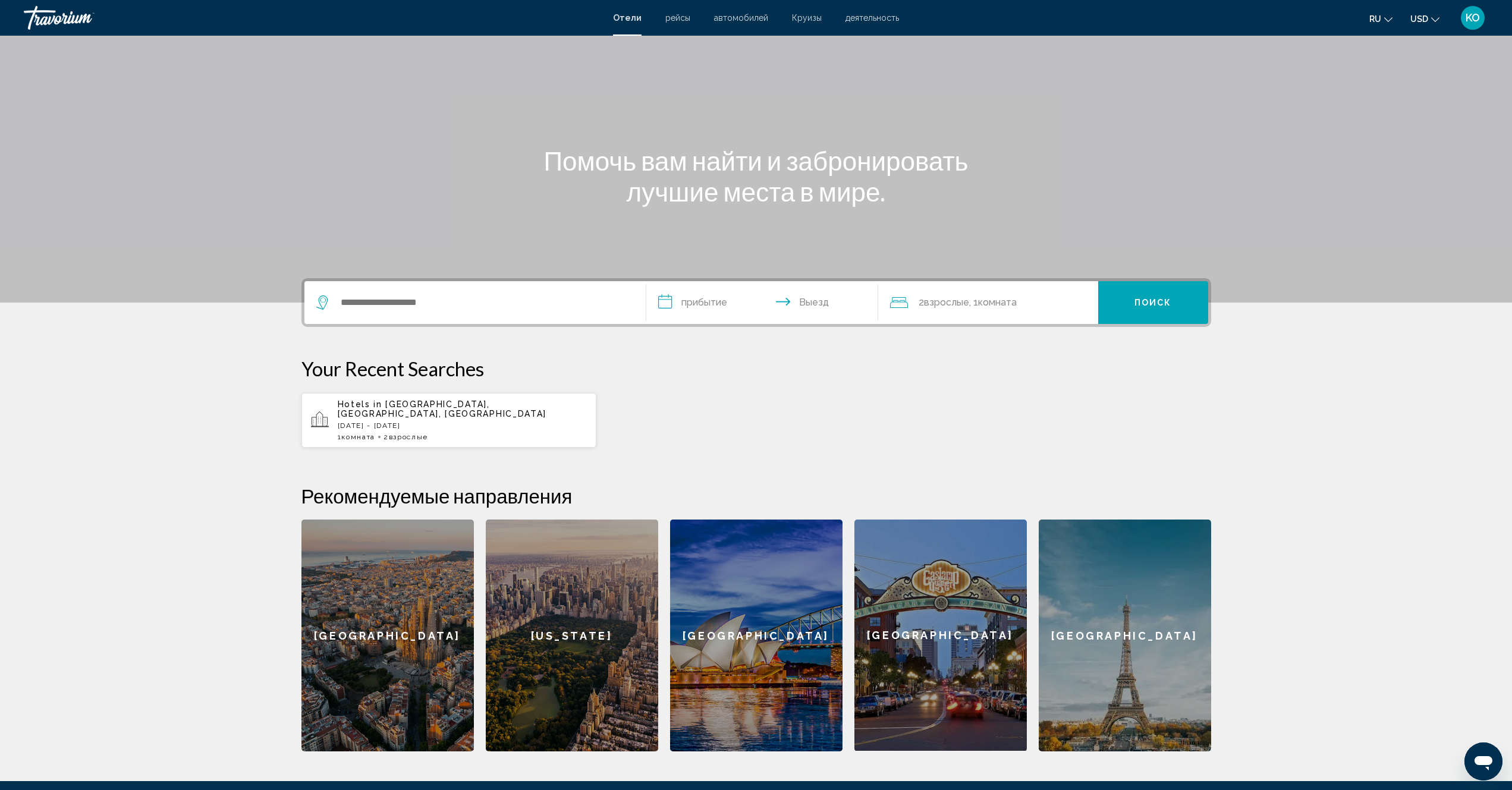
scroll to position [178, 0]
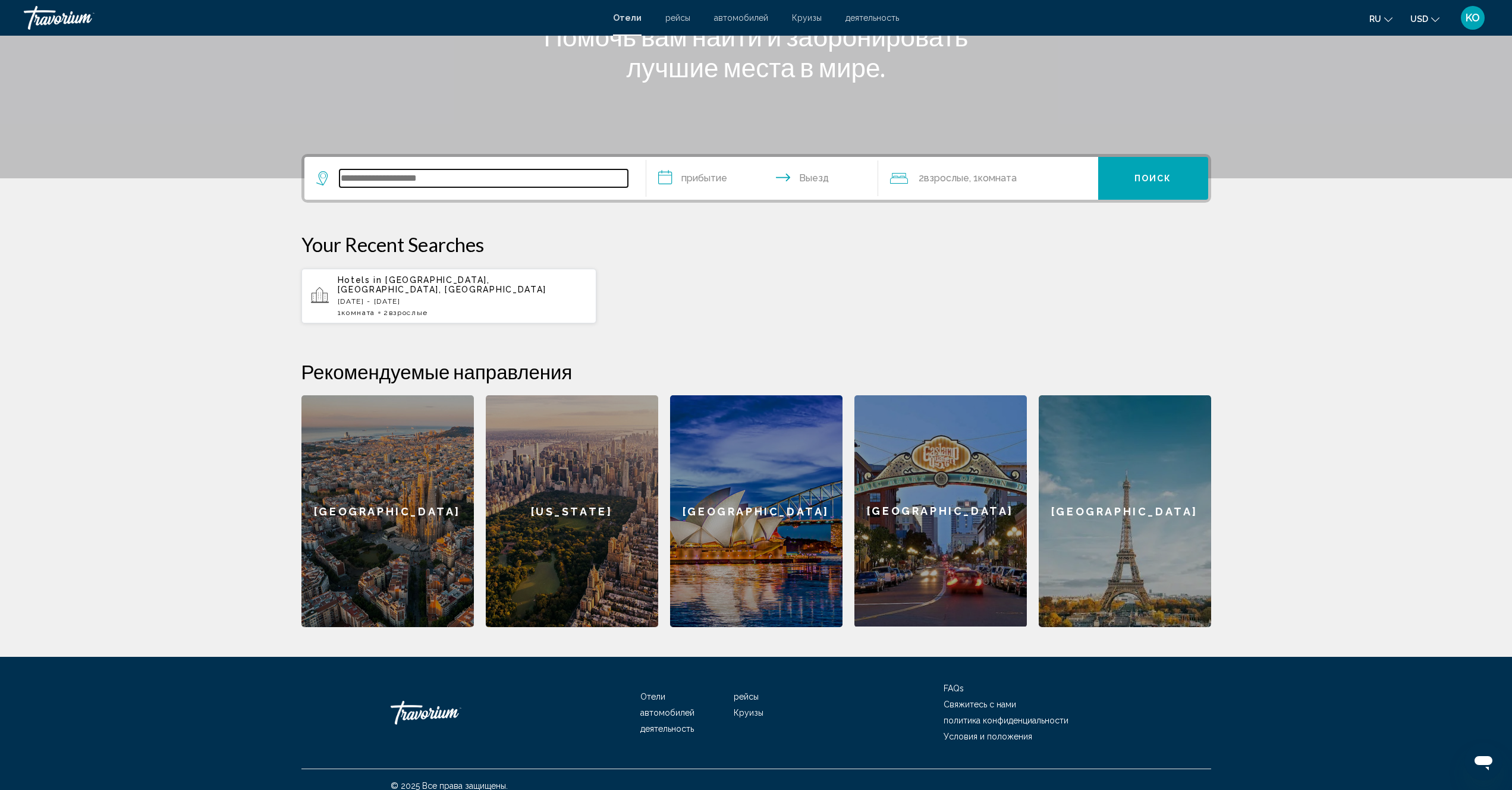
click at [448, 183] on input "Search widget" at bounding box center [483, 178] width 288 height 18
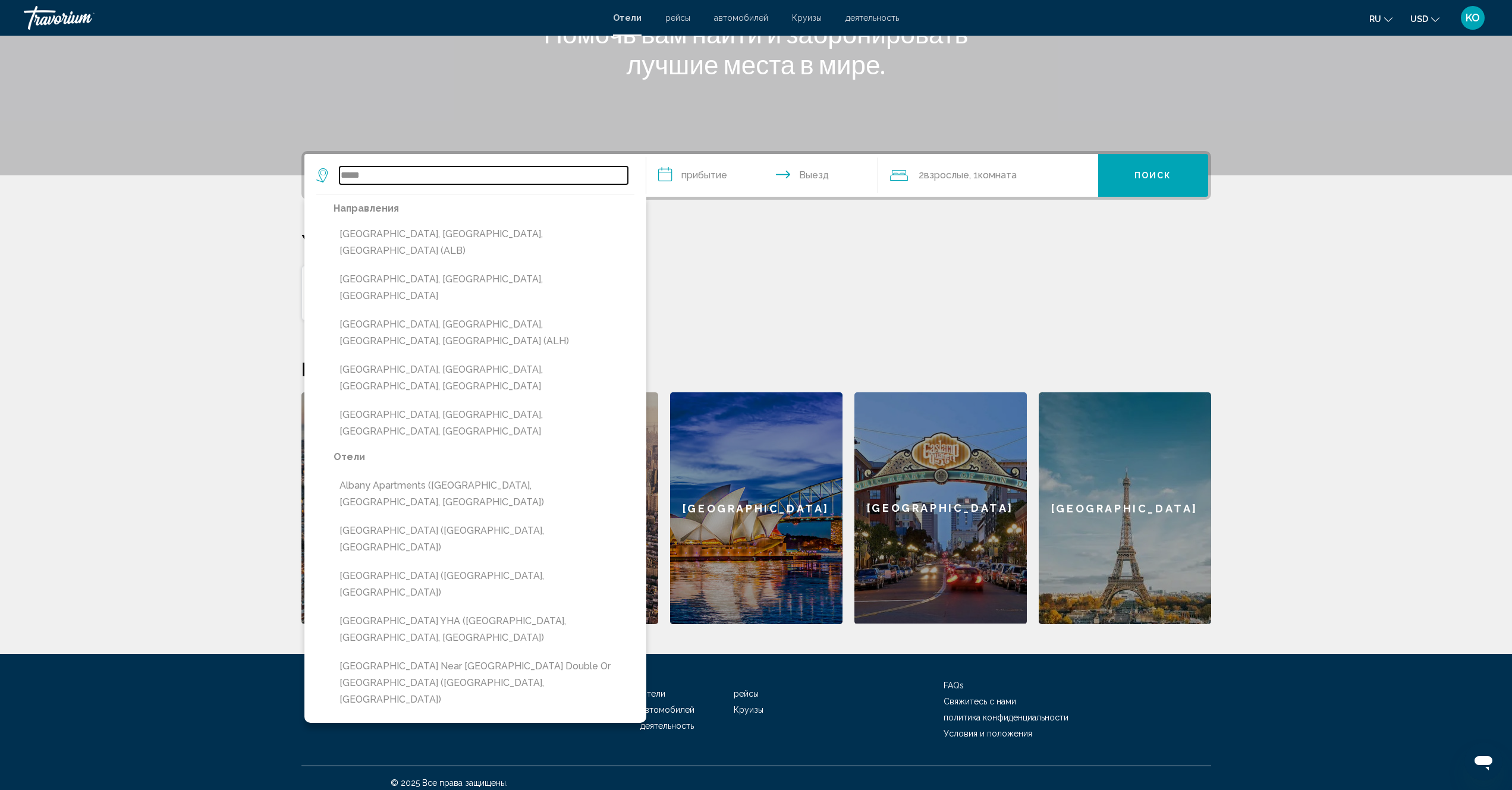
click at [375, 176] on input "*****" at bounding box center [483, 175] width 288 height 18
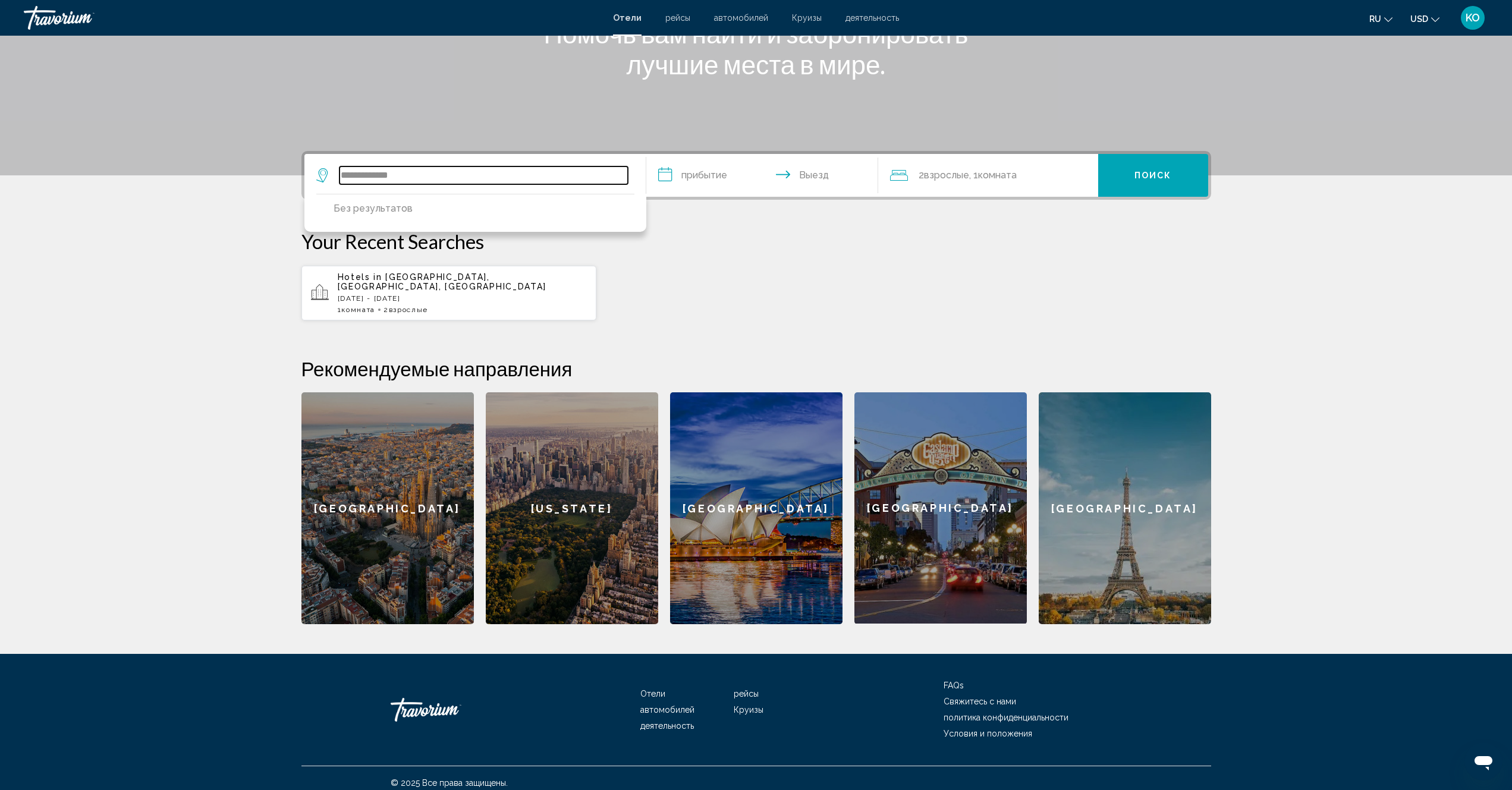
type input "**********"
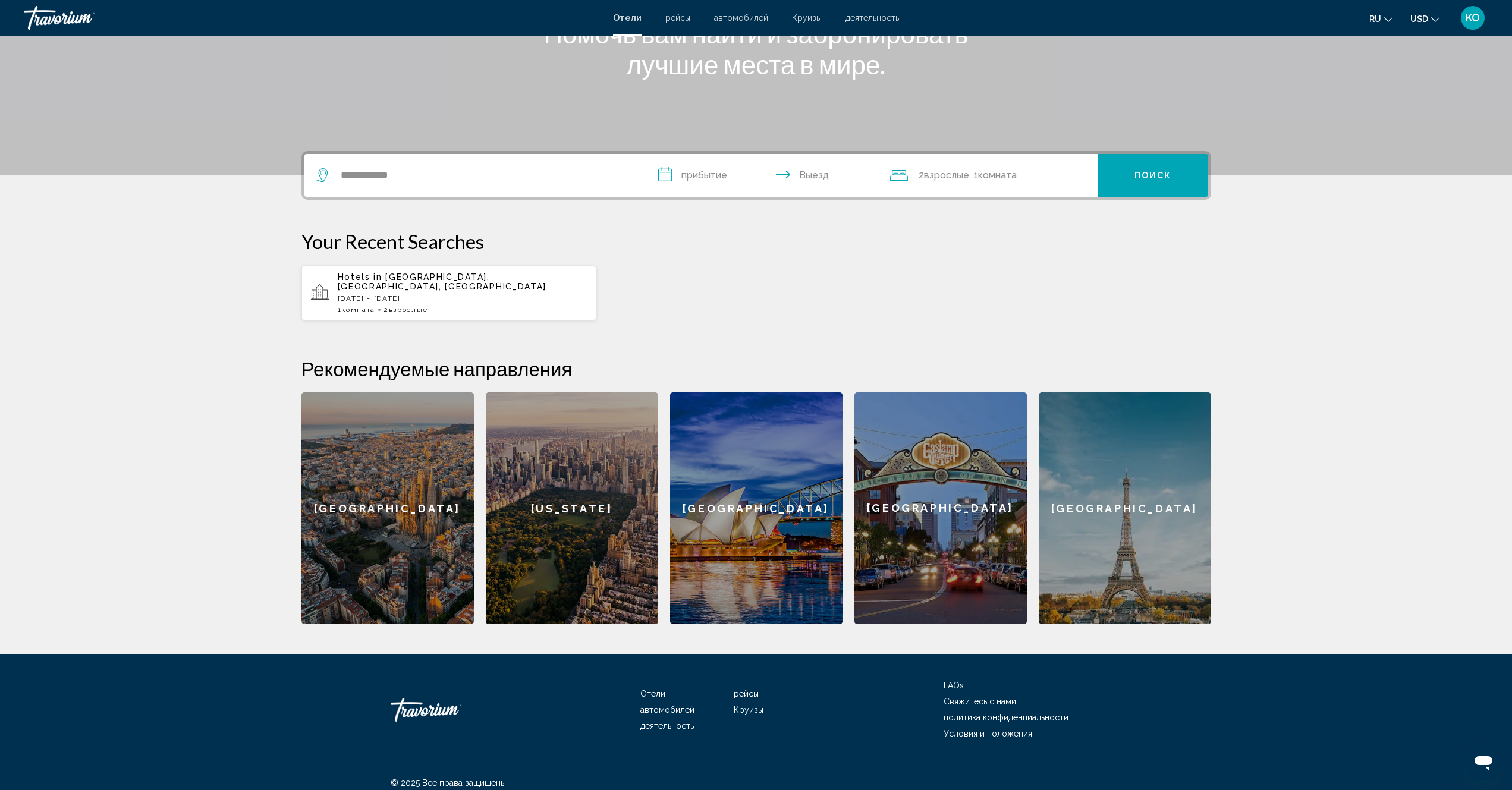
click at [692, 176] on input "**********" at bounding box center [765, 178] width 237 height 47
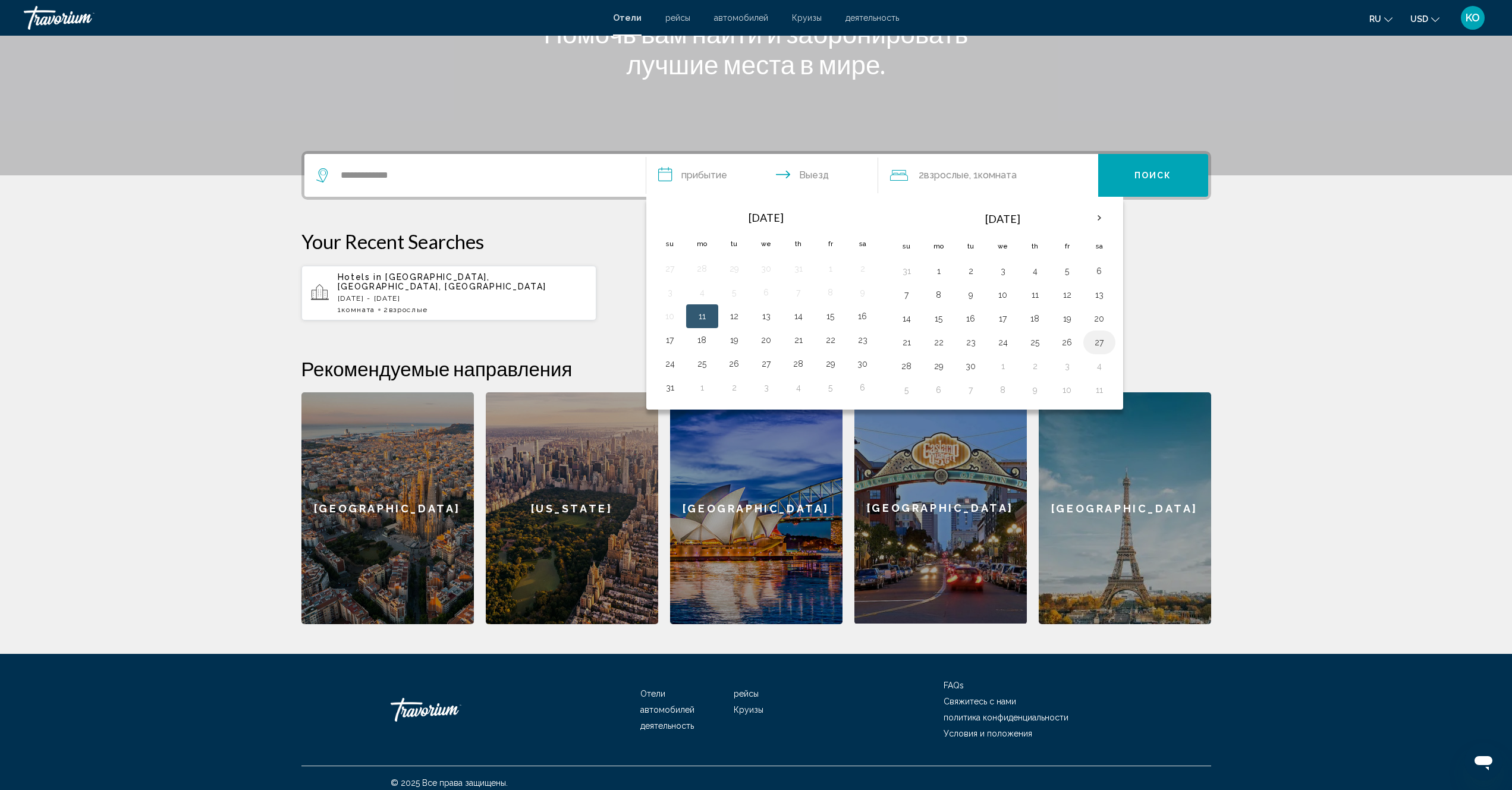
click at [1097, 342] on button "27" at bounding box center [1099, 342] width 19 height 16
click at [1098, 370] on button "4" at bounding box center [1099, 366] width 19 height 16
type input "**********"
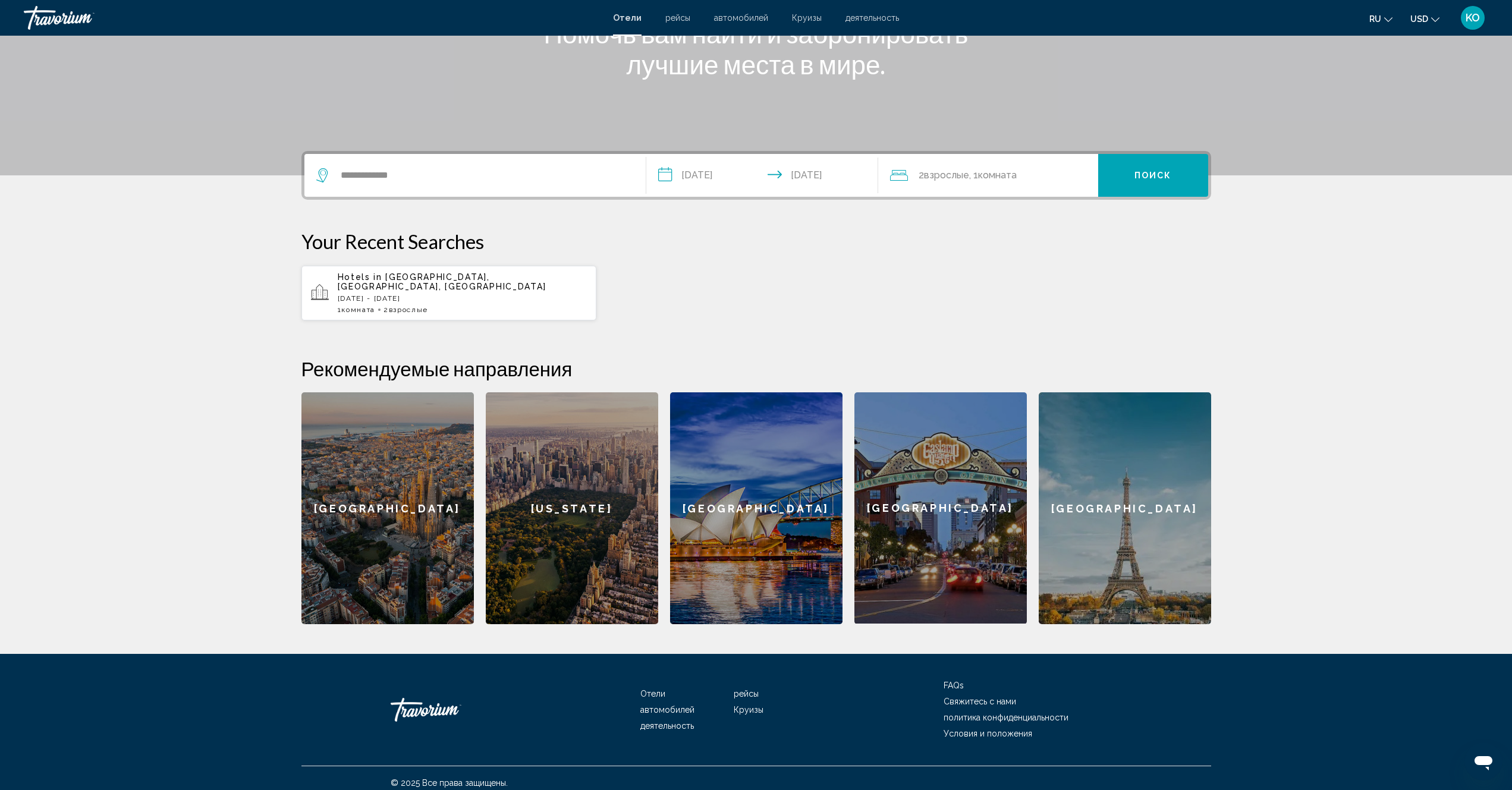
click at [1135, 182] on button "Поиск" at bounding box center [1153, 176] width 110 height 43
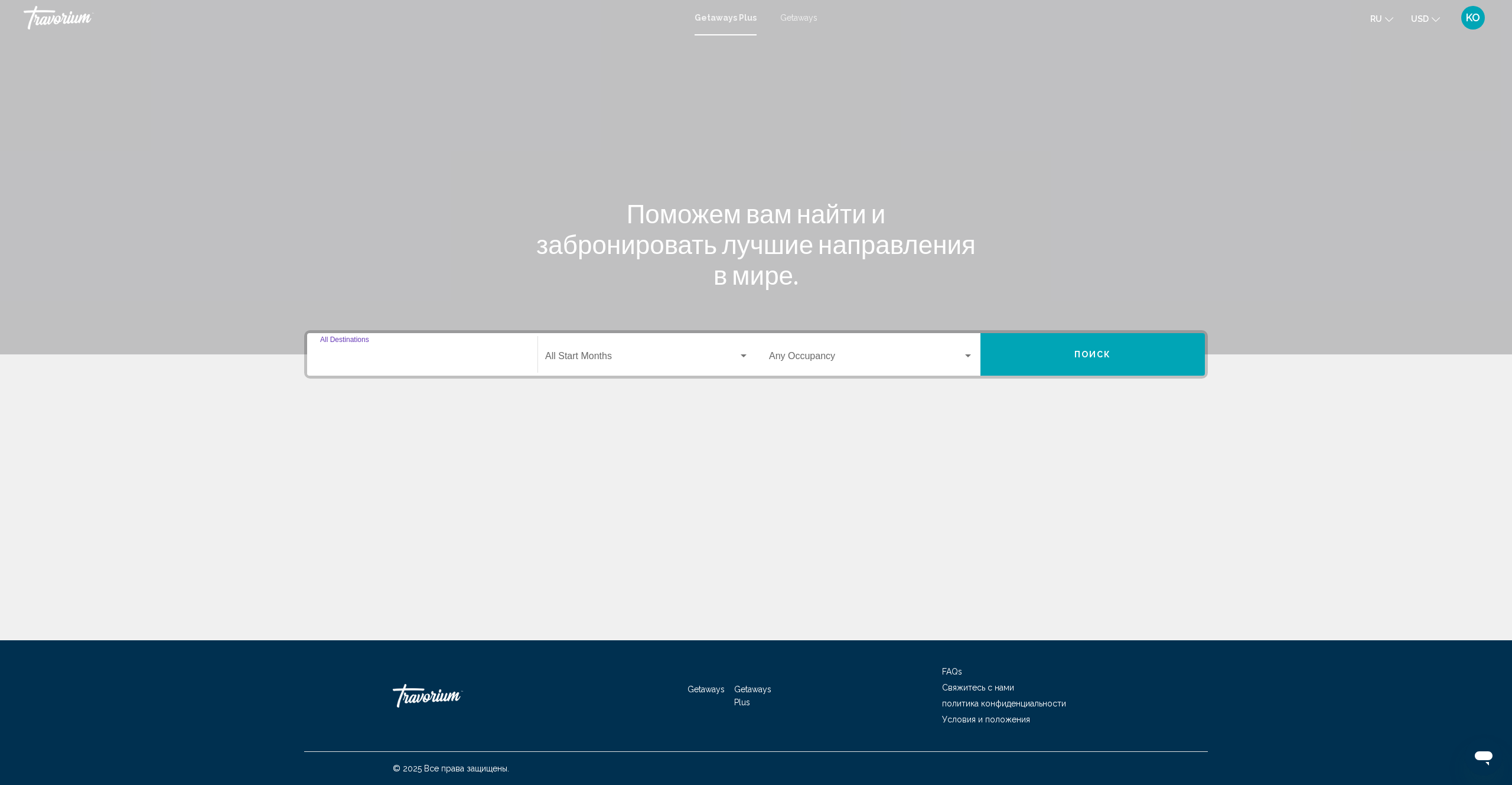
click at [367, 357] on input "Destination All Destinations" at bounding box center [422, 358] width 204 height 11
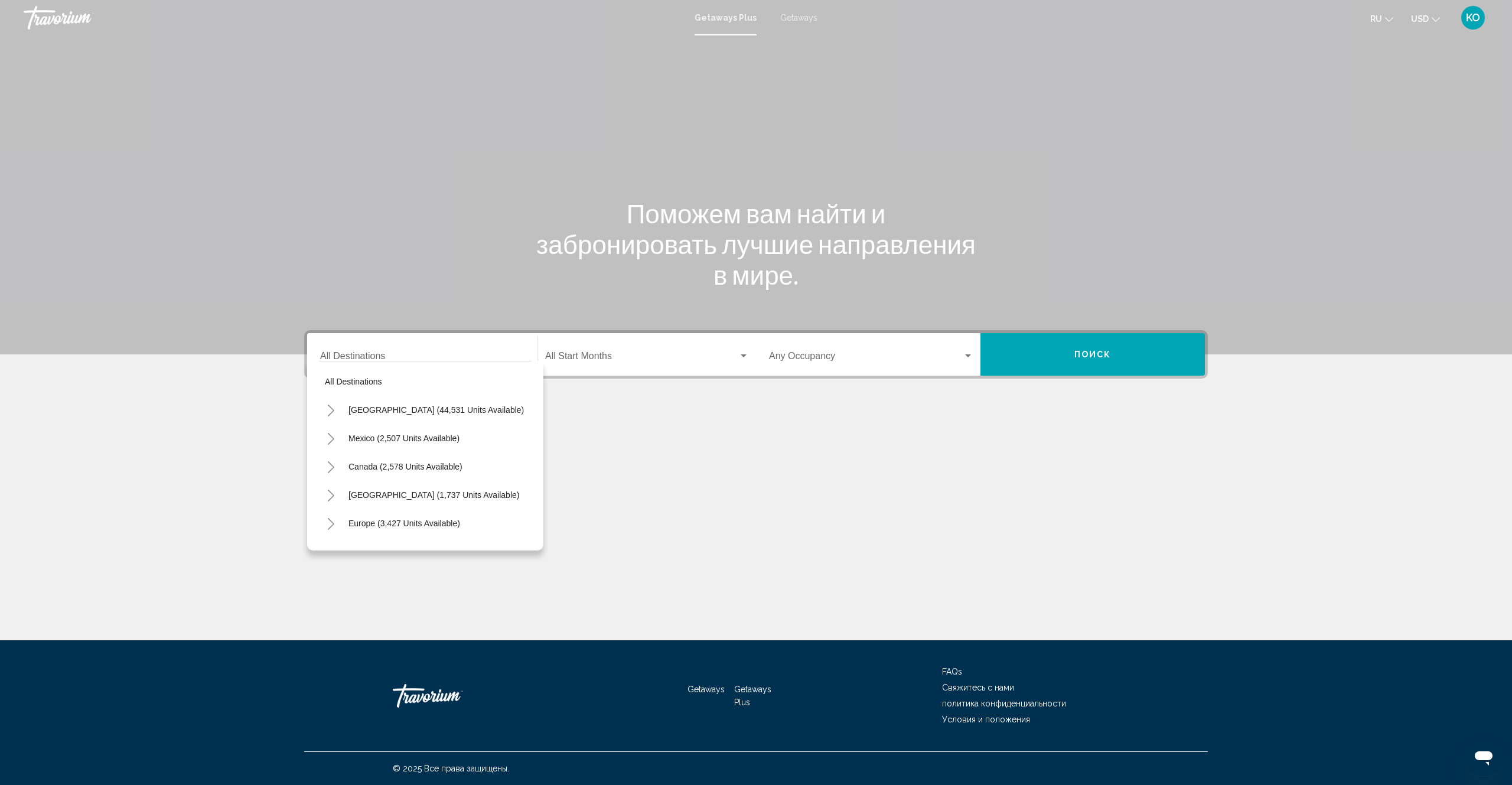
click at [705, 443] on div "Main content" at bounding box center [755, 453] width 904 height 89
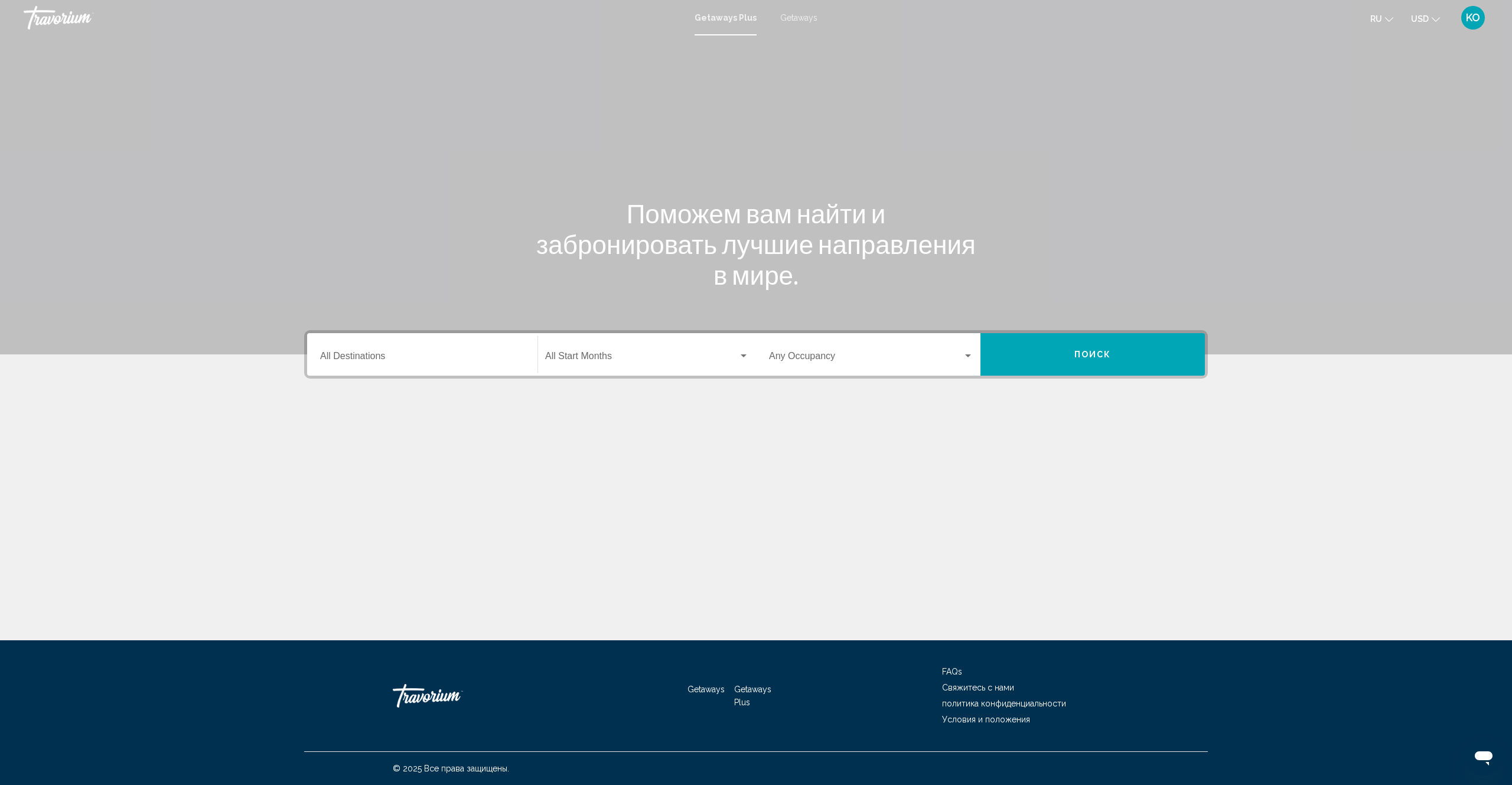
click at [347, 360] on input "Destination All Destinations" at bounding box center [422, 358] width 204 height 11
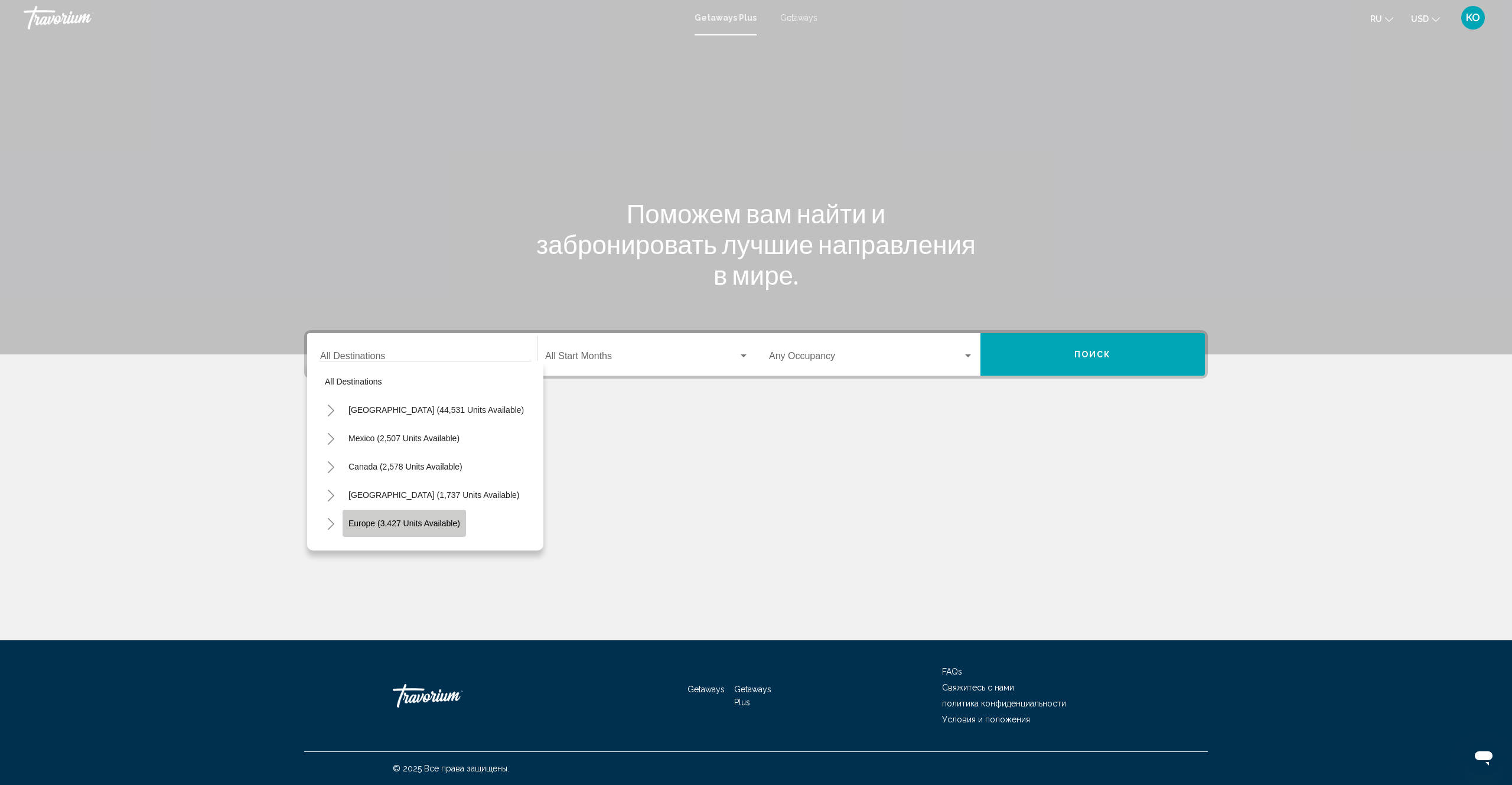
click at [364, 525] on span "Europe (3,427 units available)" at bounding box center [404, 523] width 112 height 9
type input "**********"
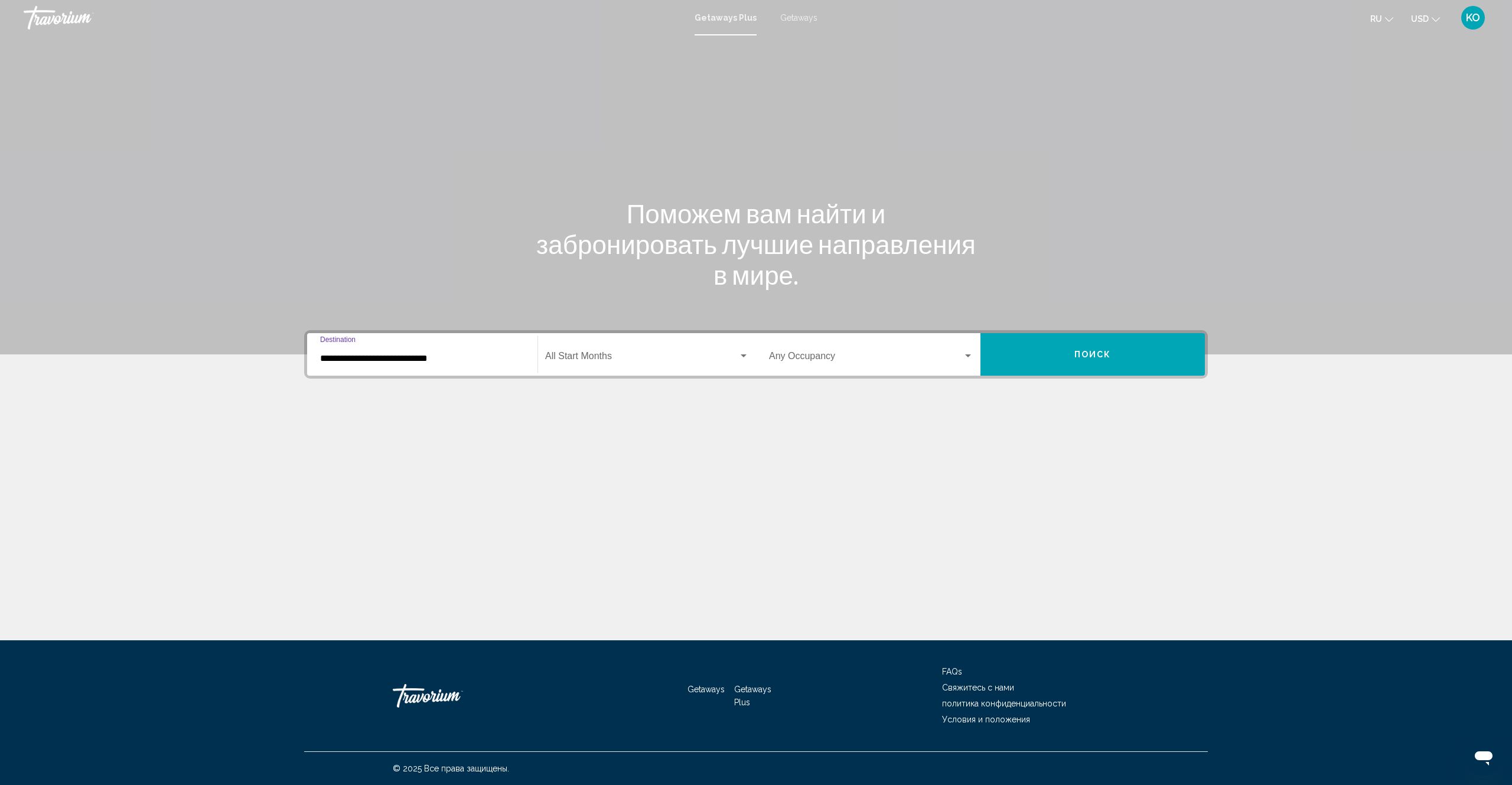
click at [638, 357] on span "Search widget" at bounding box center [642, 358] width 193 height 11
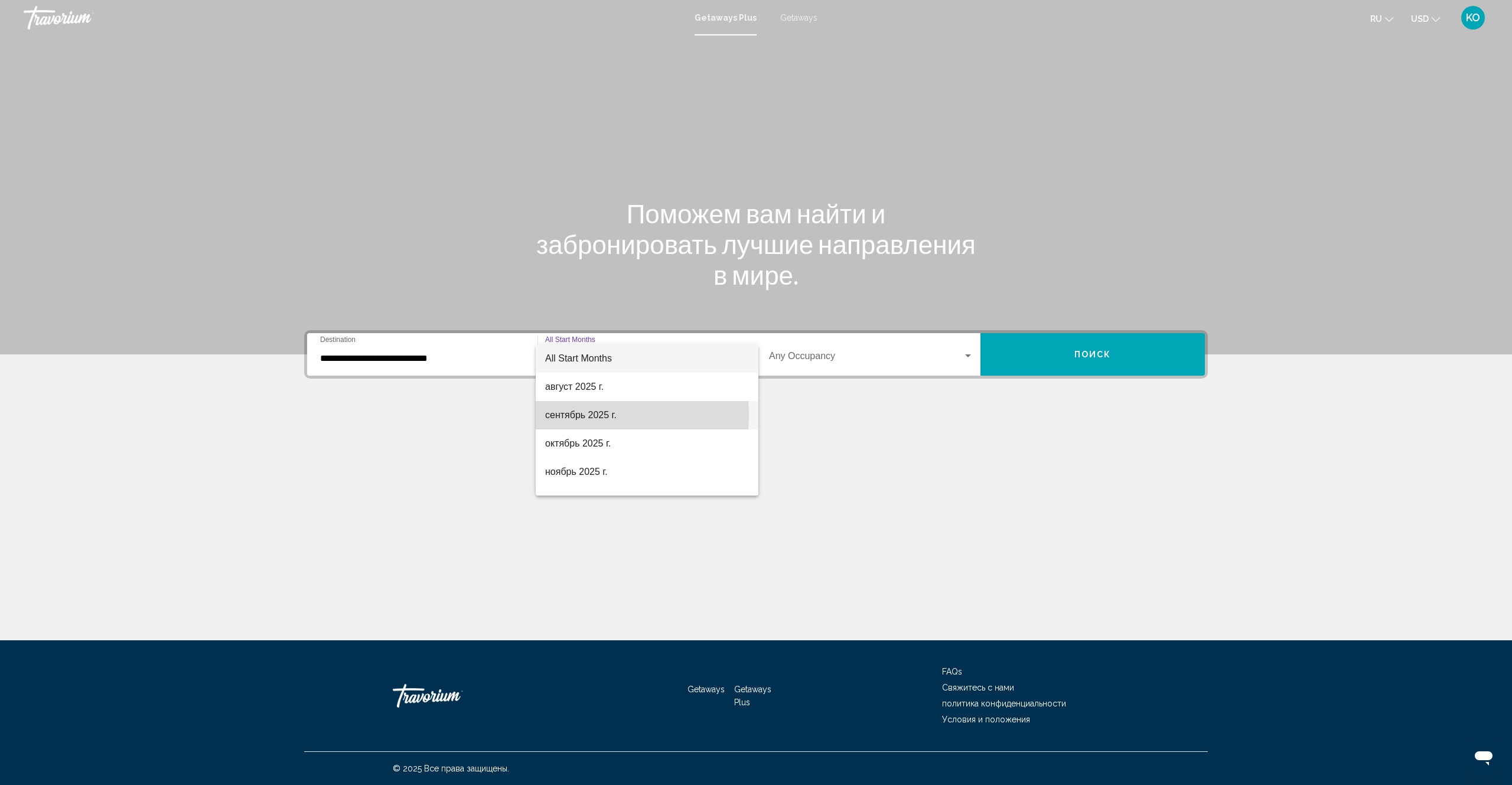
click at [567, 415] on span "сентябрь 2025 г." at bounding box center [647, 415] width 204 height 28
click at [968, 355] on div "Search widget" at bounding box center [967, 356] width 11 height 9
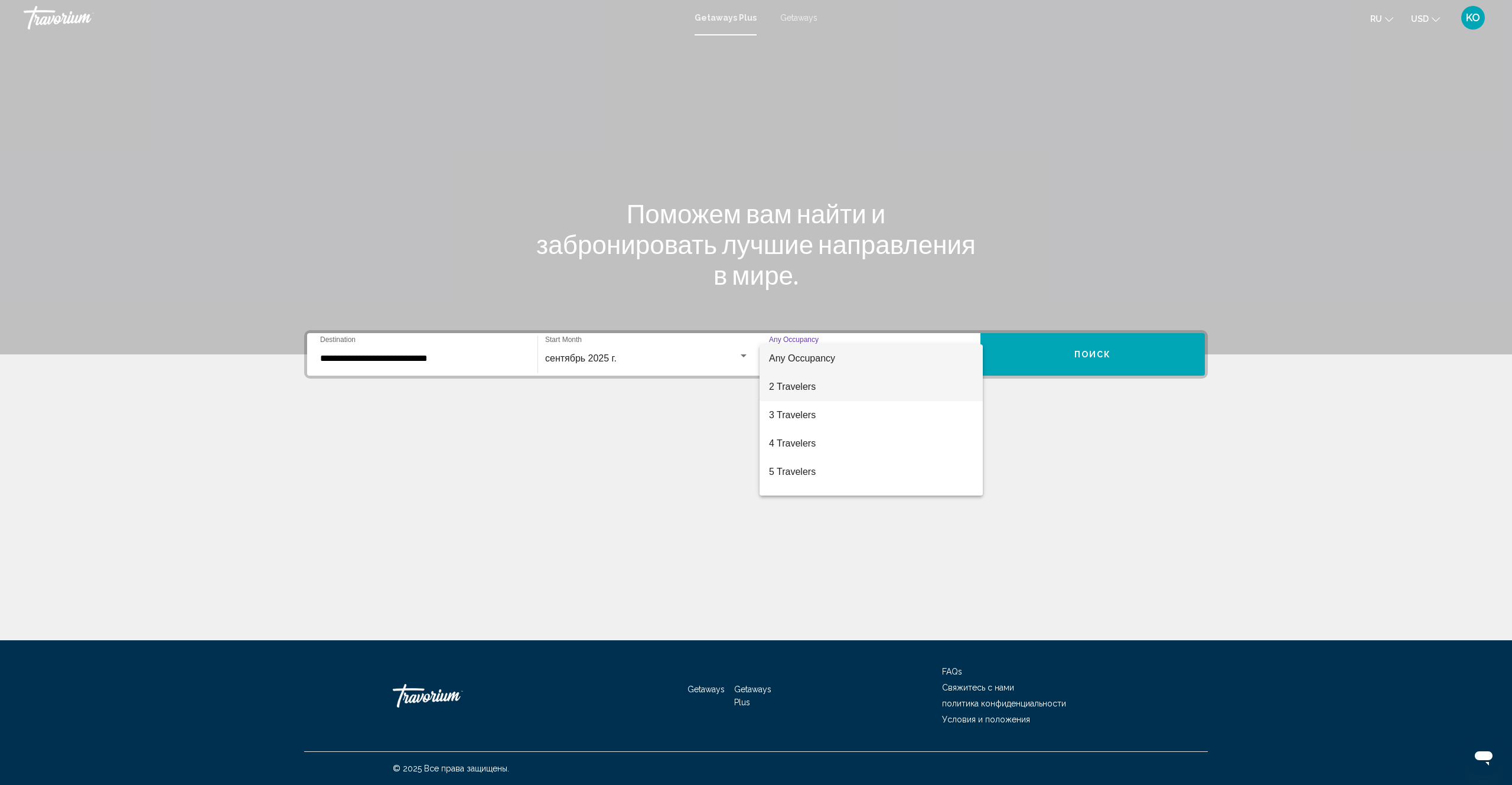
click at [784, 383] on span "2 Travelers" at bounding box center [871, 387] width 204 height 28
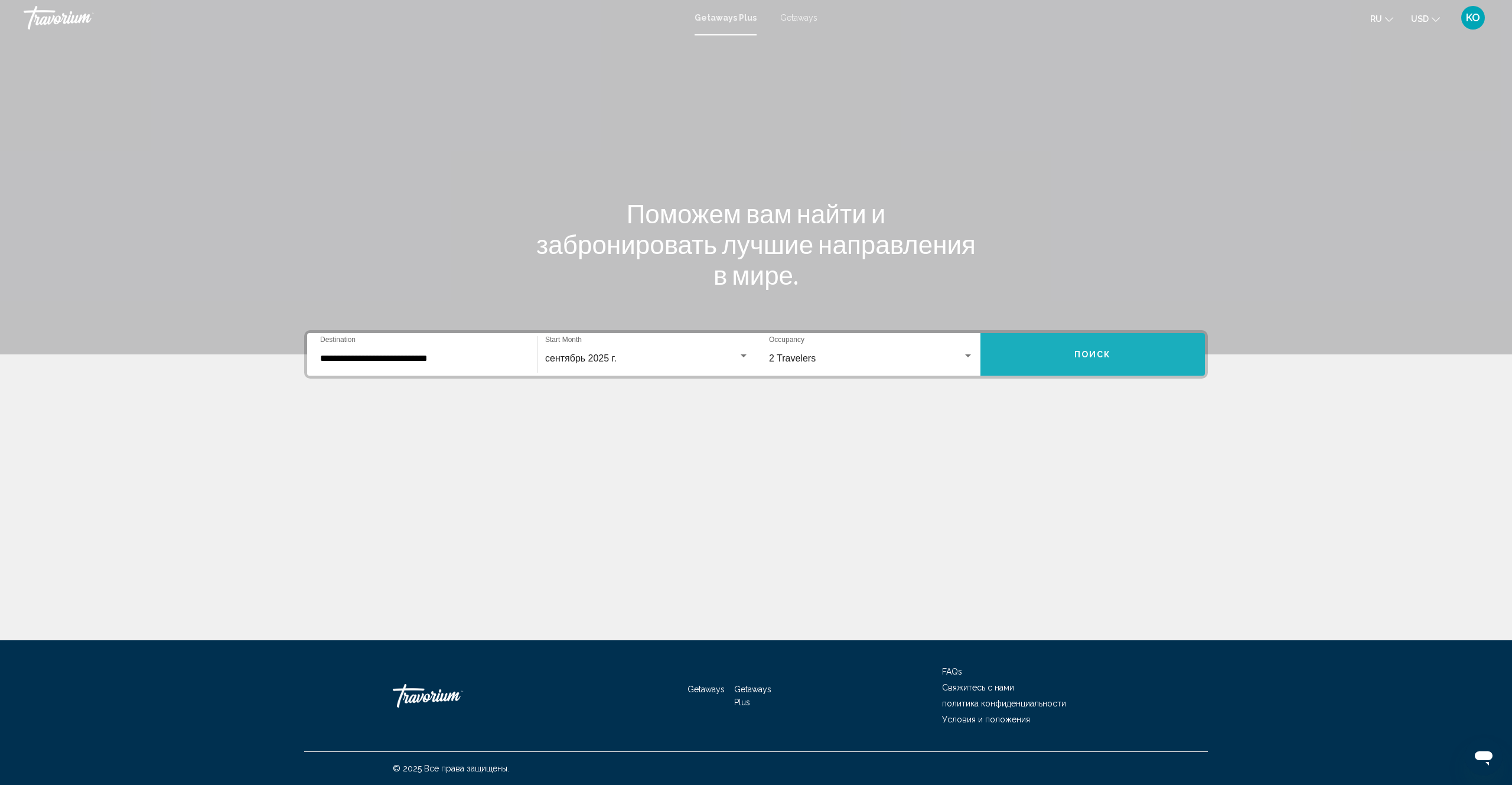
click at [1069, 357] on button "Поиск" at bounding box center [1092, 355] width 224 height 43
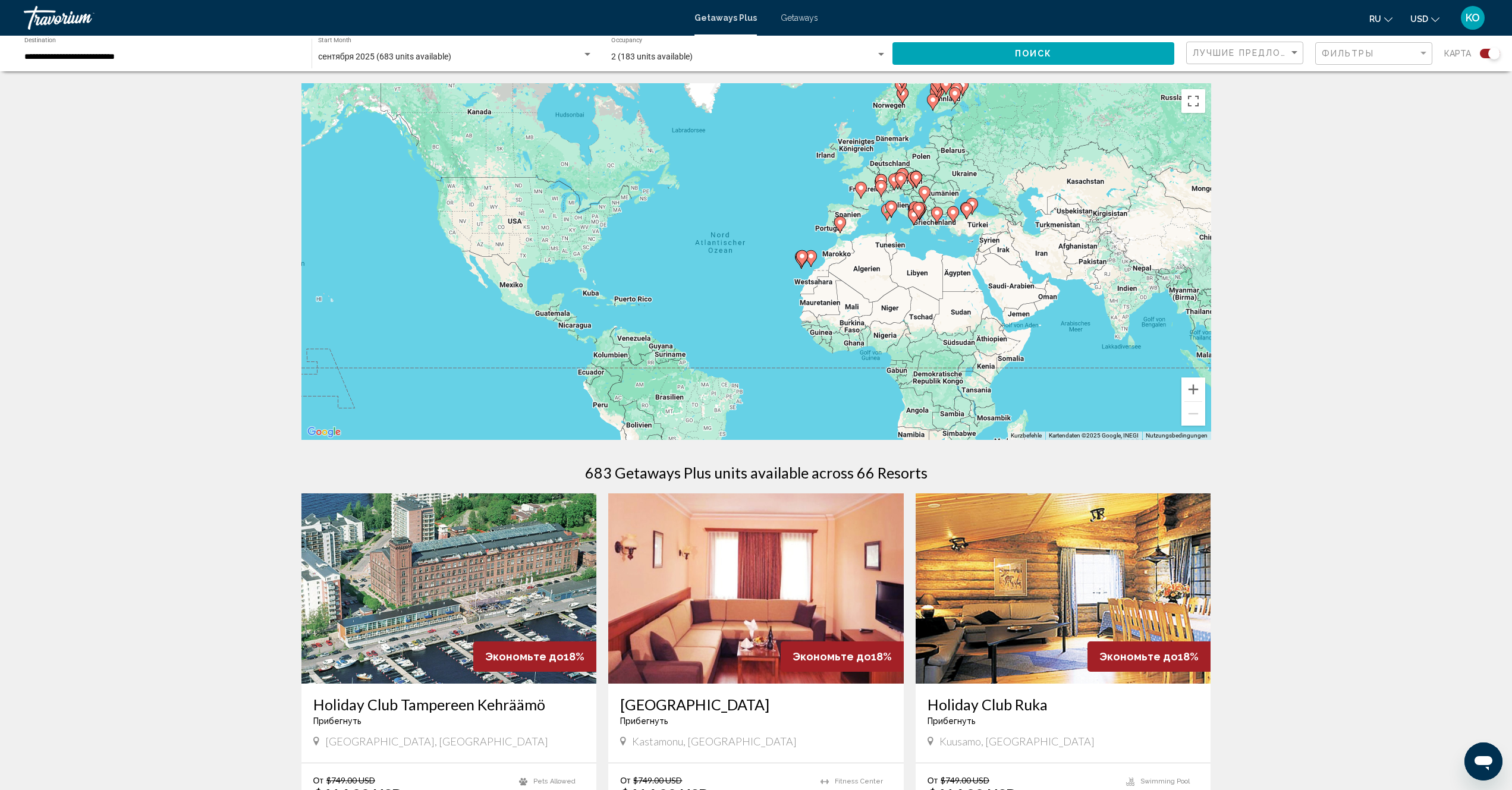
click at [1496, 53] on div "Search widget" at bounding box center [1494, 54] width 12 height 12
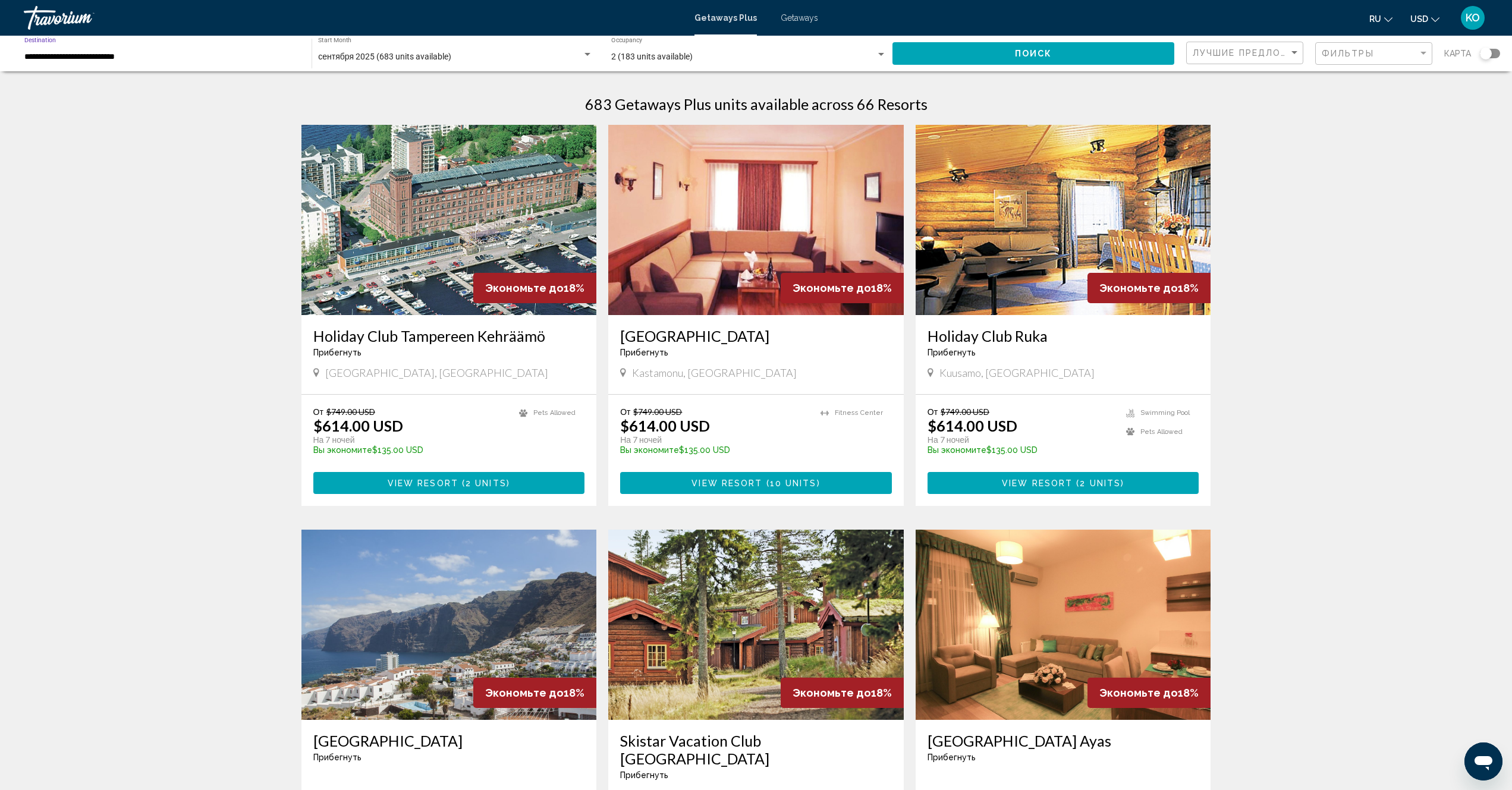
click at [145, 59] on input "**********" at bounding box center [162, 57] width 275 height 9
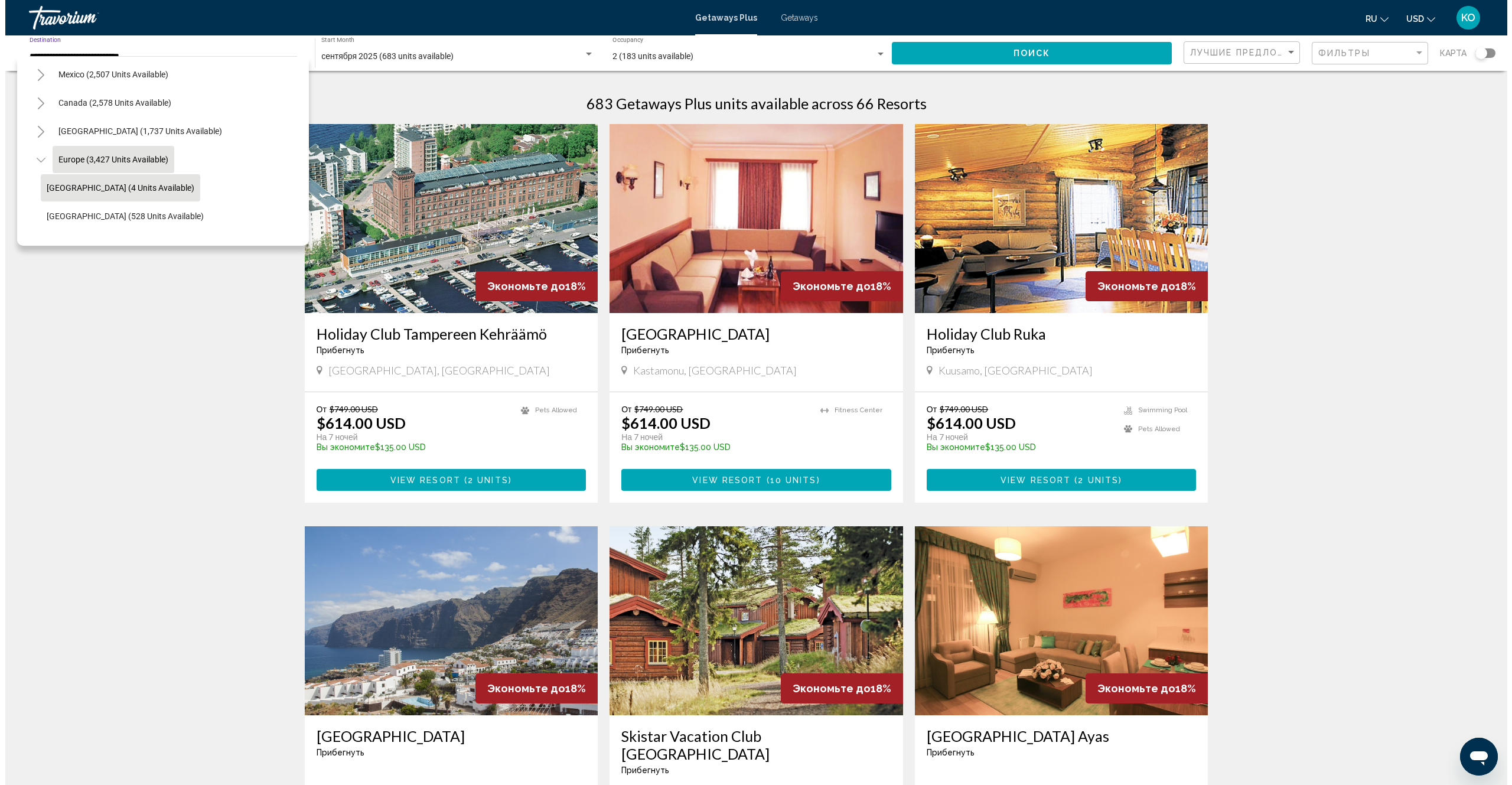
scroll to position [118, 0]
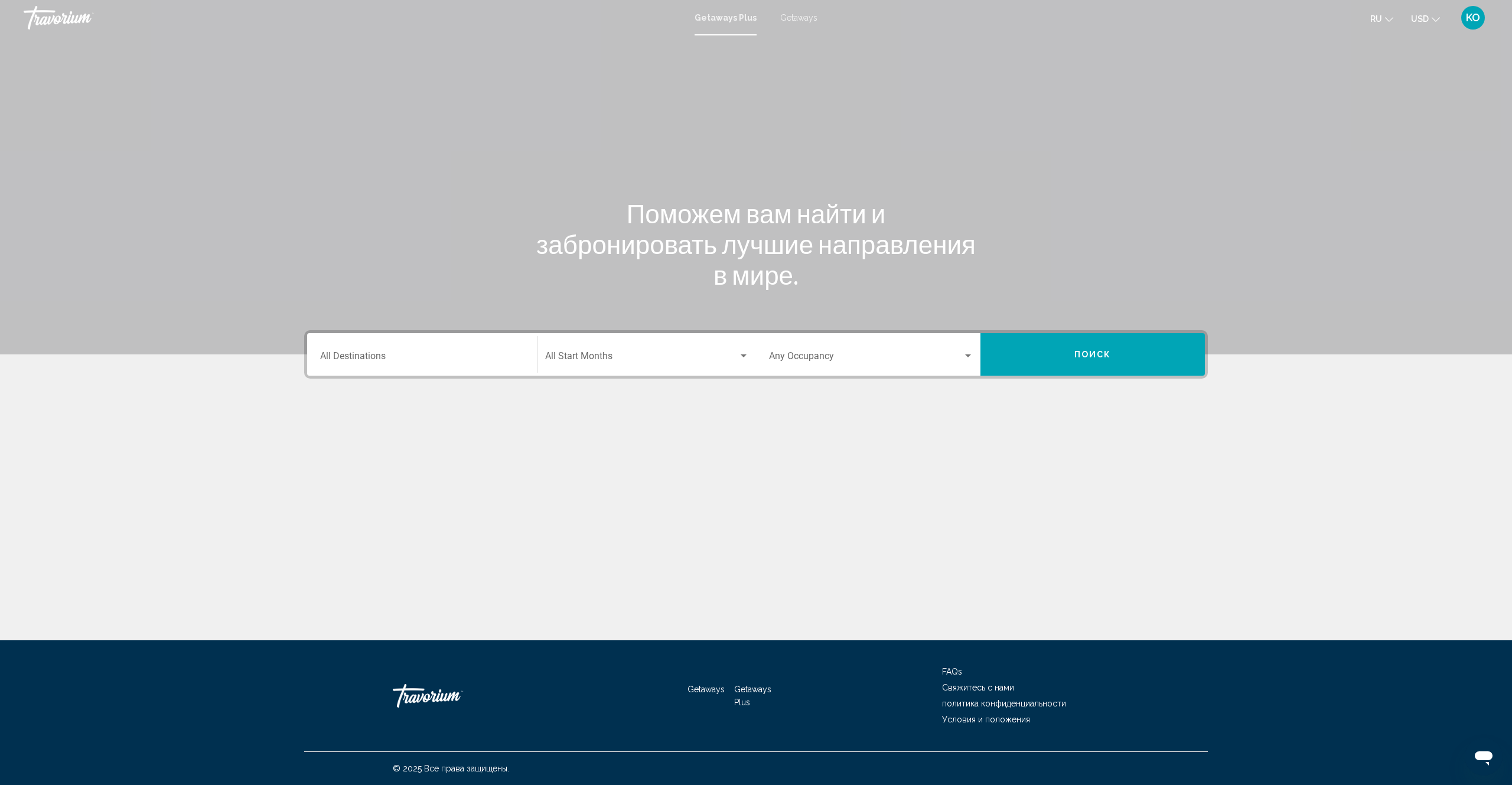
click at [340, 362] on input "Destination All Destinations" at bounding box center [422, 358] width 204 height 11
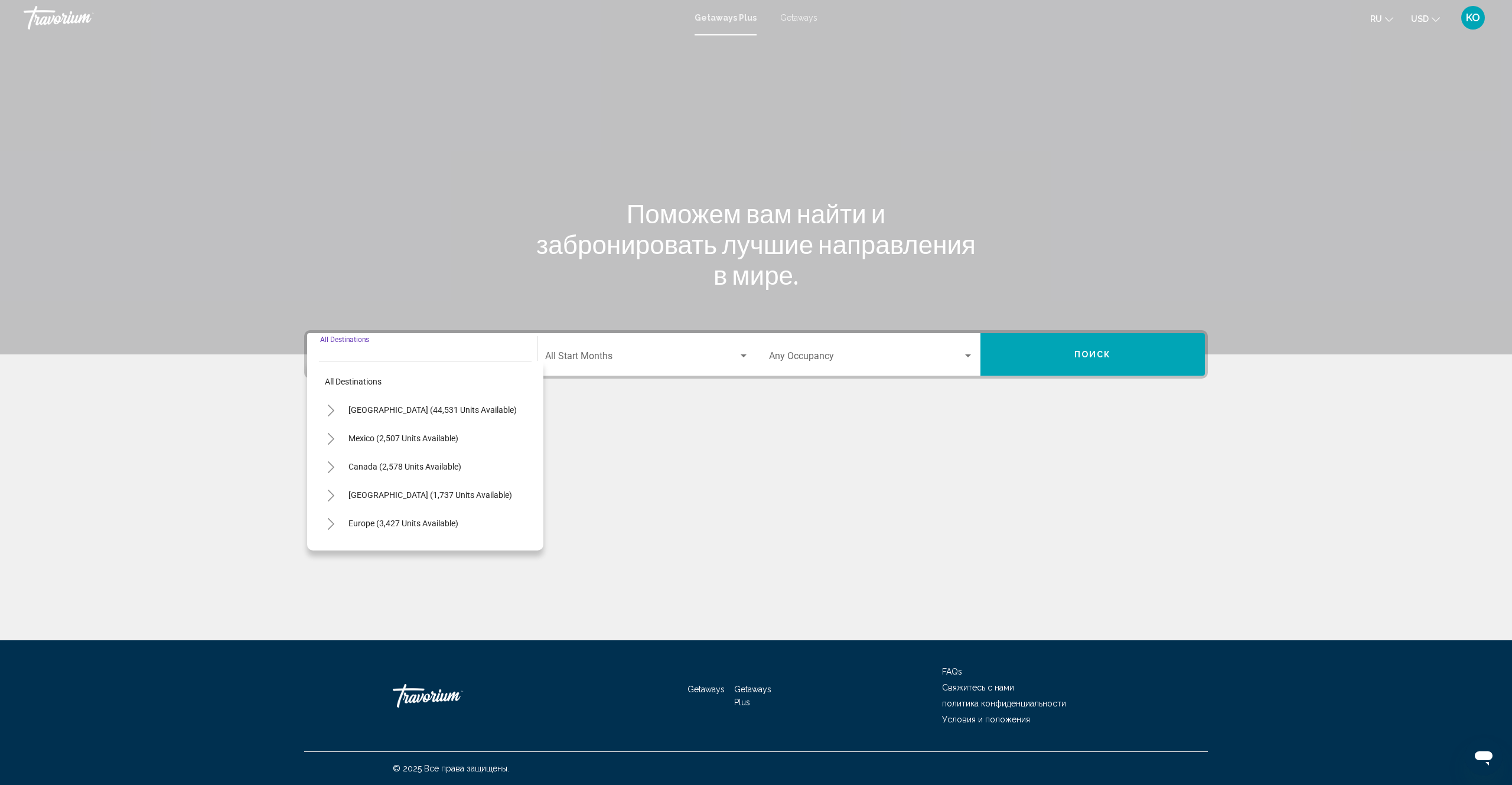
click at [339, 342] on div "Destination All Destinations" at bounding box center [422, 355] width 204 height 38
click at [363, 385] on span "All destinations" at bounding box center [353, 382] width 57 height 9
type input "**********"
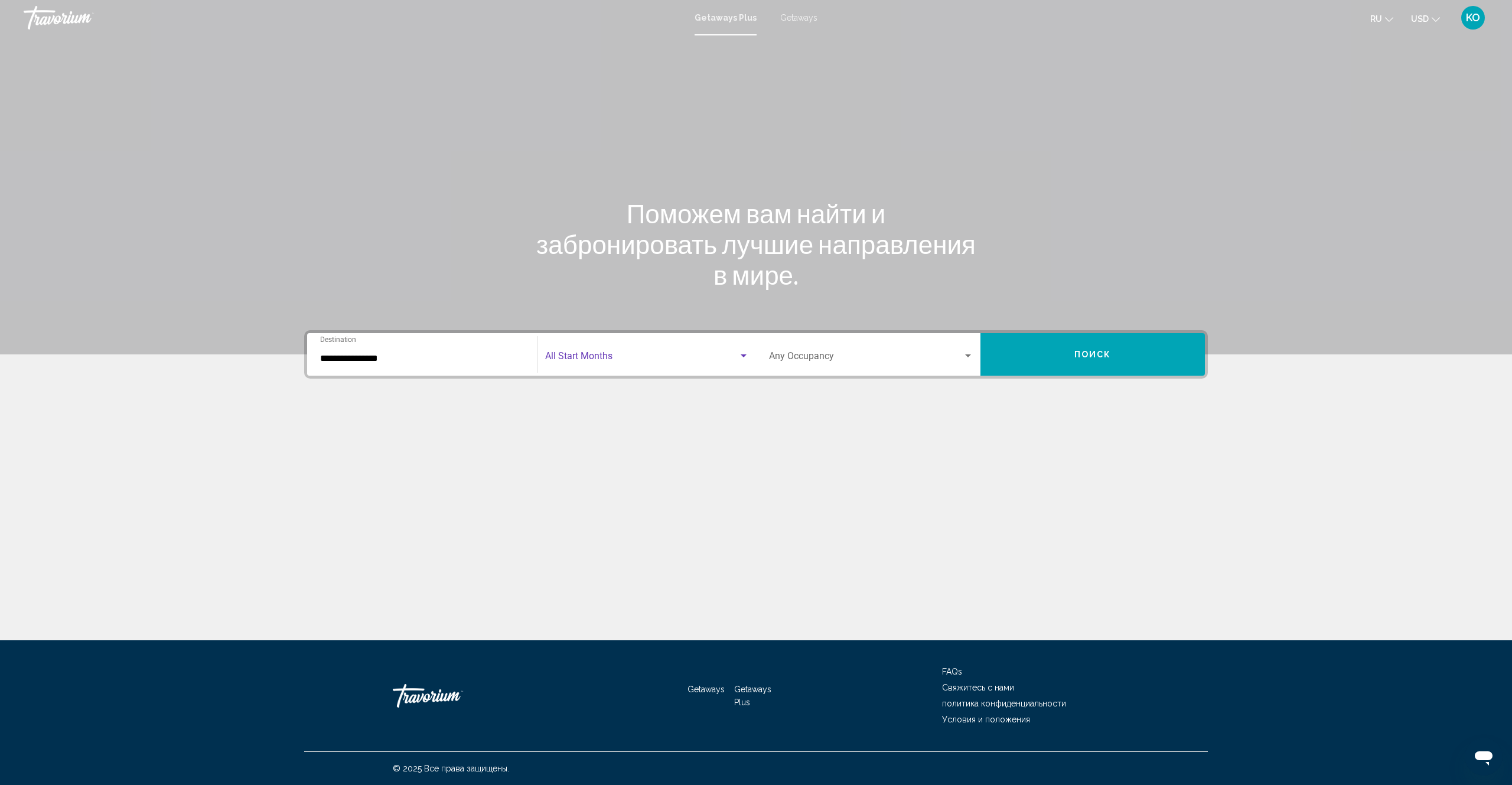
click at [742, 357] on div "Search widget" at bounding box center [743, 356] width 6 height 3
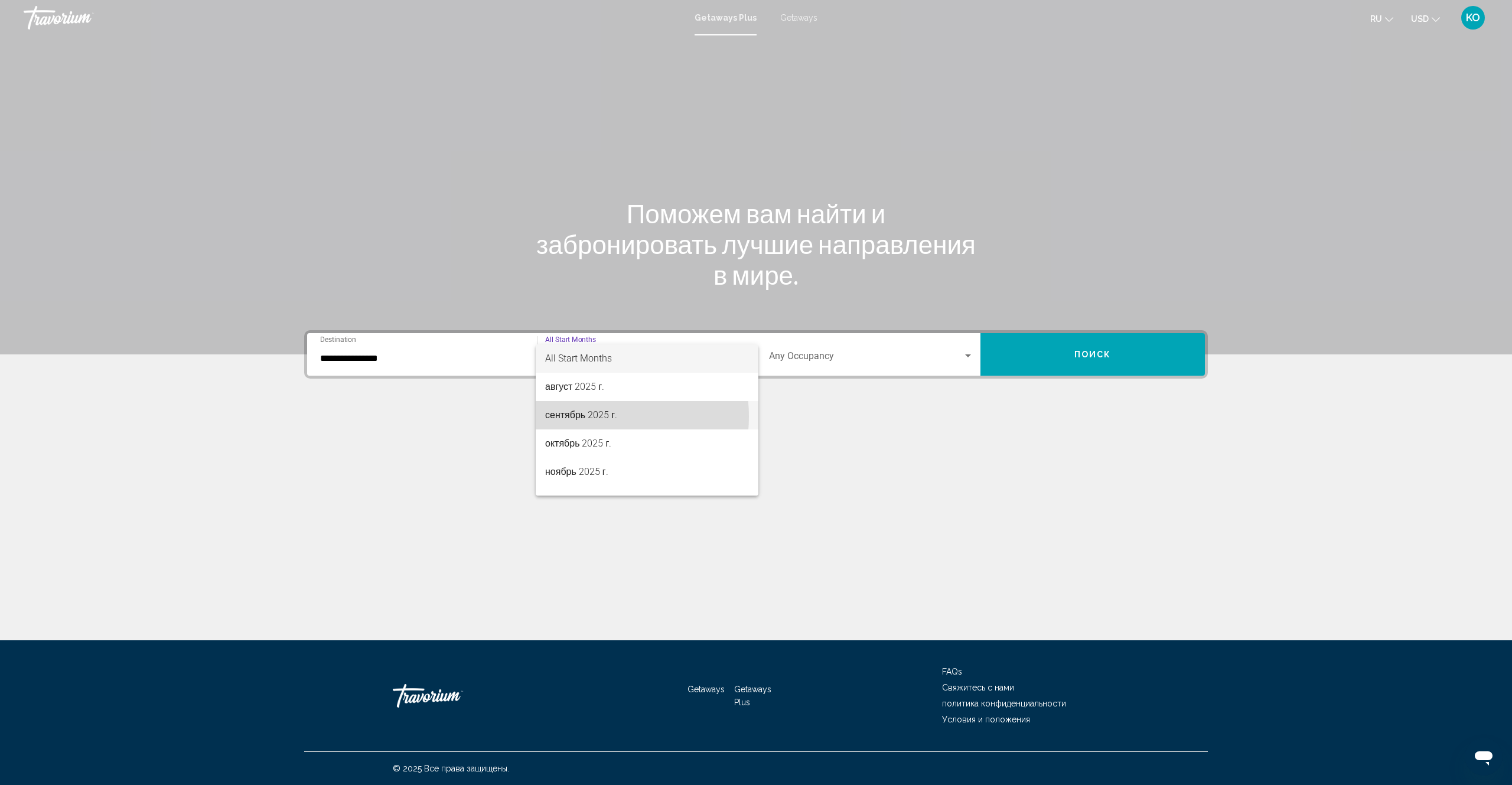
click at [583, 417] on span "сентябрь 2025 г." at bounding box center [647, 415] width 204 height 28
click at [967, 355] on div "Search widget" at bounding box center [967, 356] width 6 height 3
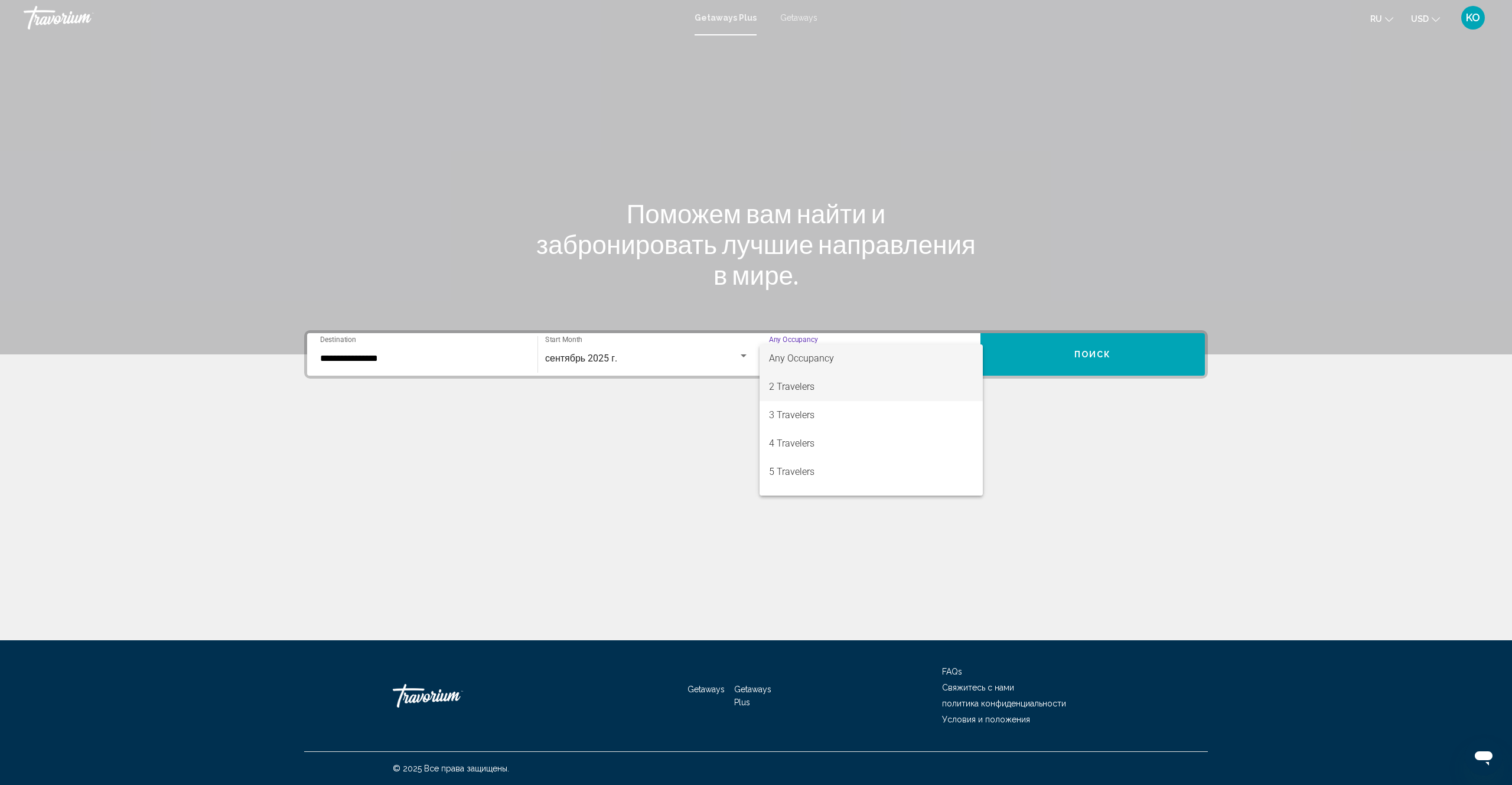
drag, startPoint x: 781, startPoint y: 387, endPoint x: 920, endPoint y: 388, distance: 139.0
click at [789, 387] on span "2 Travelers" at bounding box center [871, 387] width 204 height 28
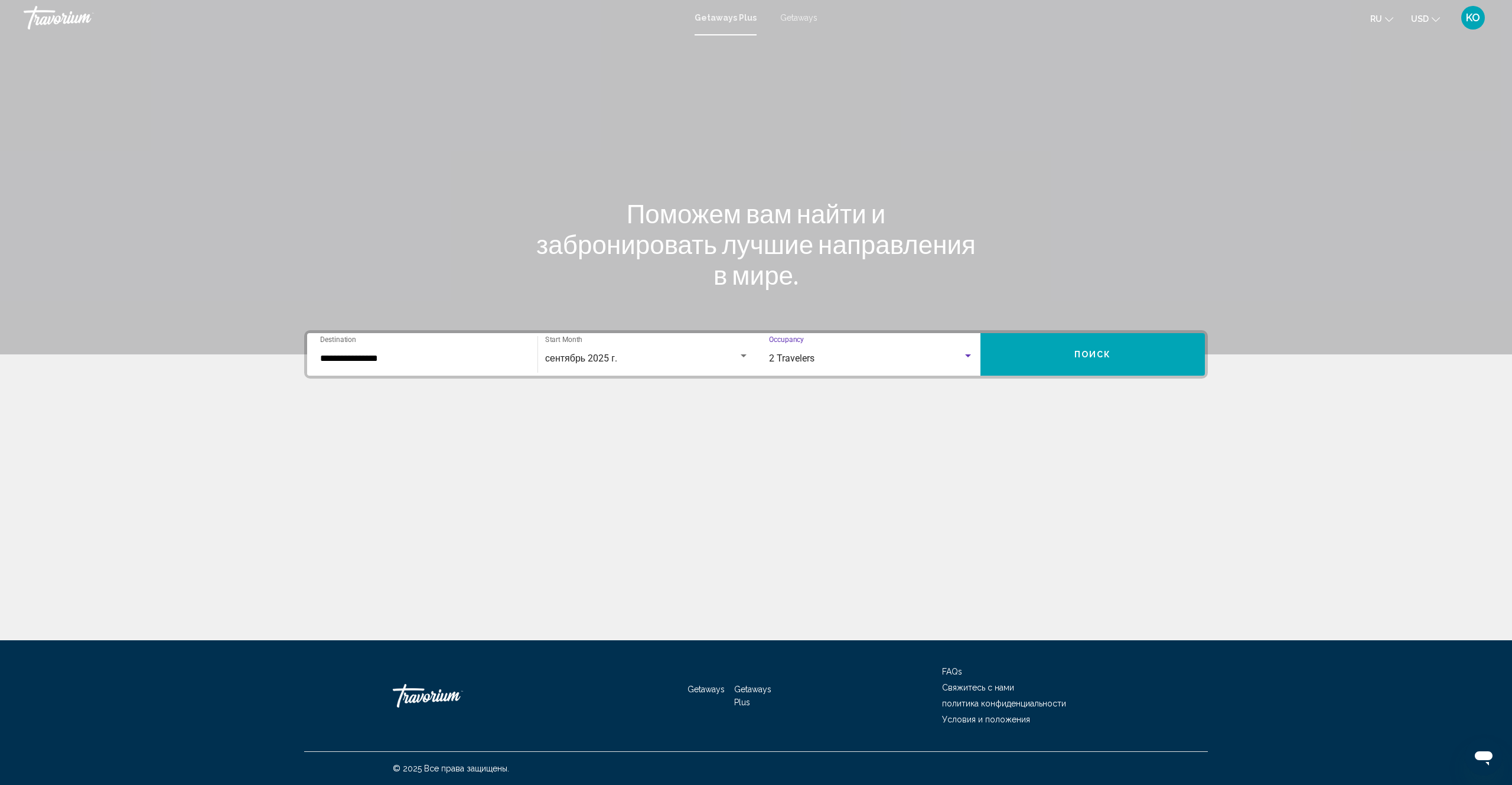
click at [1104, 348] on button "Поиск" at bounding box center [1092, 355] width 224 height 43
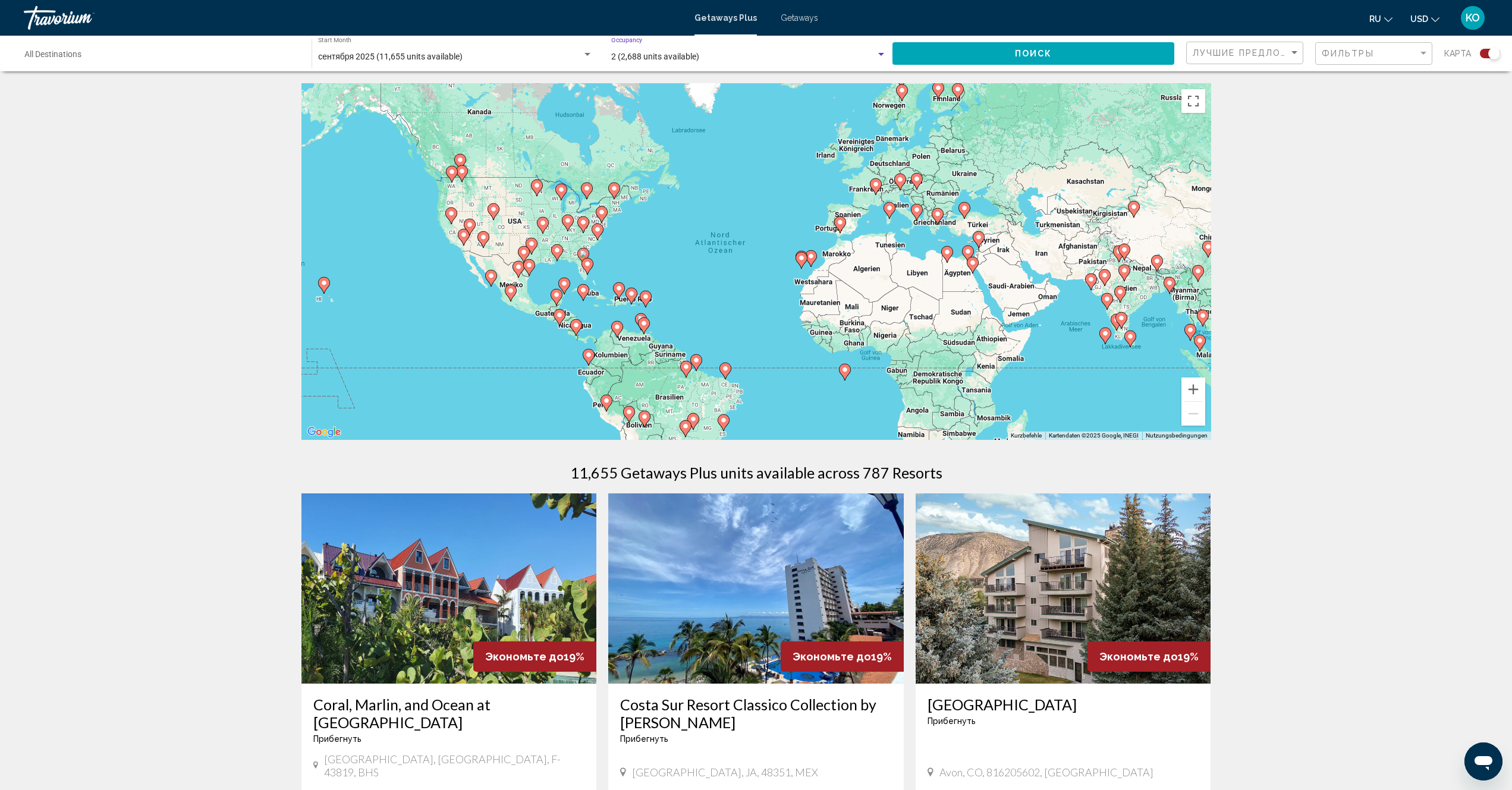
click at [878, 54] on div "Search widget" at bounding box center [881, 54] width 6 height 3
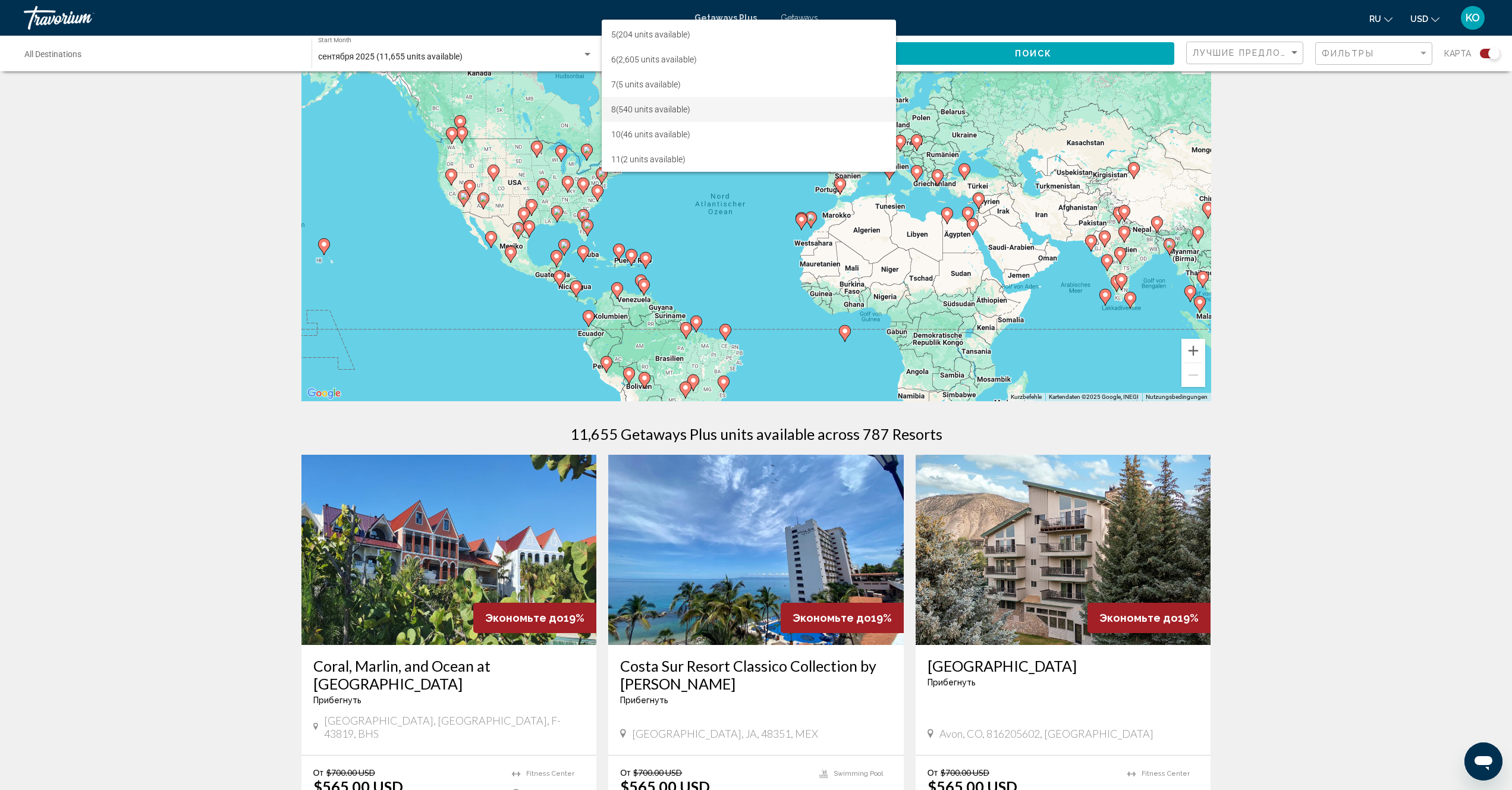
scroll to position [59, 0]
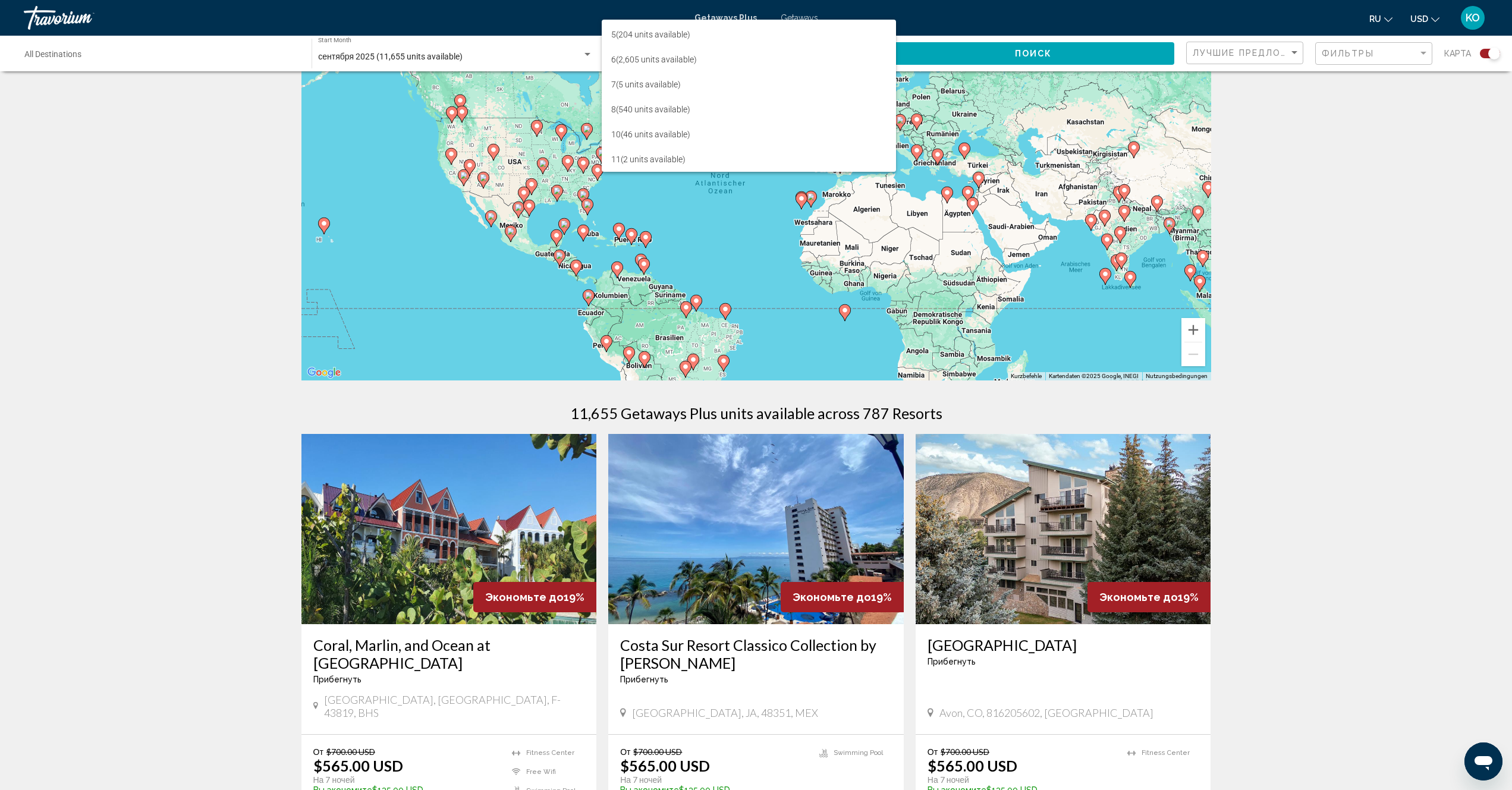
click at [1326, 159] on div at bounding box center [756, 395] width 1512 height 790
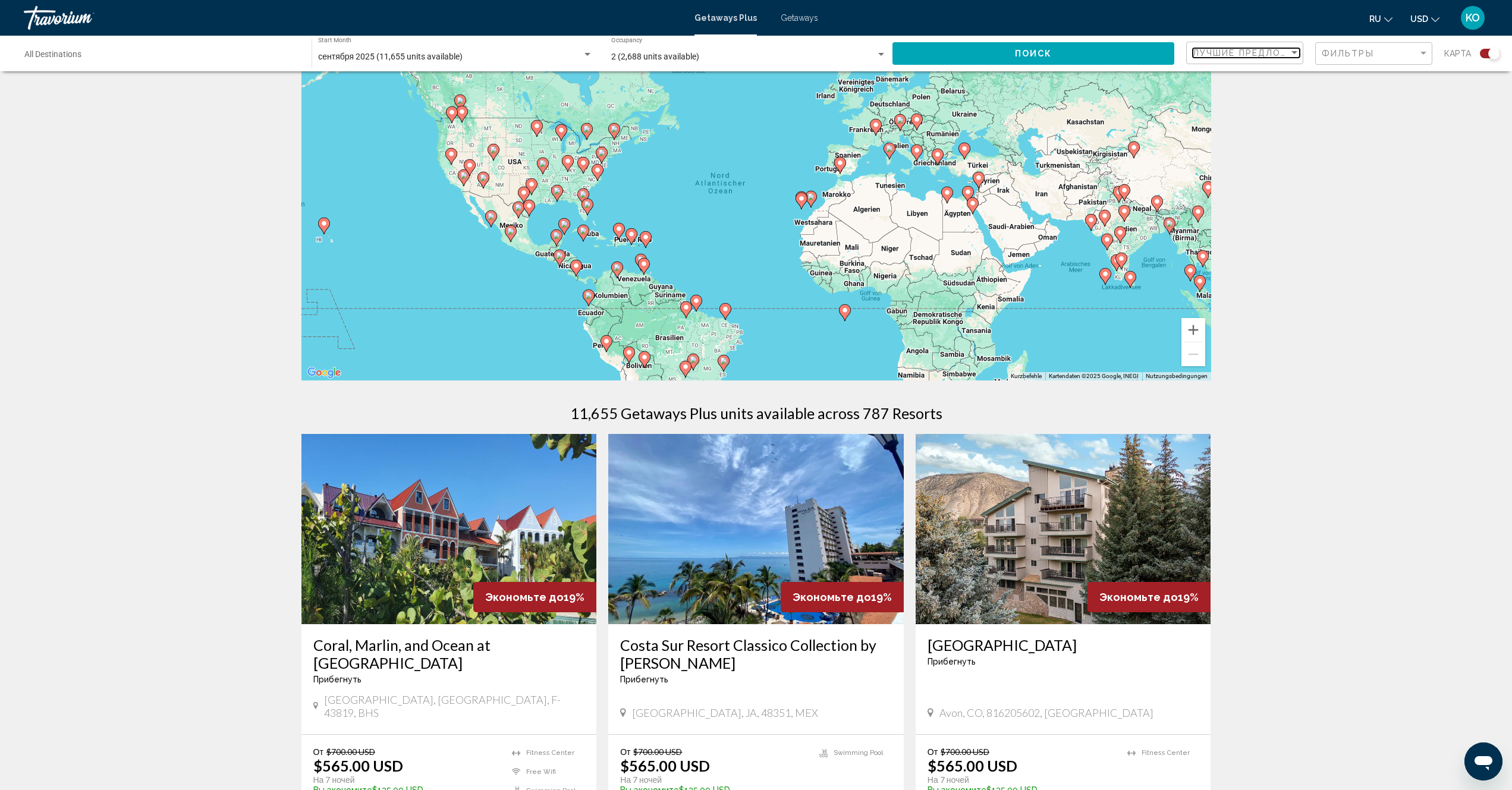
click at [1295, 54] on div "Sort by" at bounding box center [1294, 52] width 6 height 3
click at [1214, 80] on span "Низшая цена" at bounding box center [1218, 77] width 50 height 9
click at [878, 54] on div "Search widget" at bounding box center [881, 54] width 6 height 3
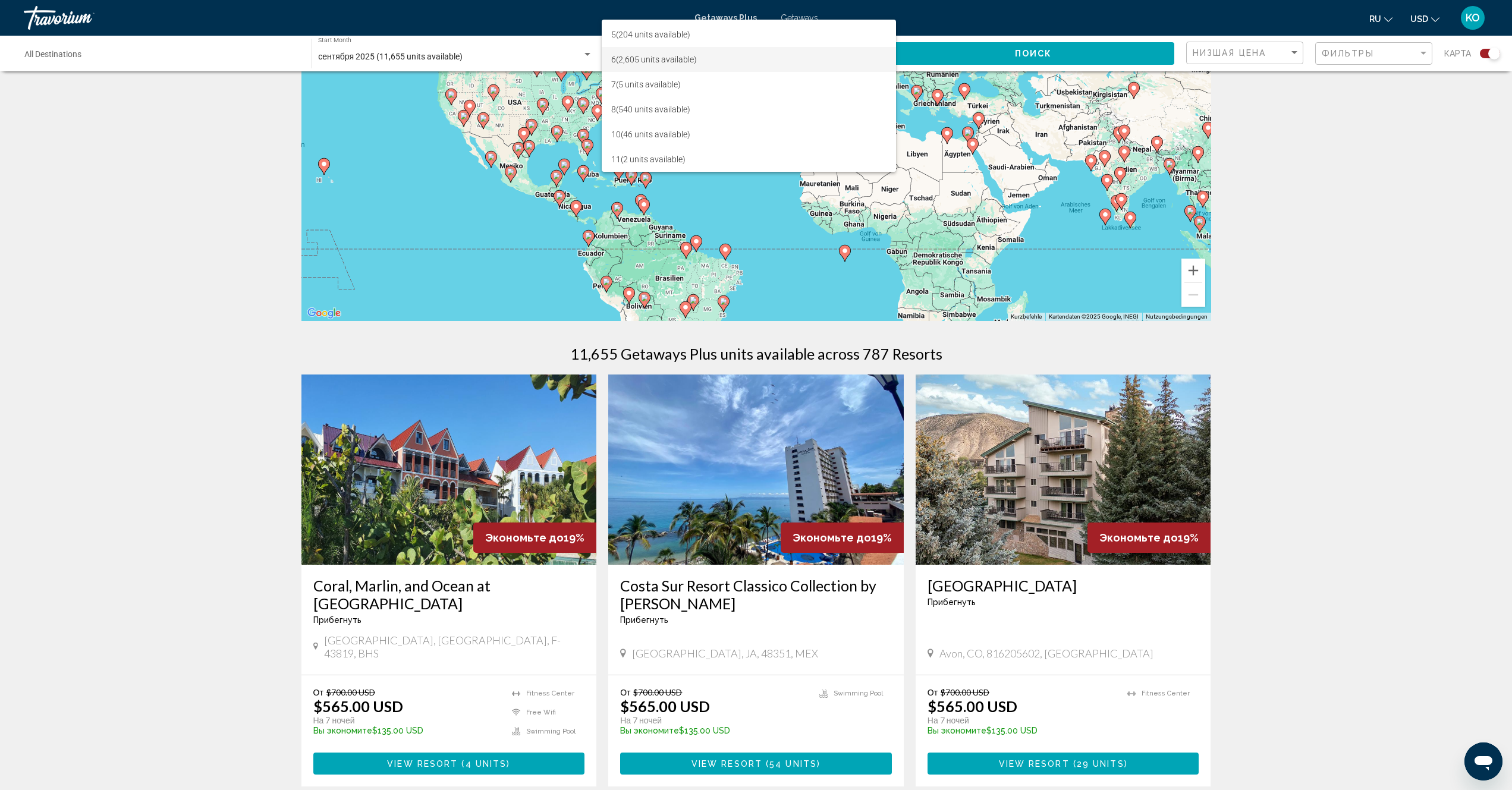
scroll to position [0, 0]
click at [1480, 250] on div at bounding box center [756, 395] width 1512 height 790
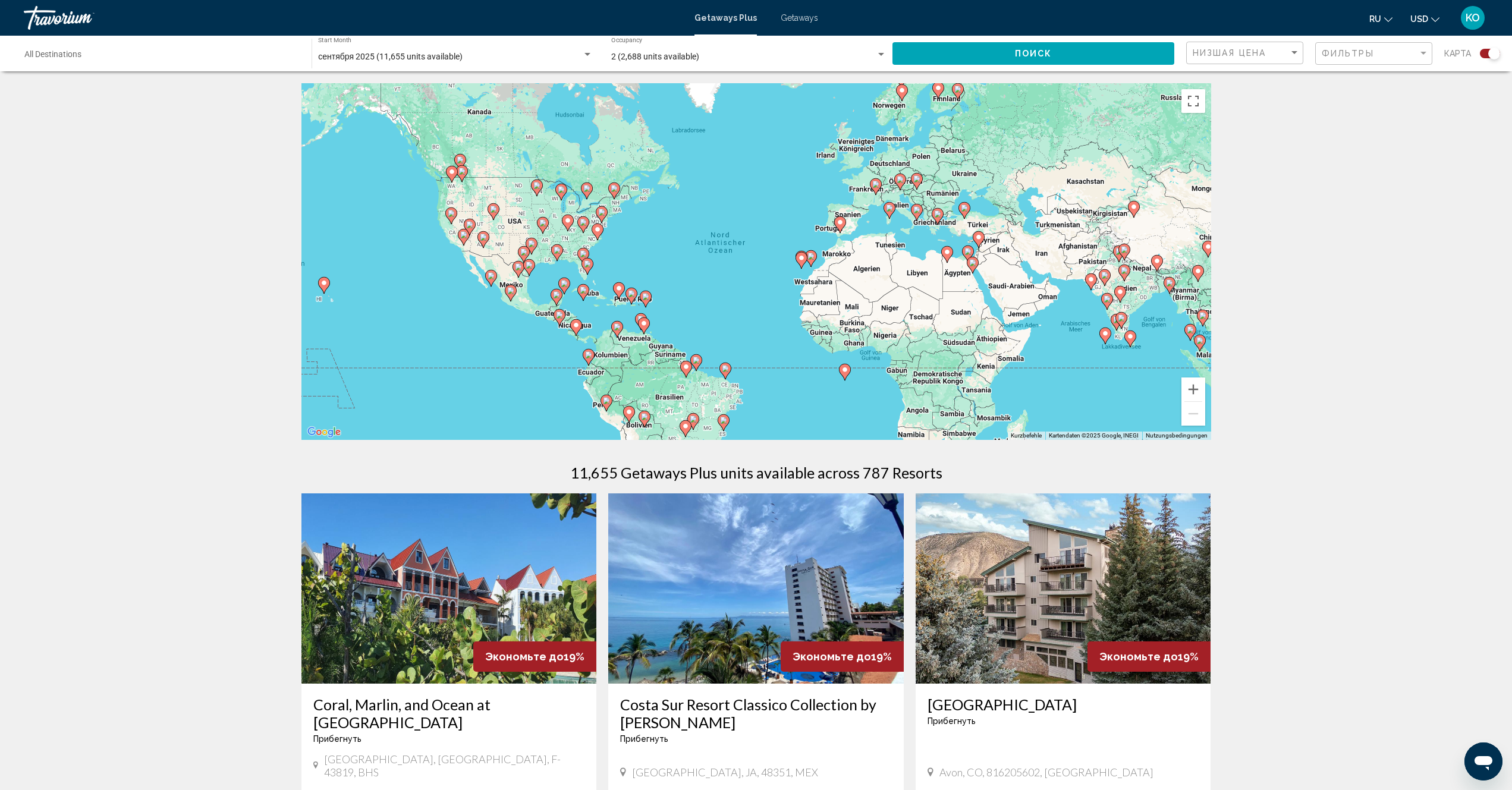
click at [917, 179] on image "Main content" at bounding box center [917, 179] width 7 height 7
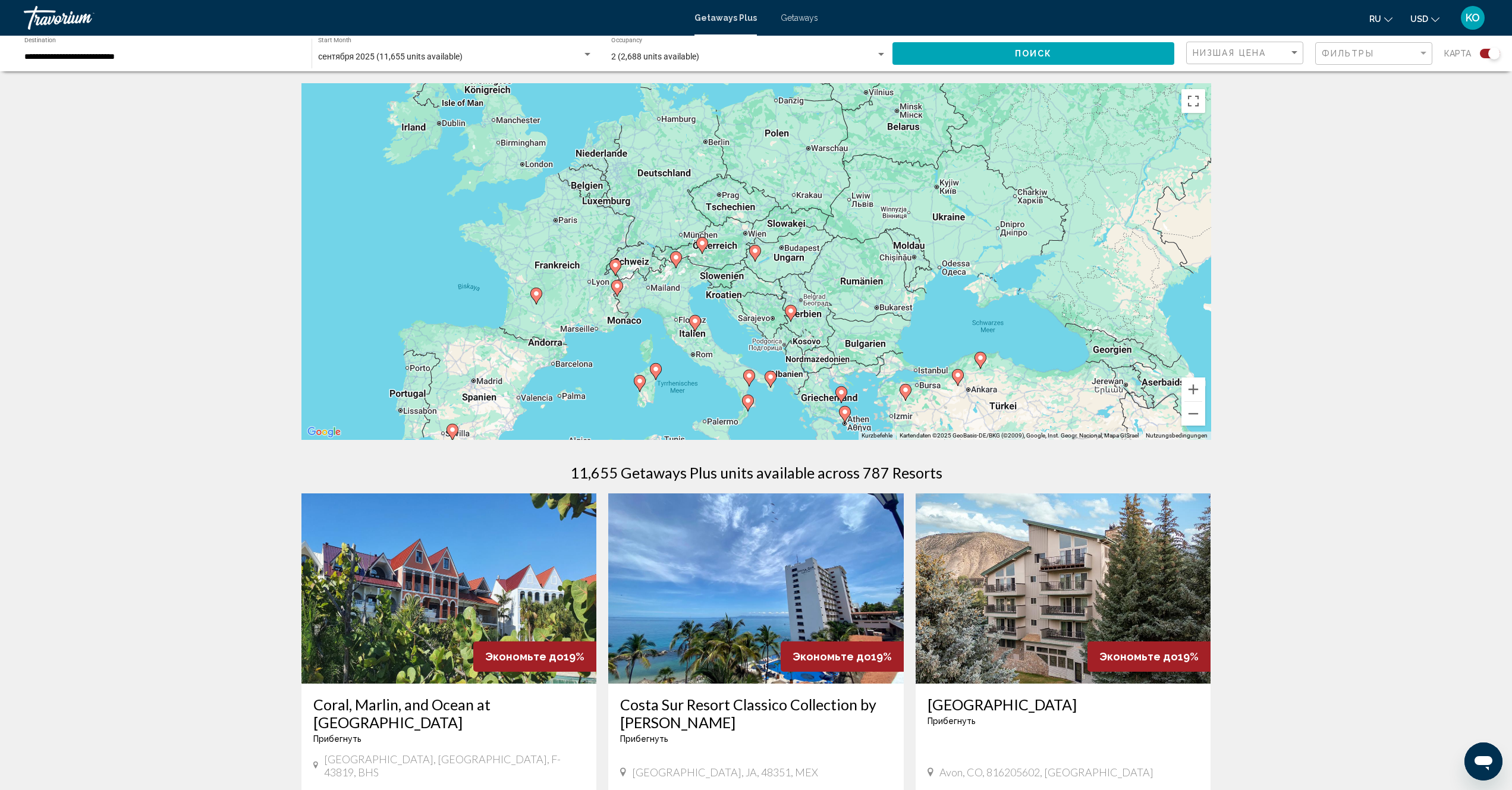
click at [773, 290] on div "Um den Modus zum Ziehen mit der Tastatur zu aktivieren, drückst du Alt + Eingab…" at bounding box center [756, 261] width 910 height 357
click at [791, 379] on div "Um den Modus zum Ziehen mit der Tastatur zu aktivieren, drückst du Alt + Eingab…" at bounding box center [756, 261] width 910 height 357
click at [776, 375] on icon "Main content" at bounding box center [770, 379] width 12 height 16
type input "**********"
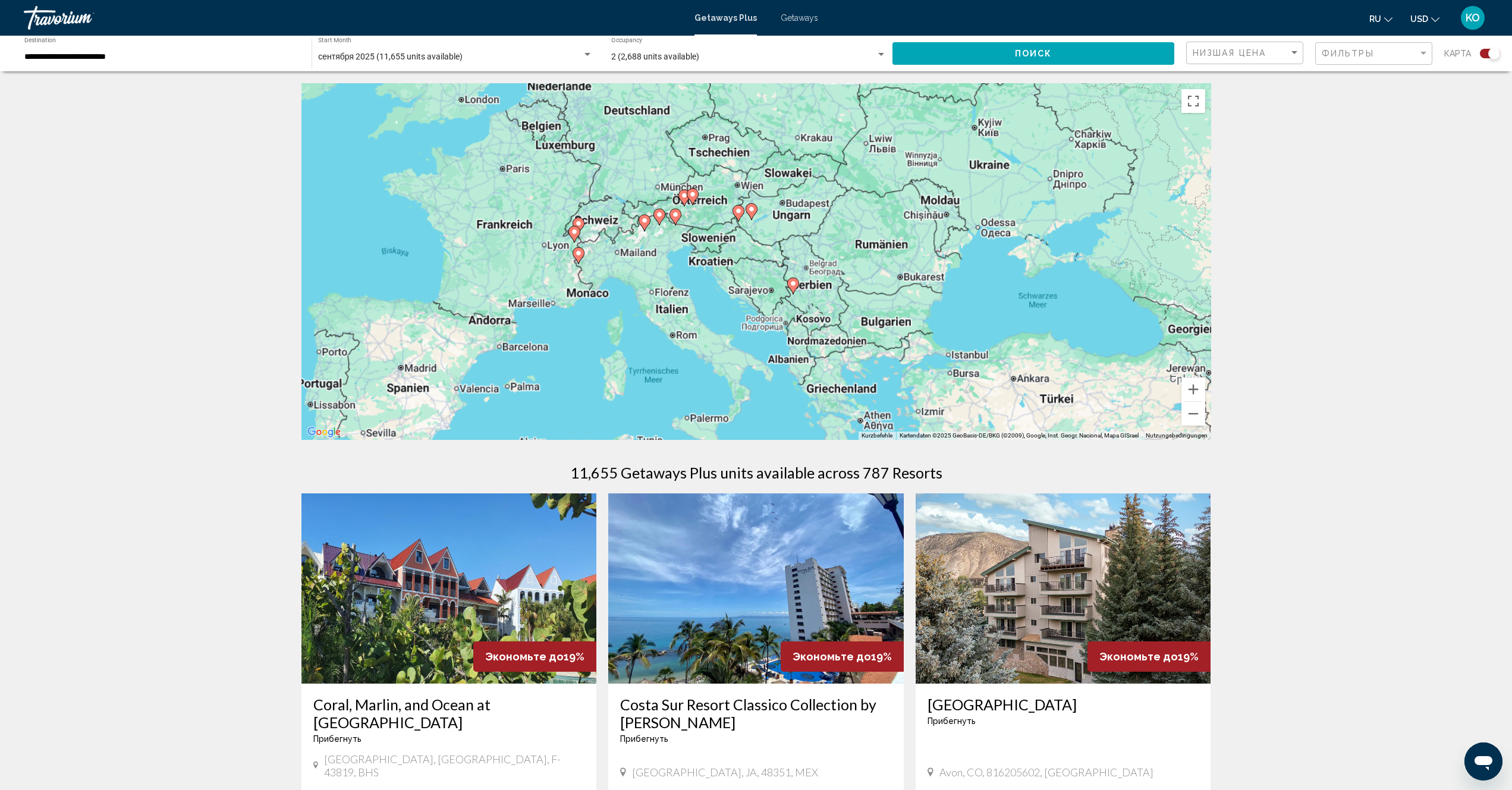
click at [776, 375] on div "Um den Modus zum Ziehen mit der Tastatur zu aktivieren, drückst du Alt + Eingab…" at bounding box center [756, 261] width 910 height 357
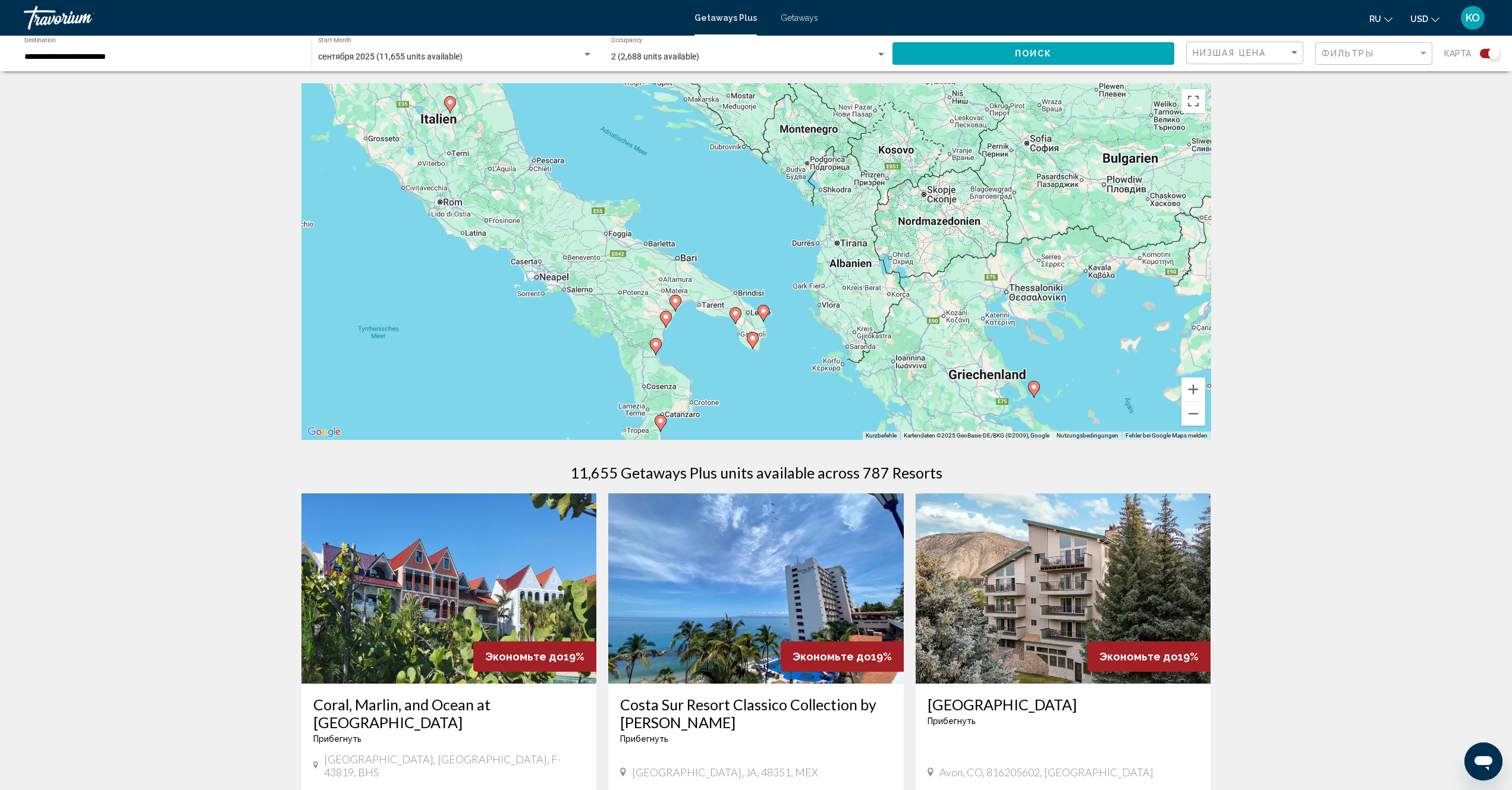
click at [847, 267] on div "Um von einem Element zum anderen zu gelangen, drückst du die Pfeiltasten entspr…" at bounding box center [756, 261] width 910 height 357
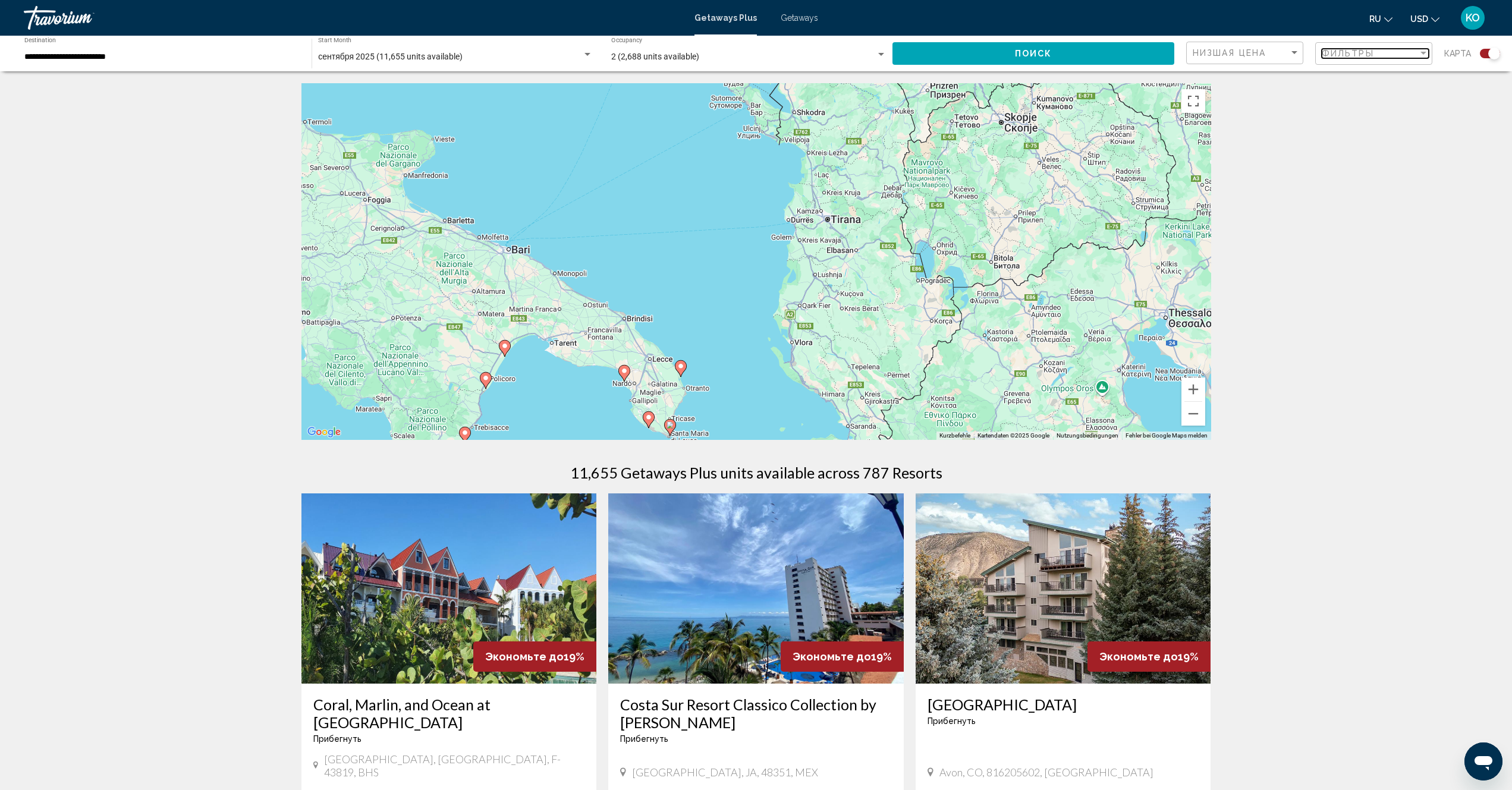
click at [1419, 51] on div "Filter" at bounding box center [1423, 53] width 11 height 9
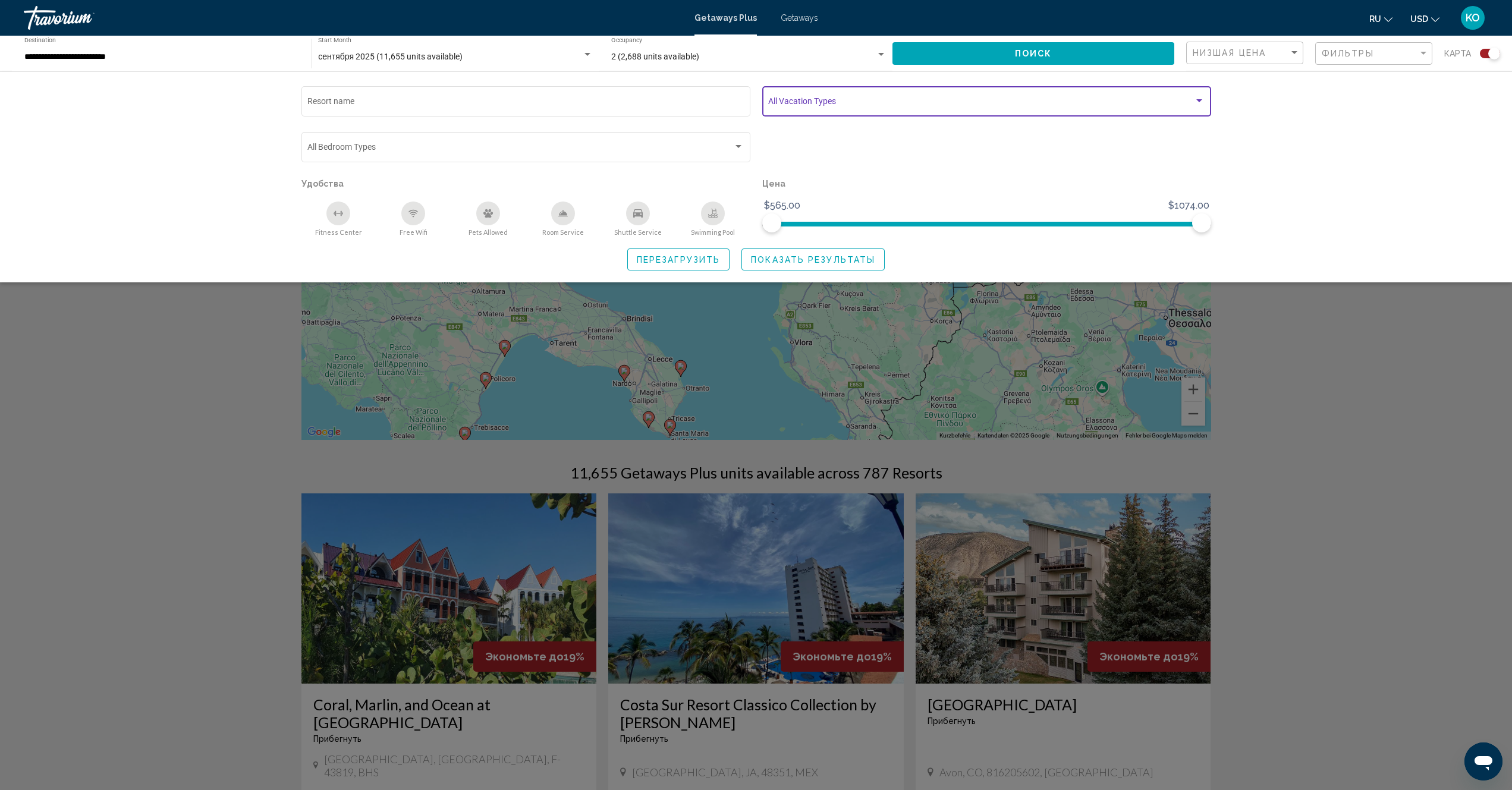
click at [1199, 101] on div "Search widget" at bounding box center [1199, 101] width 6 height 3
click at [1272, 110] on div at bounding box center [756, 395] width 1512 height 790
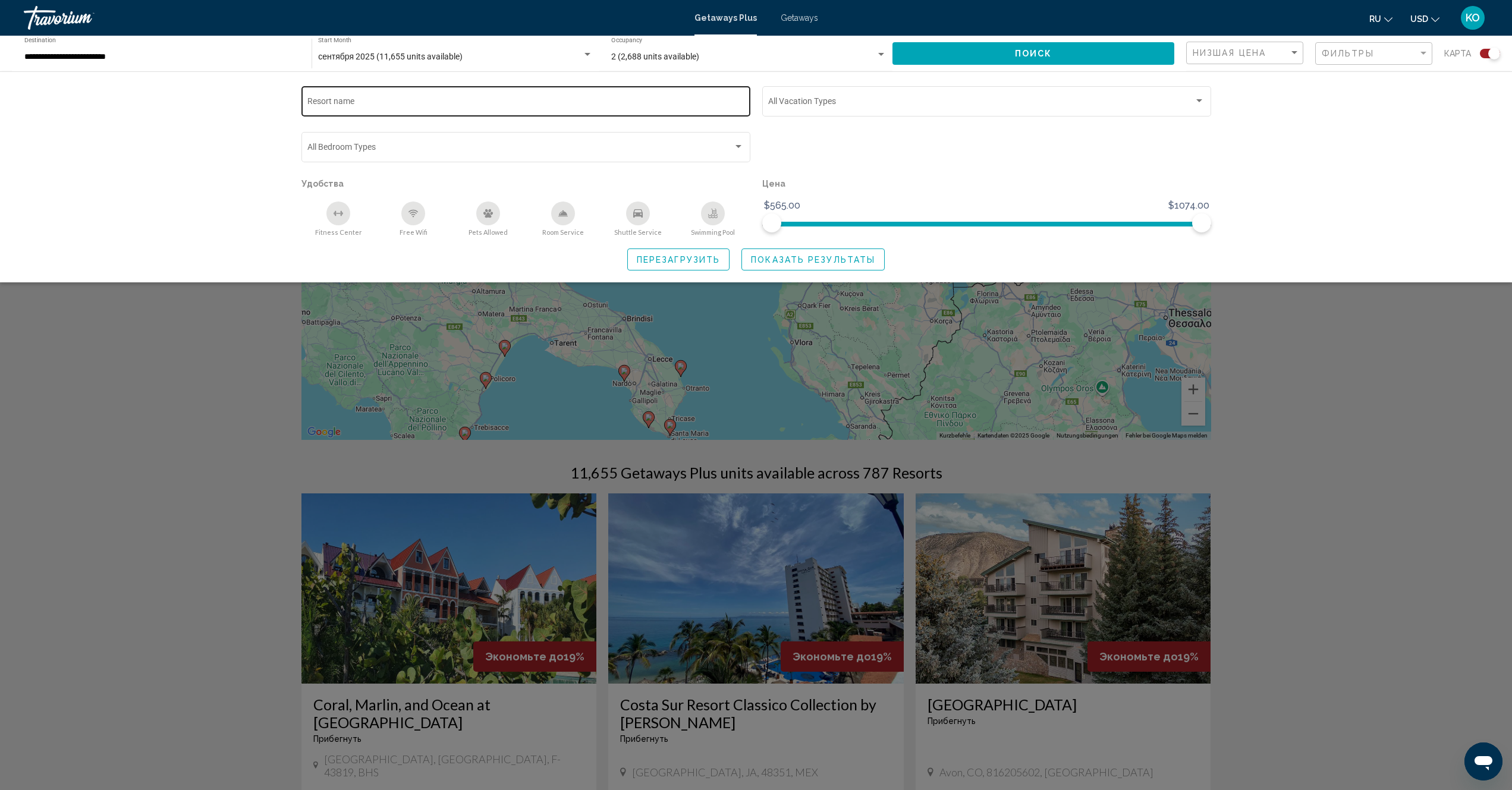
click at [498, 104] on input "Resort name" at bounding box center [525, 103] width 436 height 9
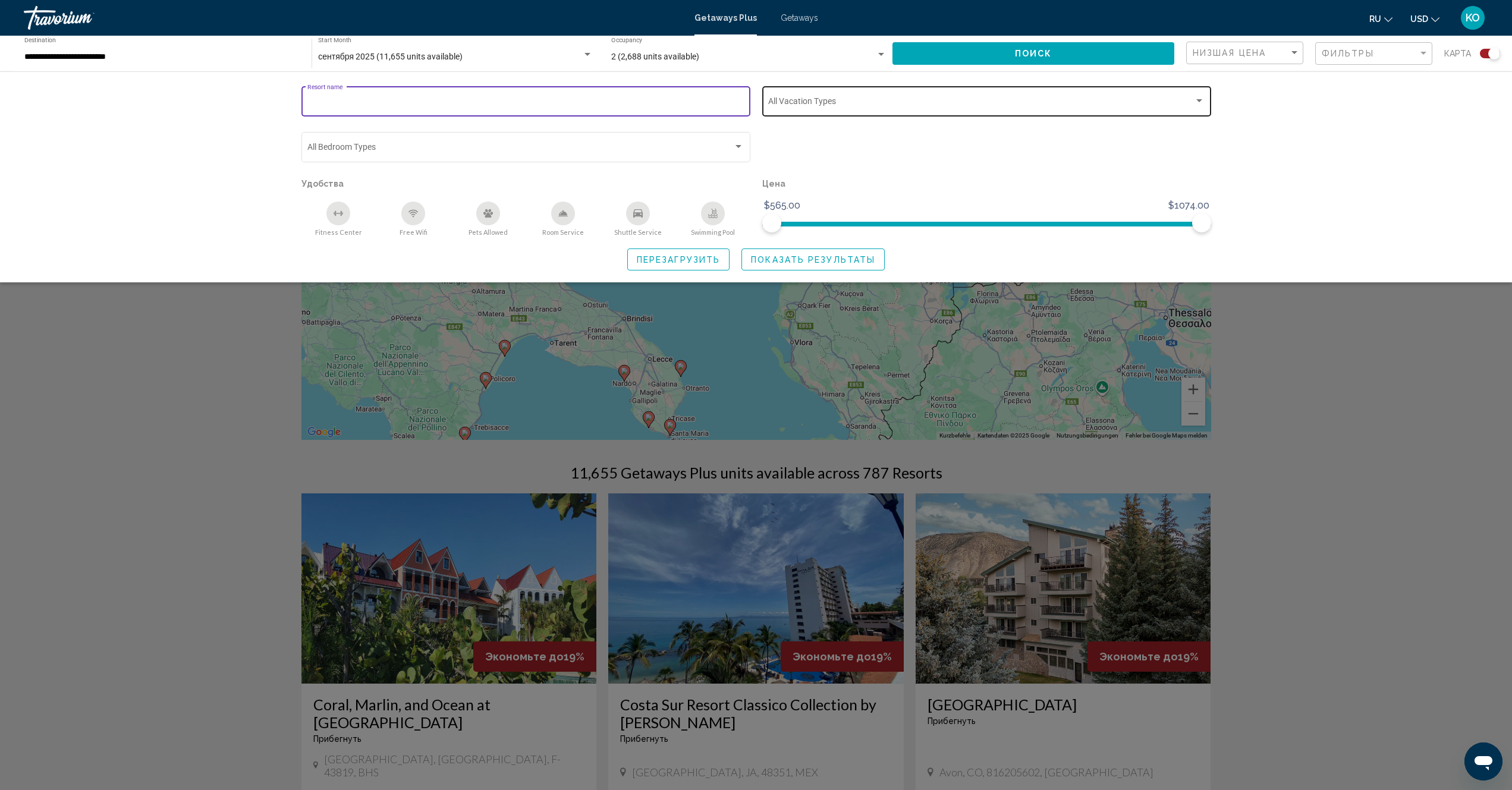
click at [1199, 99] on div "Search widget" at bounding box center [1199, 101] width 6 height 3
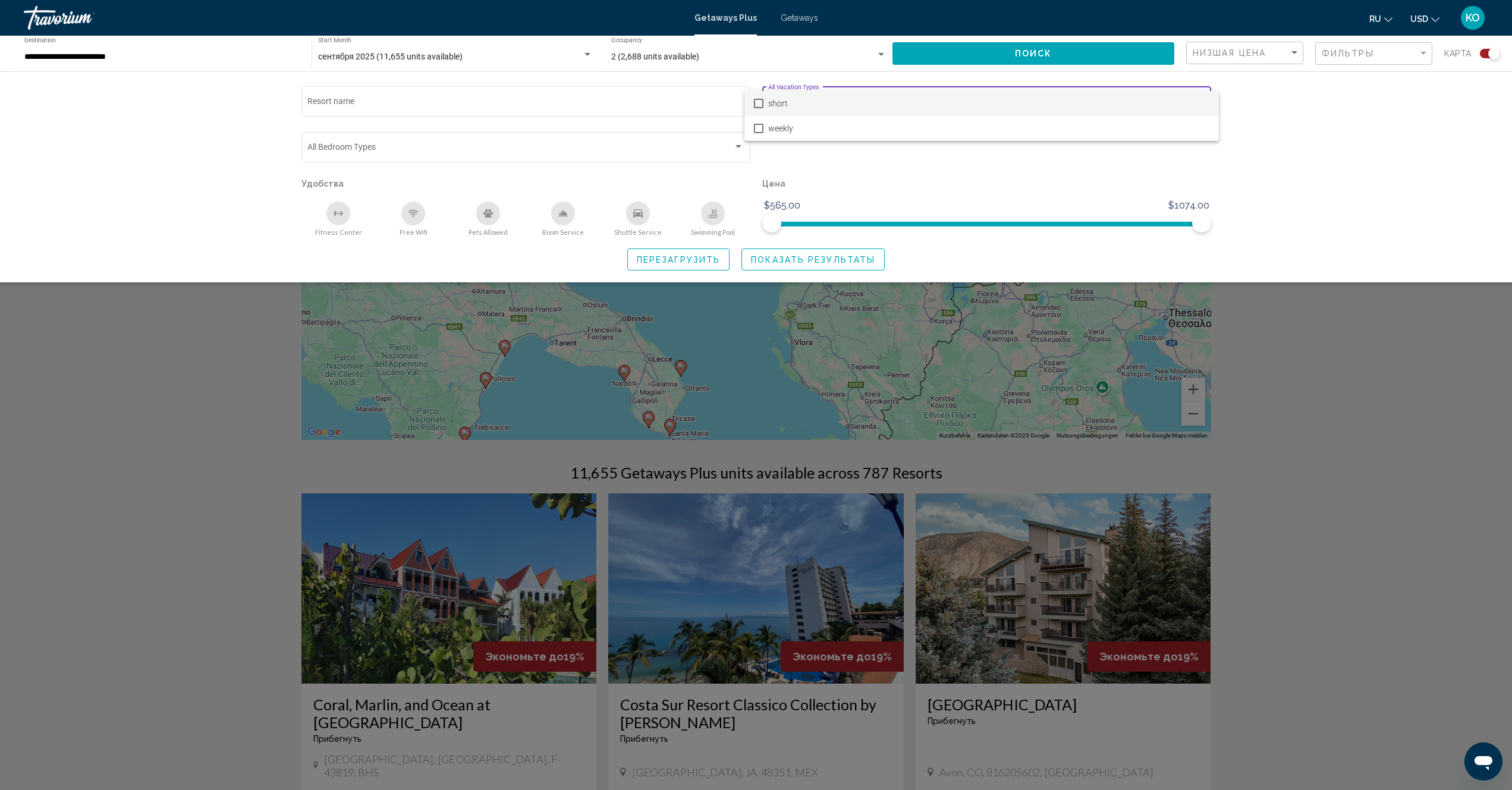
click at [1408, 423] on div at bounding box center [756, 395] width 1512 height 790
click at [147, 324] on div "Search widget" at bounding box center [756, 484] width 1512 height 612
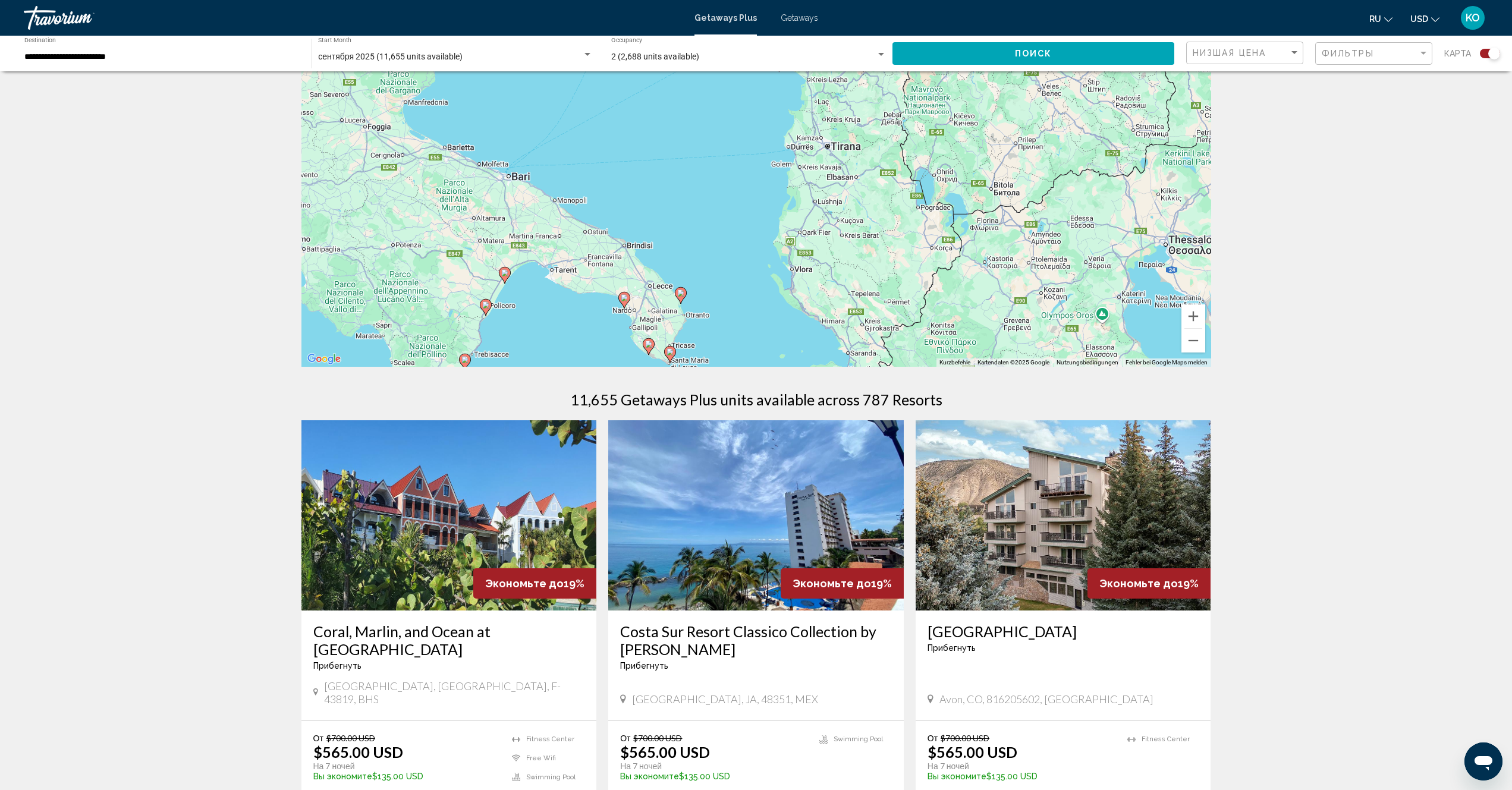
scroll to position [357, 0]
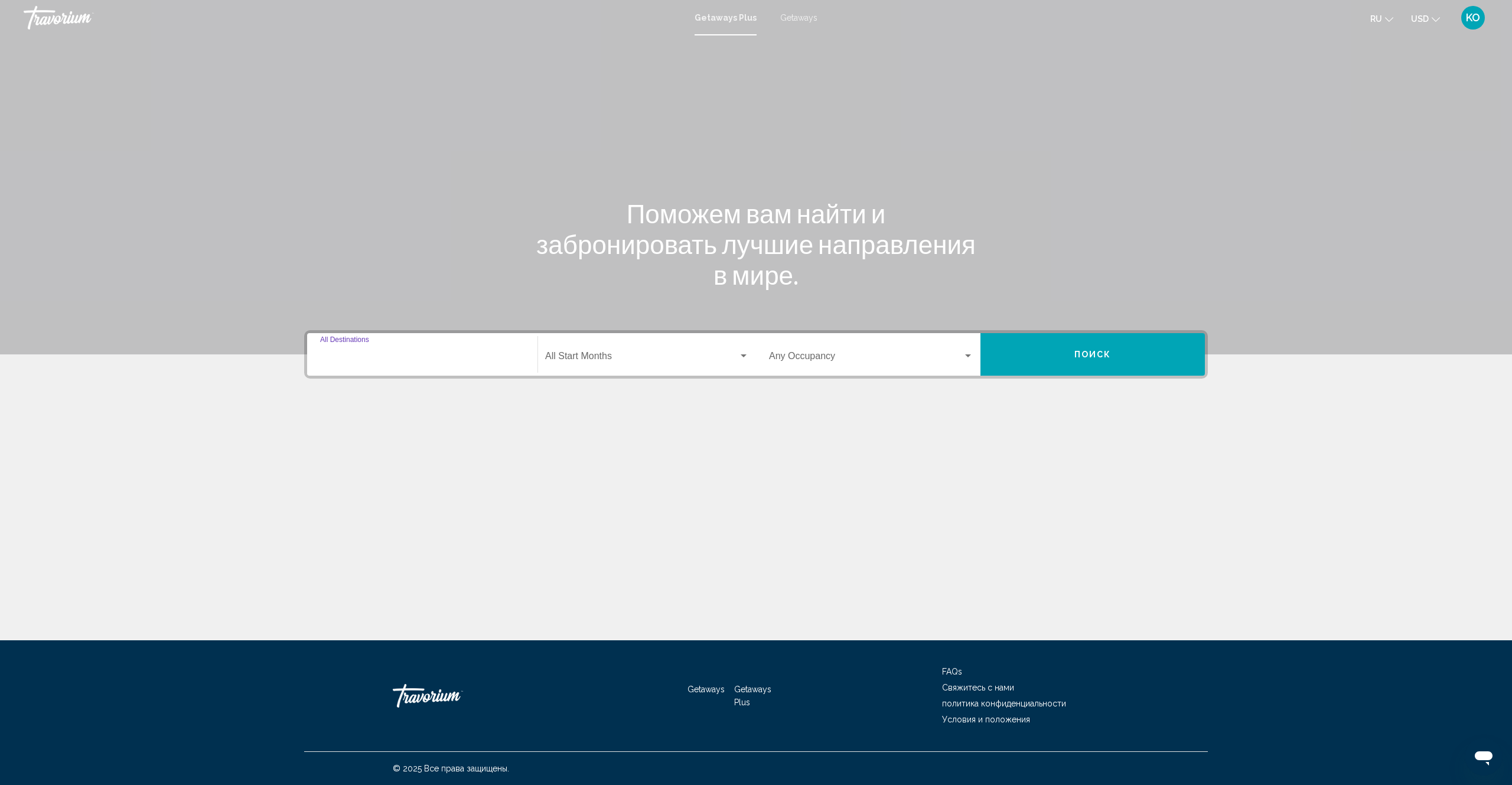
click at [370, 360] on input "Destination All Destinations" at bounding box center [422, 358] width 204 height 11
click at [824, 506] on div "Поможем вам найти и забронировать лучшие направления в мире. Destination All De…" at bounding box center [756, 338] width 1512 height 605
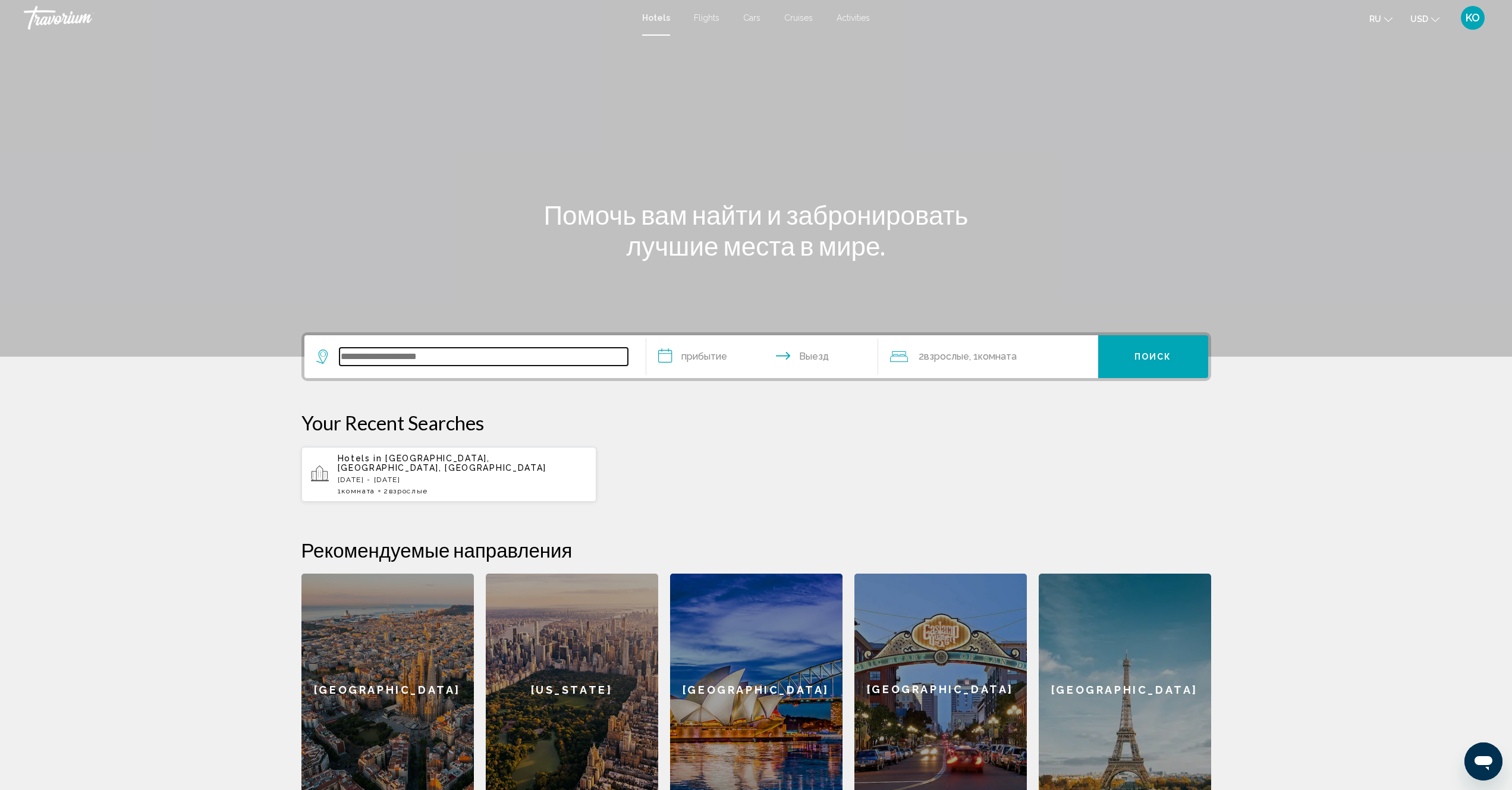
click at [431, 359] on input "Search widget" at bounding box center [483, 357] width 288 height 18
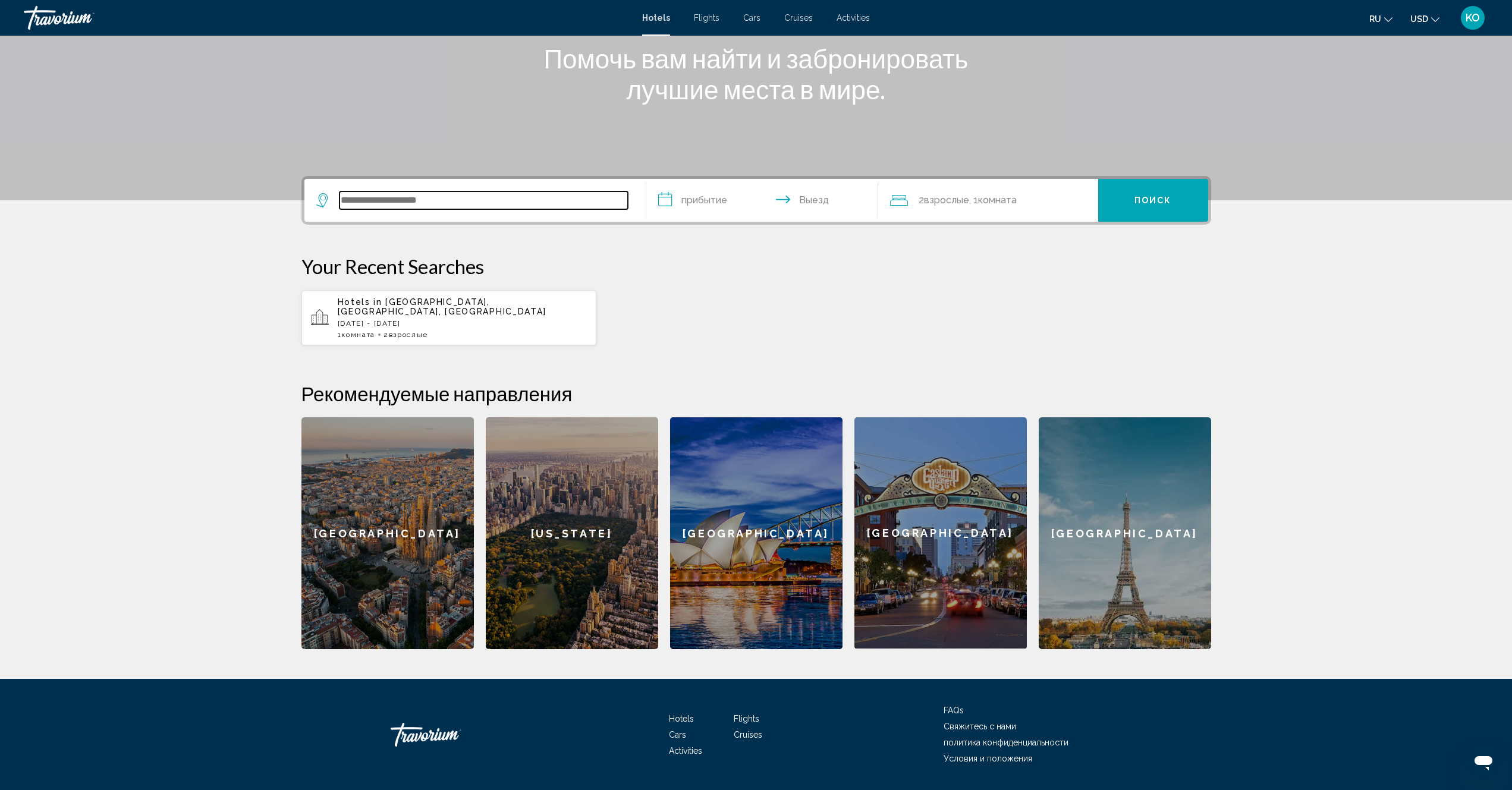
scroll to position [181, 0]
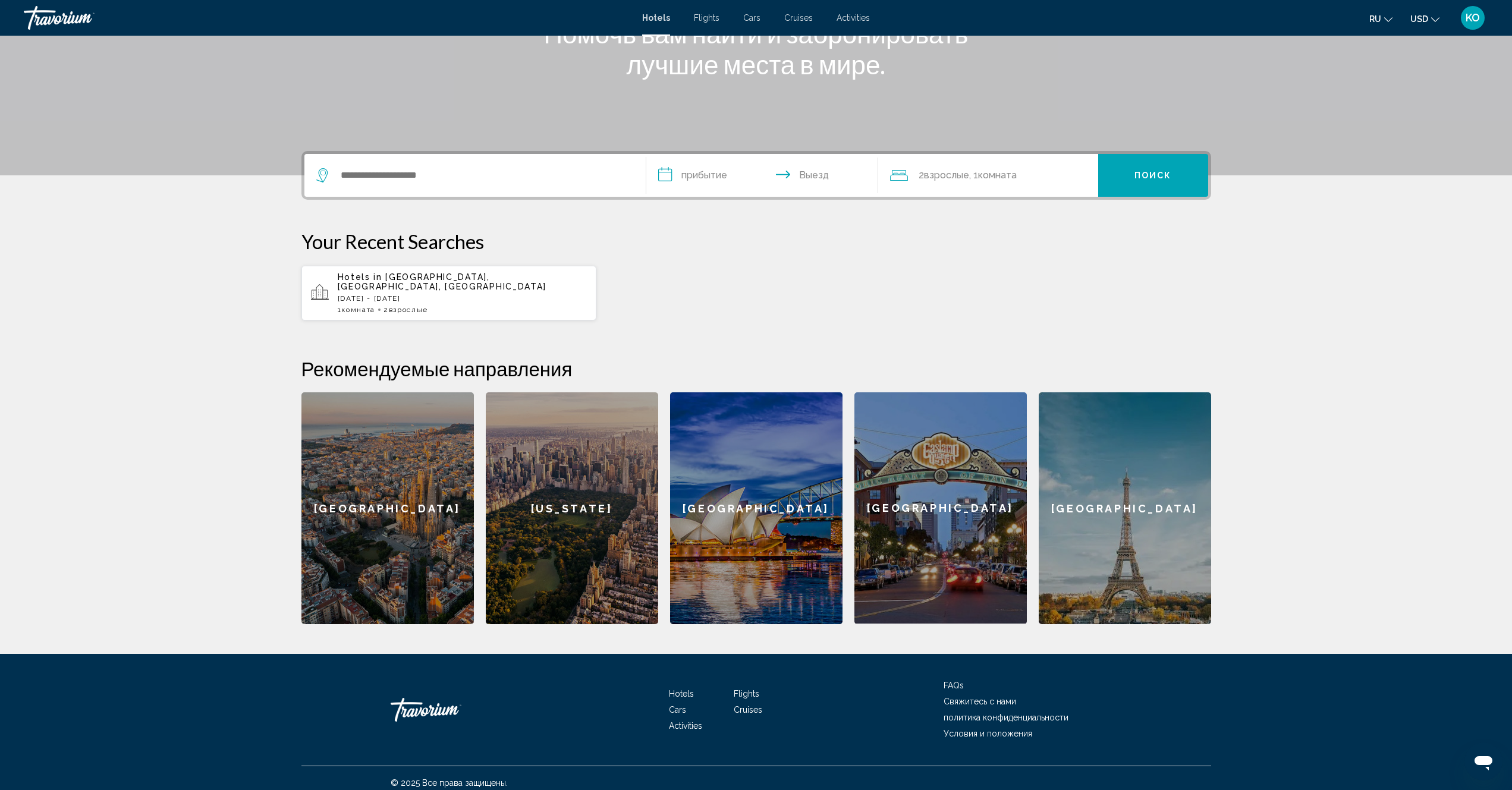
click at [380, 509] on div "Barcelona" at bounding box center [388, 508] width 172 height 232
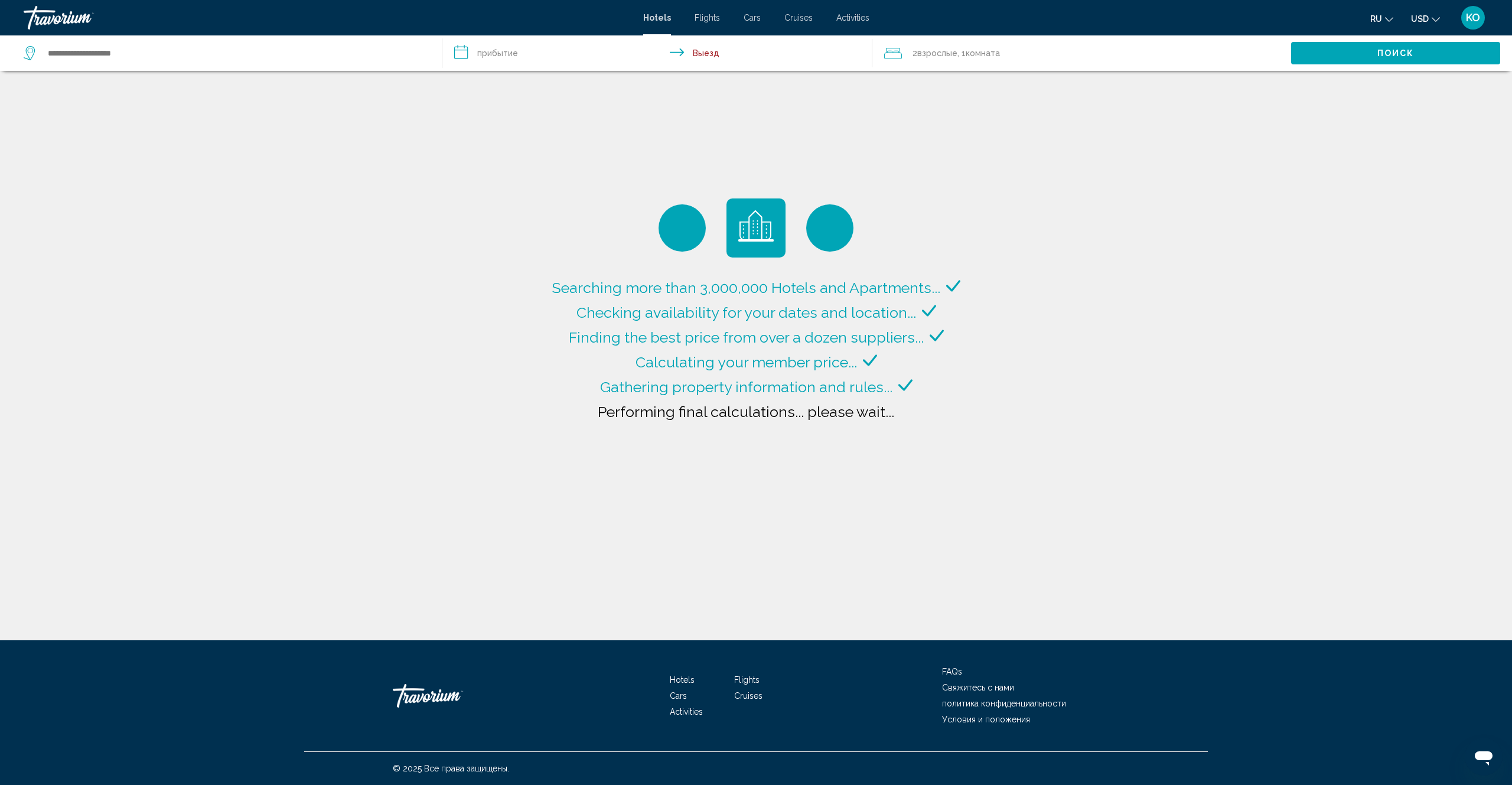
type input "**********"
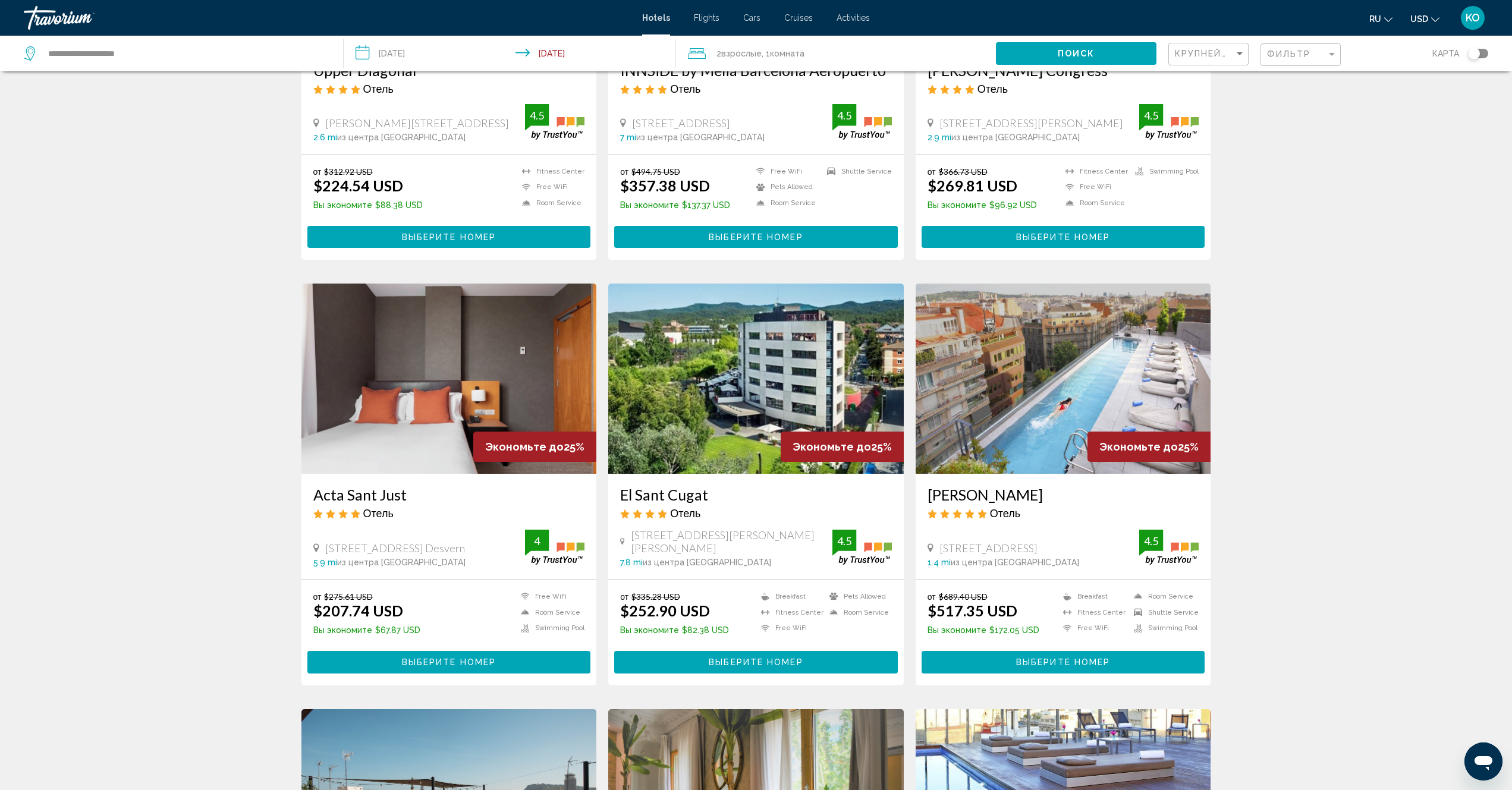
scroll to position [503, 0]
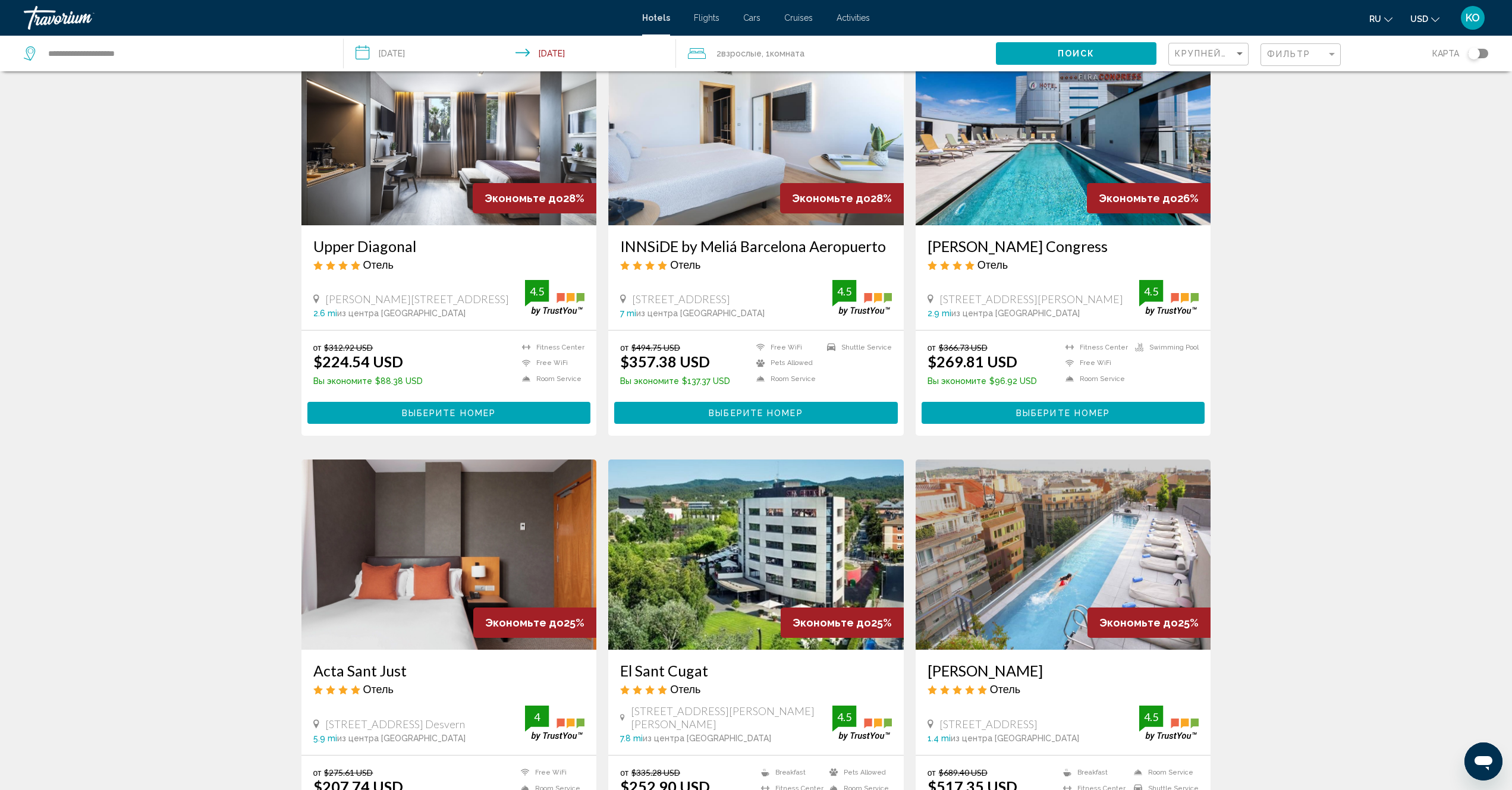
click at [452, 411] on span "Выберите номер" at bounding box center [448, 413] width 94 height 9
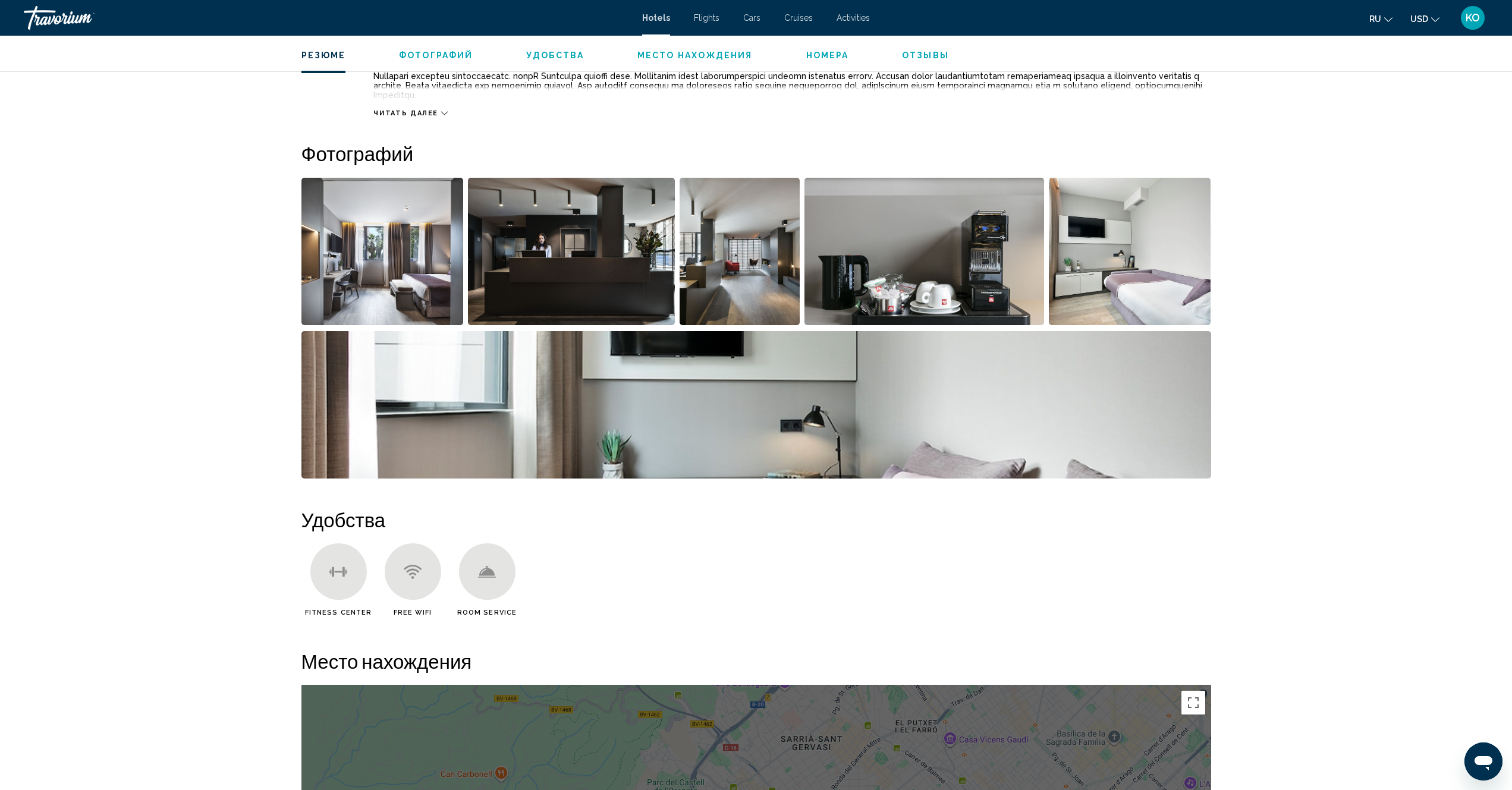
scroll to position [59, 0]
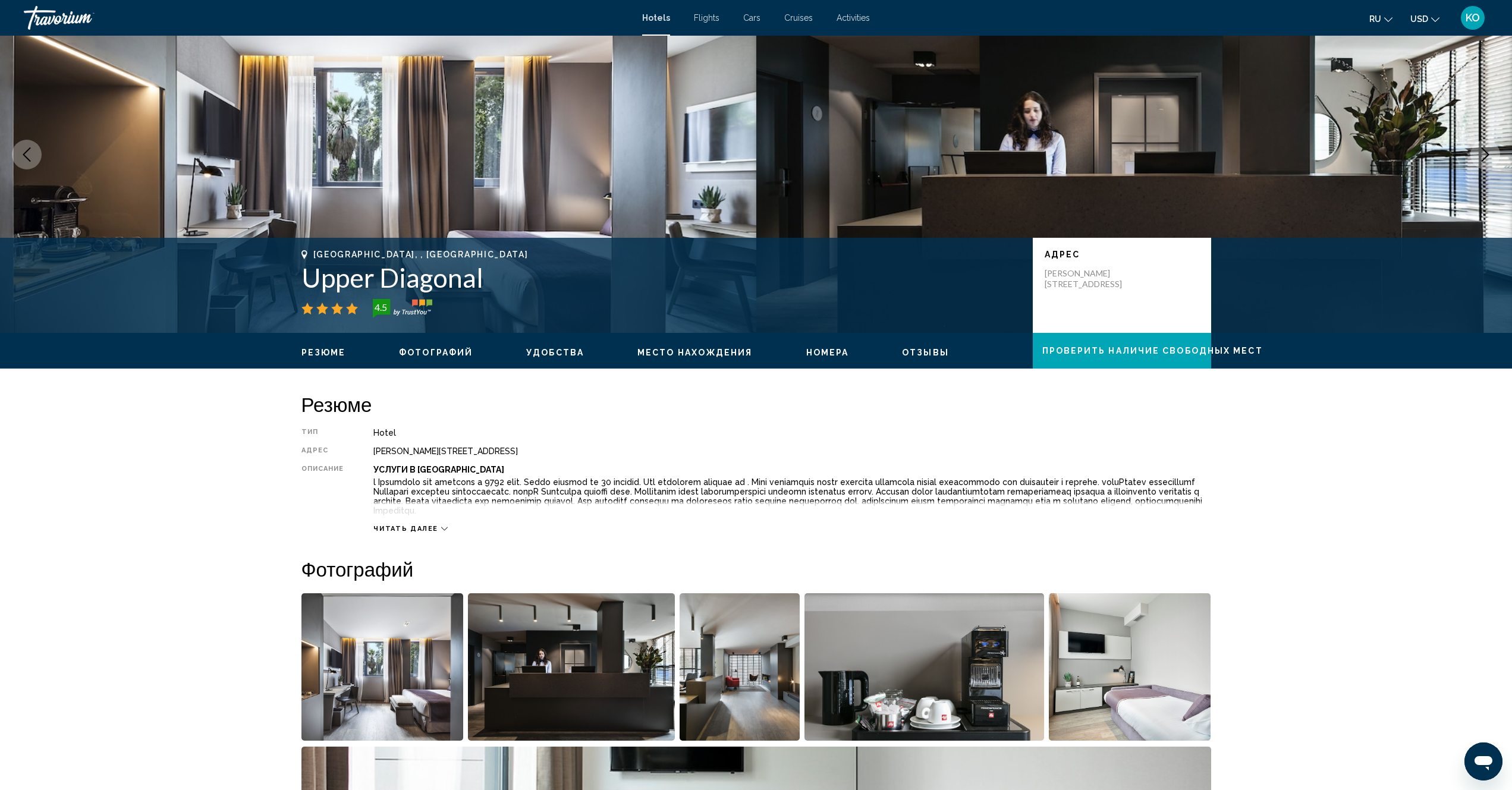
click at [551, 351] on span "Удобства" at bounding box center [555, 353] width 58 height 9
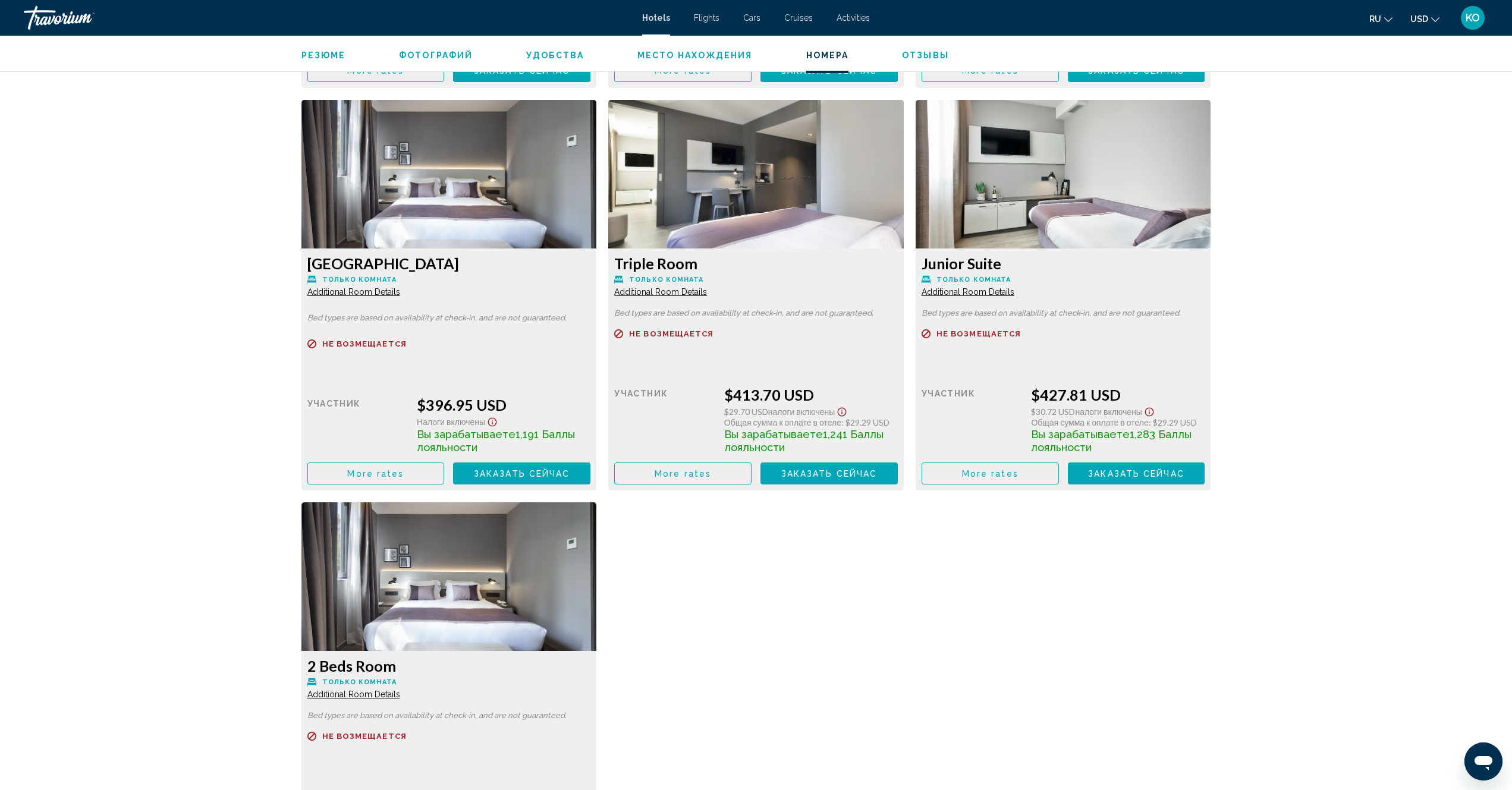
scroll to position [2220, 0]
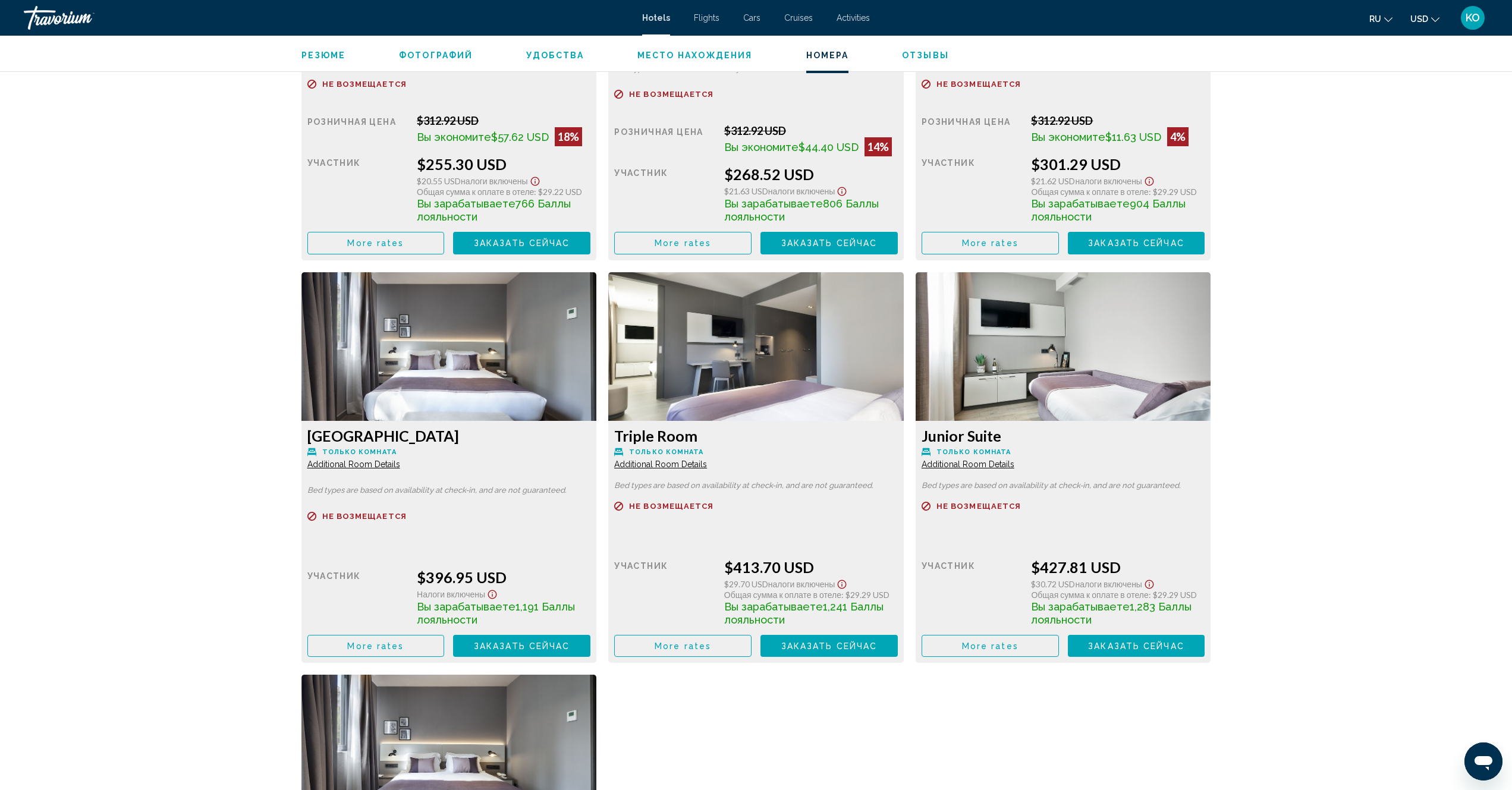
click at [684, 54] on span "Место нахождения" at bounding box center [694, 55] width 115 height 9
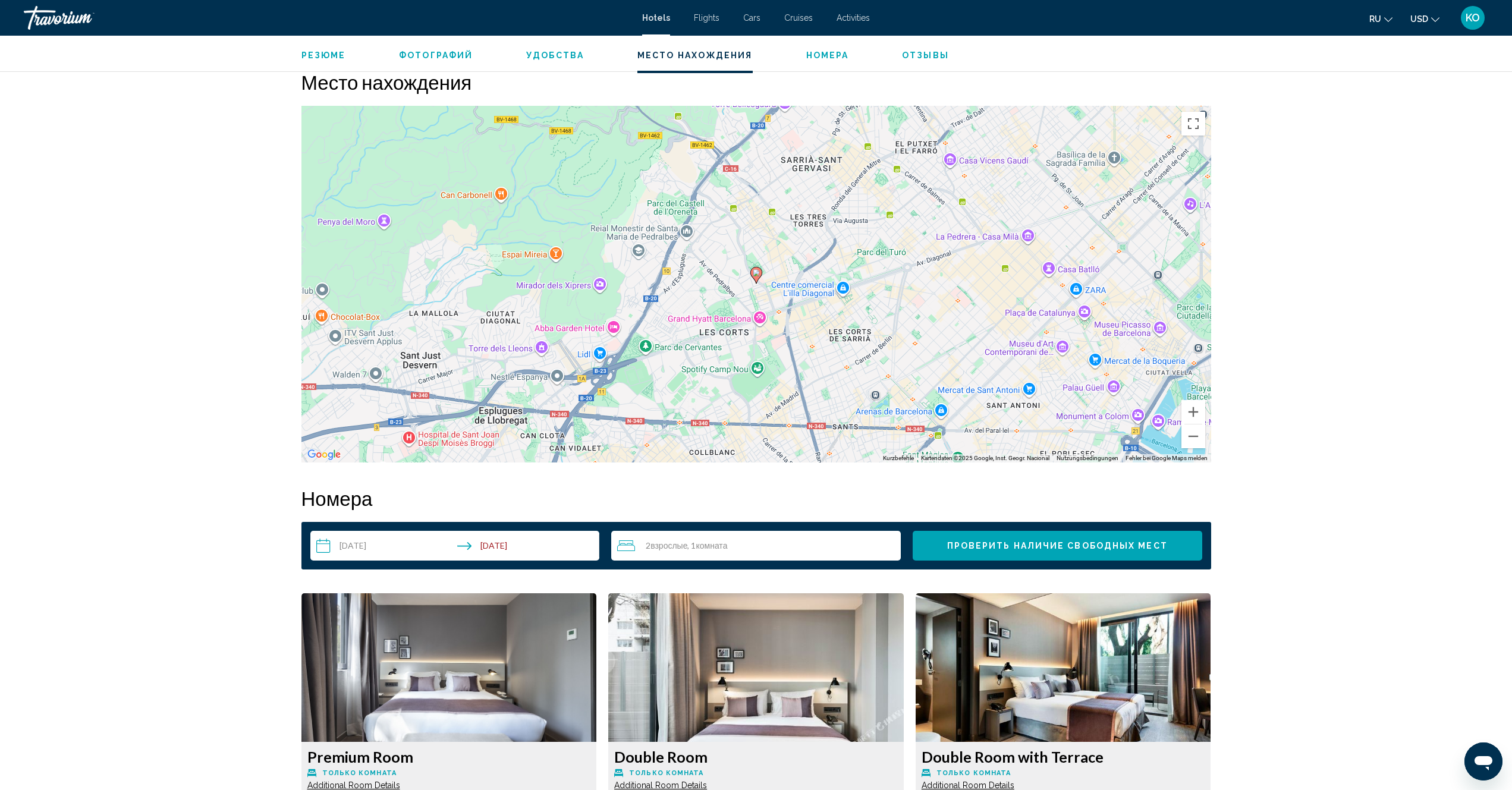
scroll to position [1054, 0]
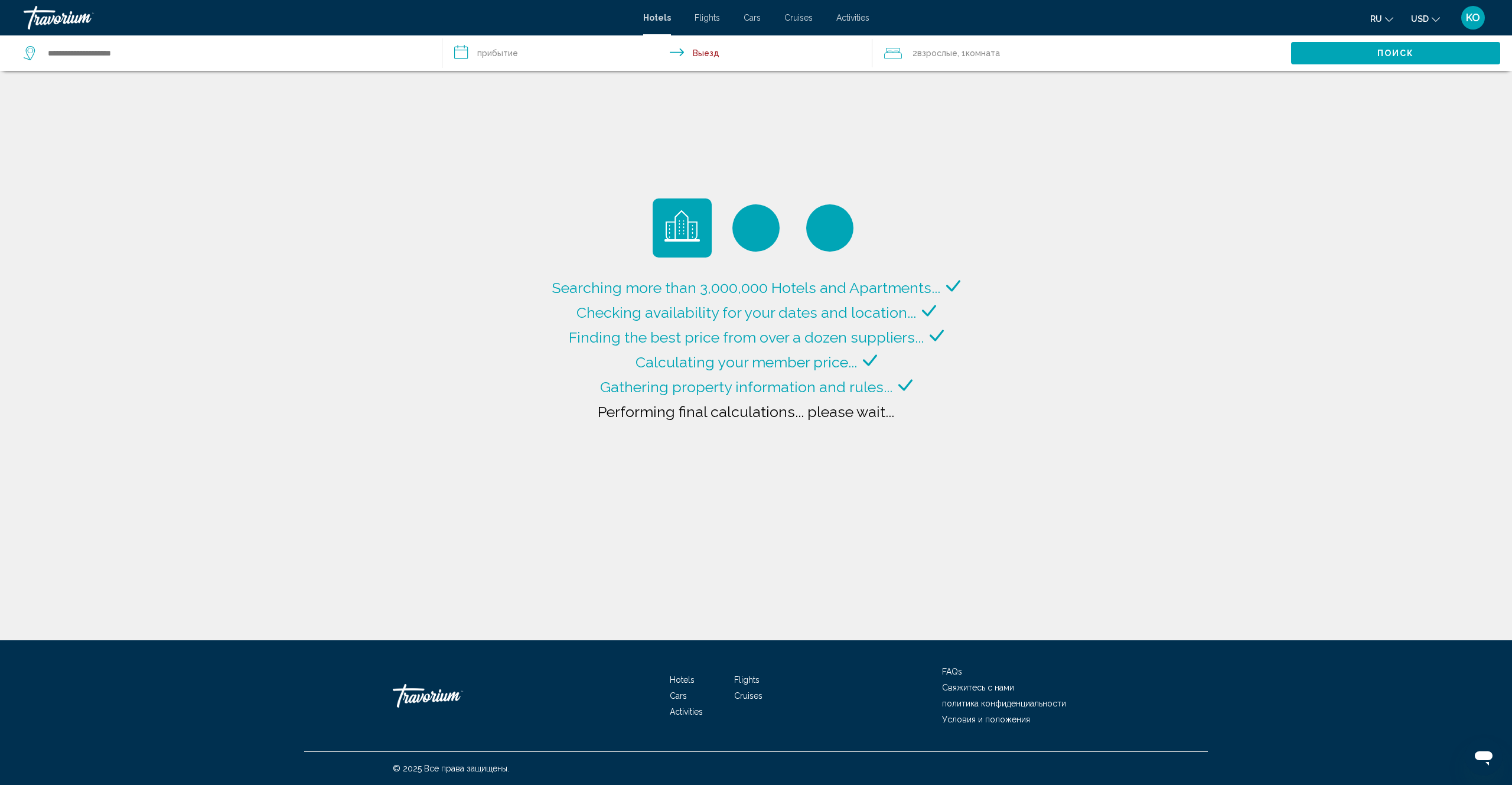
type input "**********"
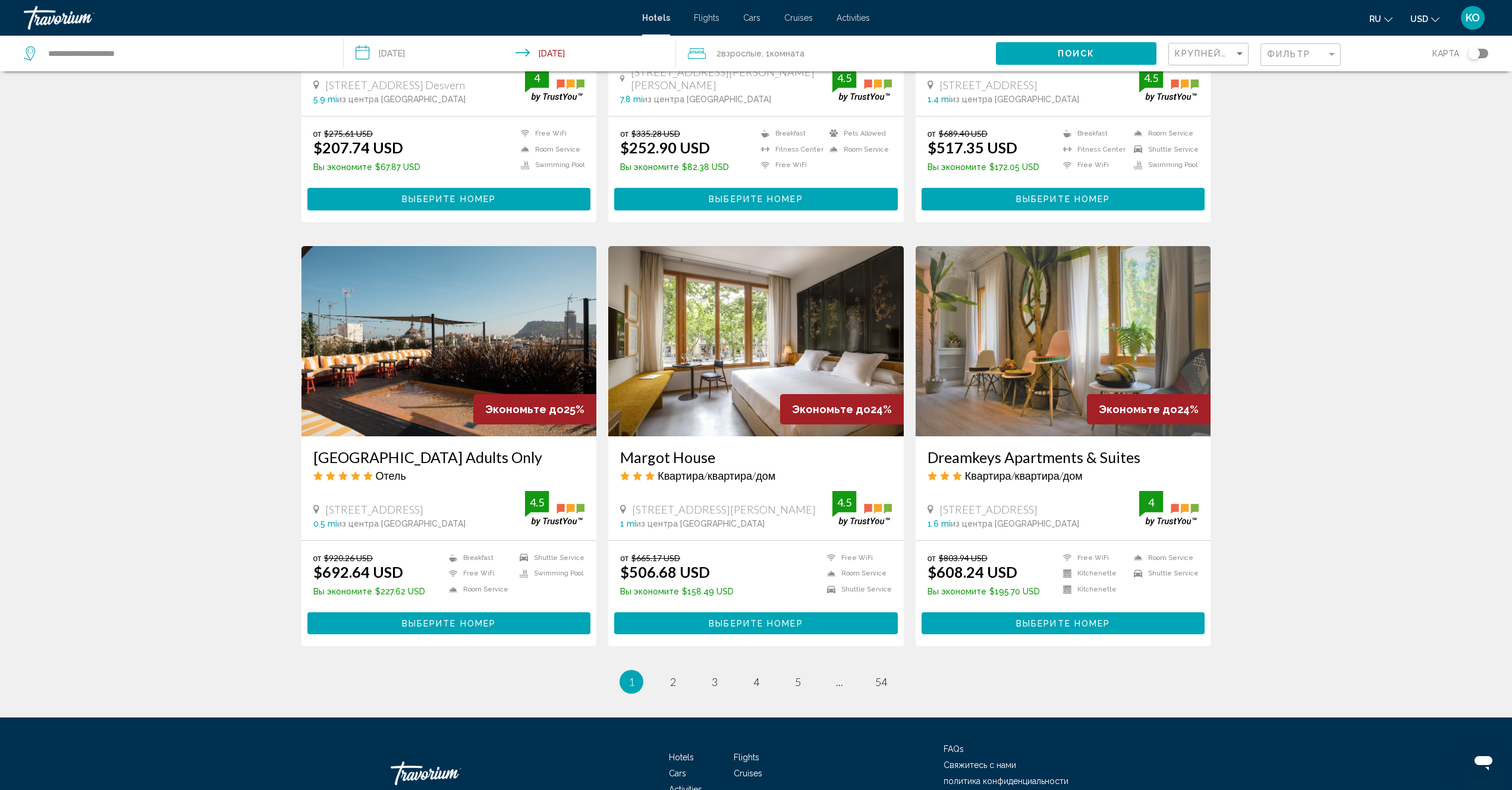
scroll to position [1216, 0]
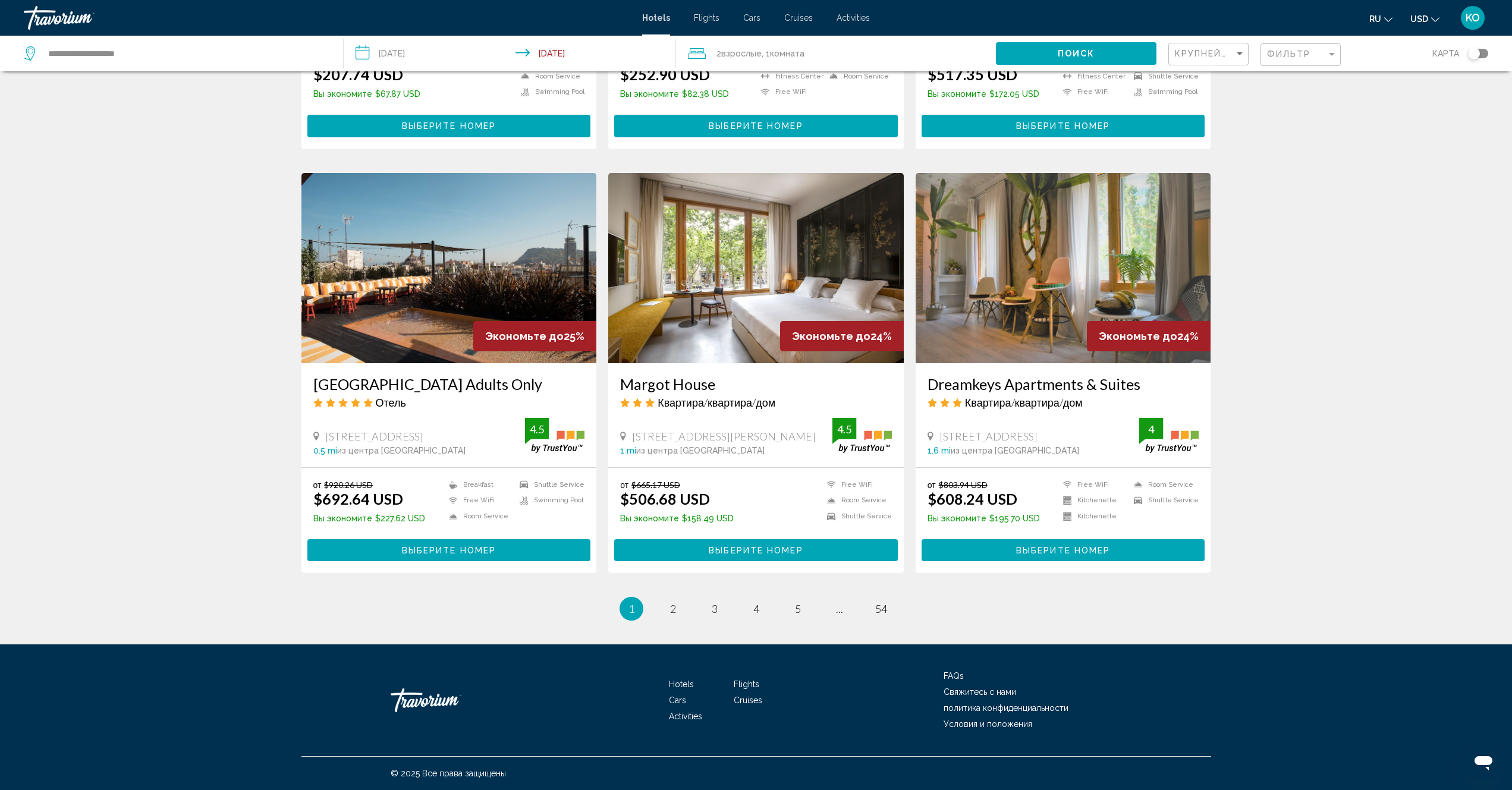
click at [469, 300] on img "Main content" at bounding box center [449, 268] width 295 height 190
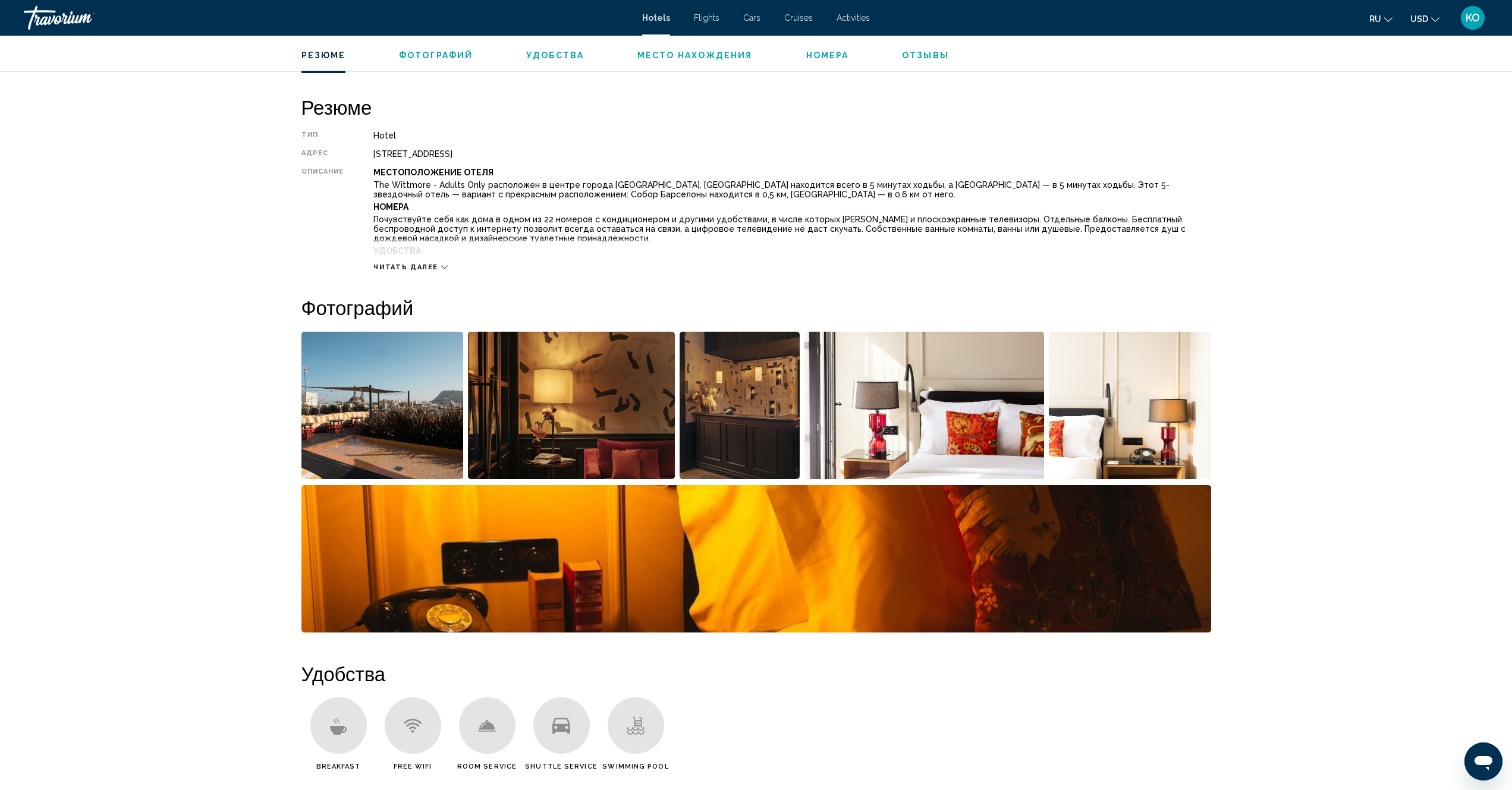
scroll to position [357, 0]
click at [440, 268] on div "Читать далее" at bounding box center [410, 268] width 74 height 8
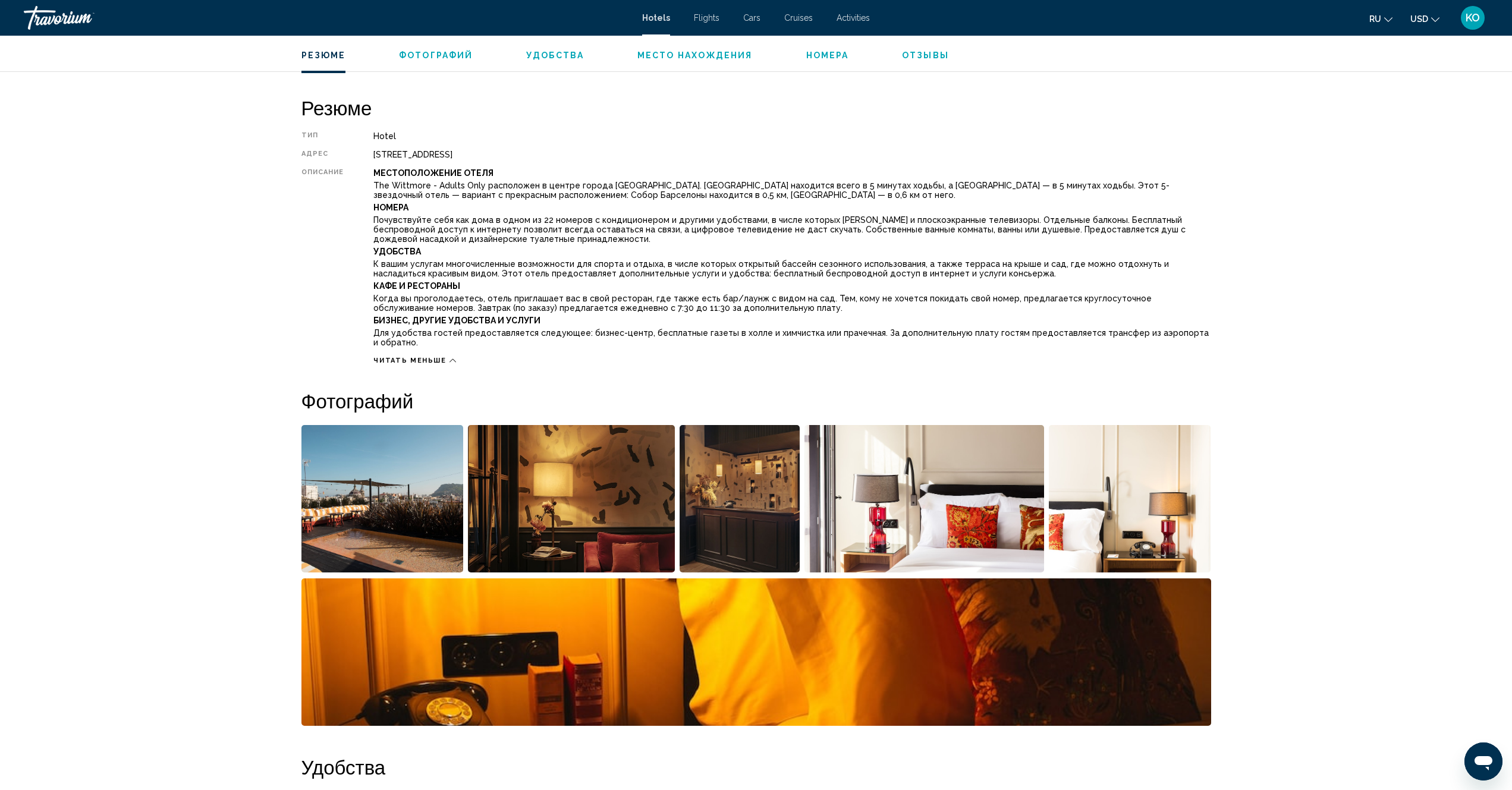
click at [667, 56] on span "Место нахождения" at bounding box center [694, 55] width 115 height 9
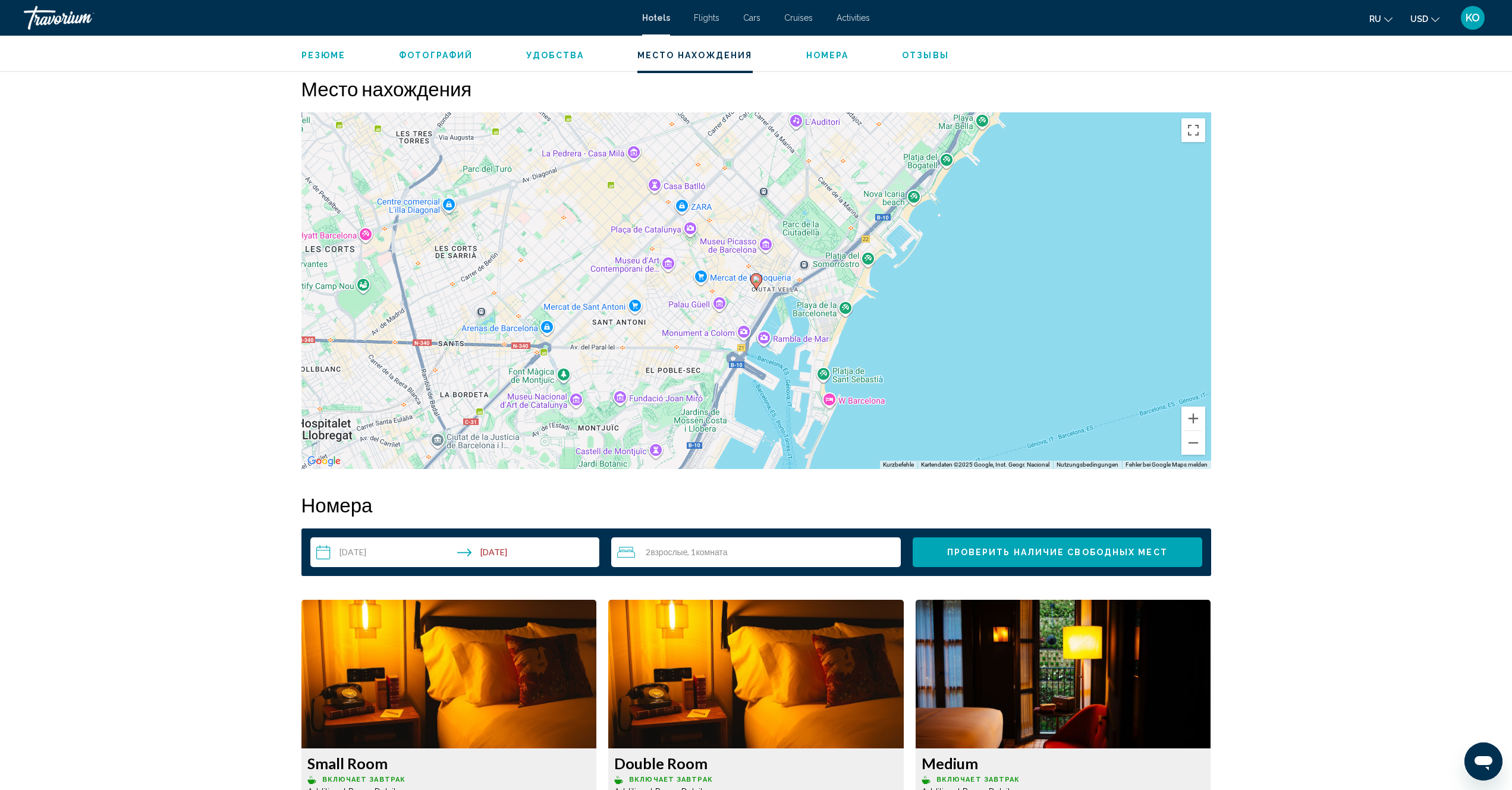
scroll to position [1182, 0]
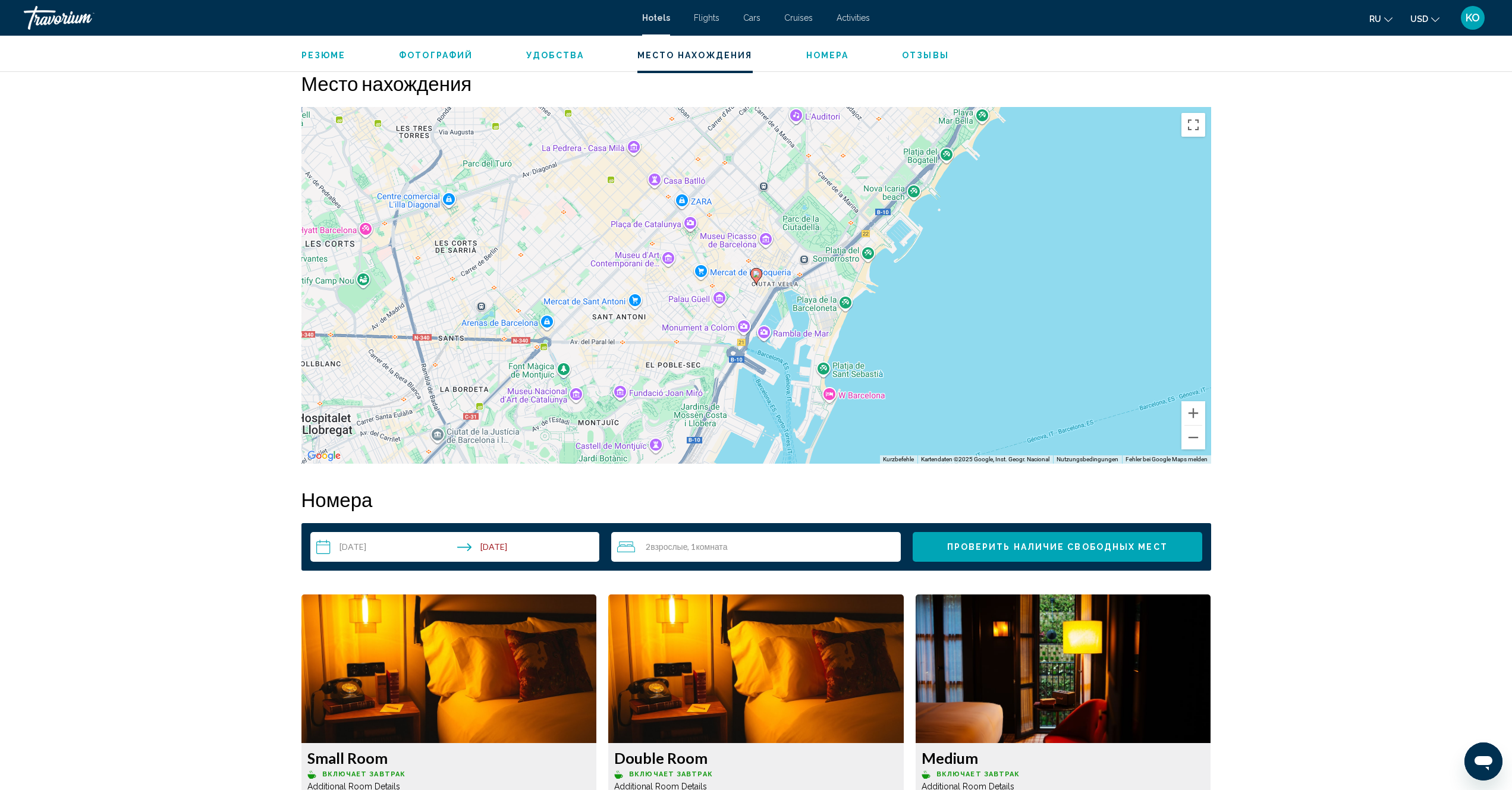
click at [912, 193] on div "Um den Modus zum Ziehen mit der Tastatur zu aktivieren, drückst du Alt + Eingab…" at bounding box center [756, 285] width 910 height 357
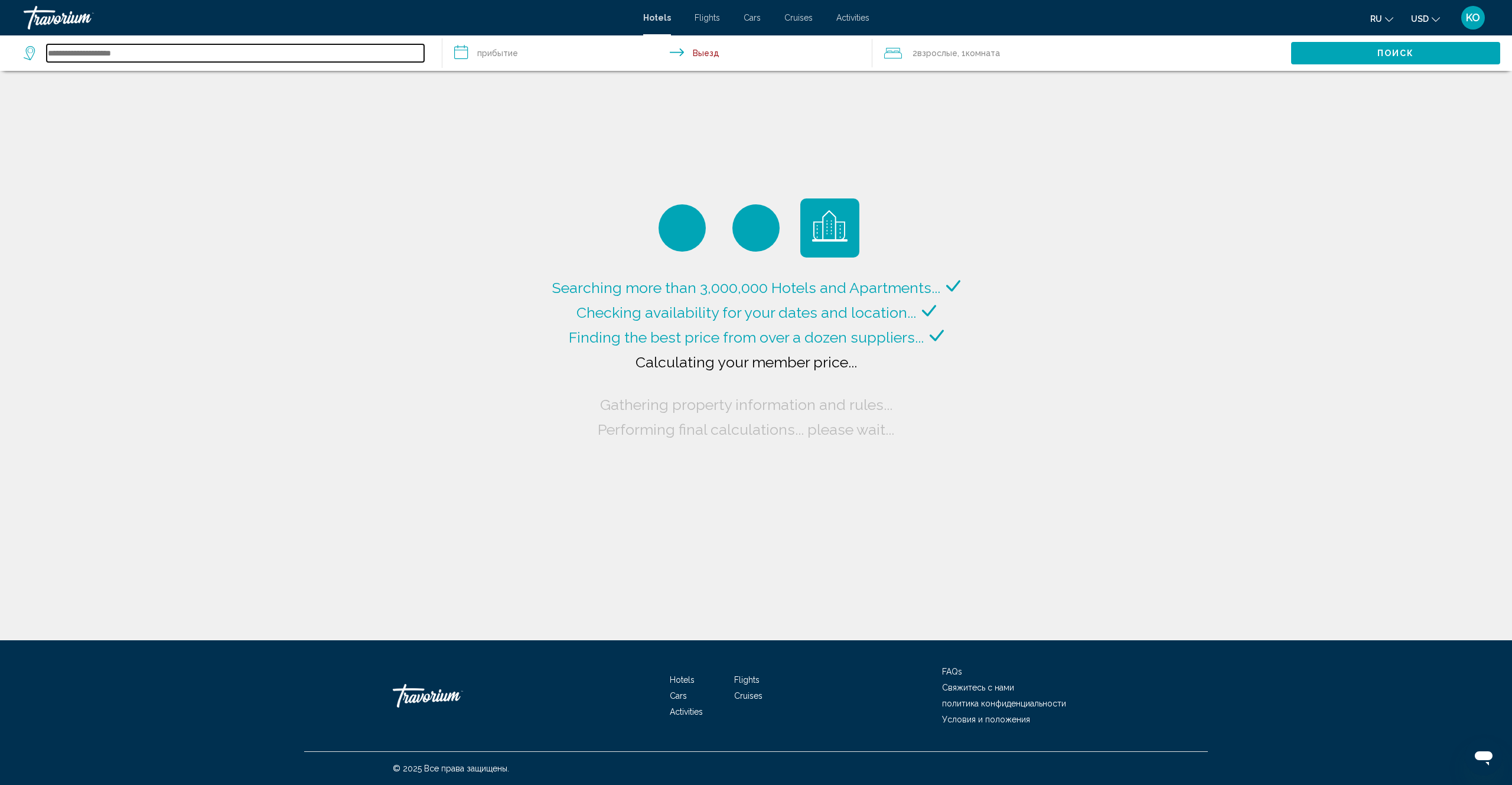
click at [118, 54] on input "Search widget" at bounding box center [236, 53] width 378 height 18
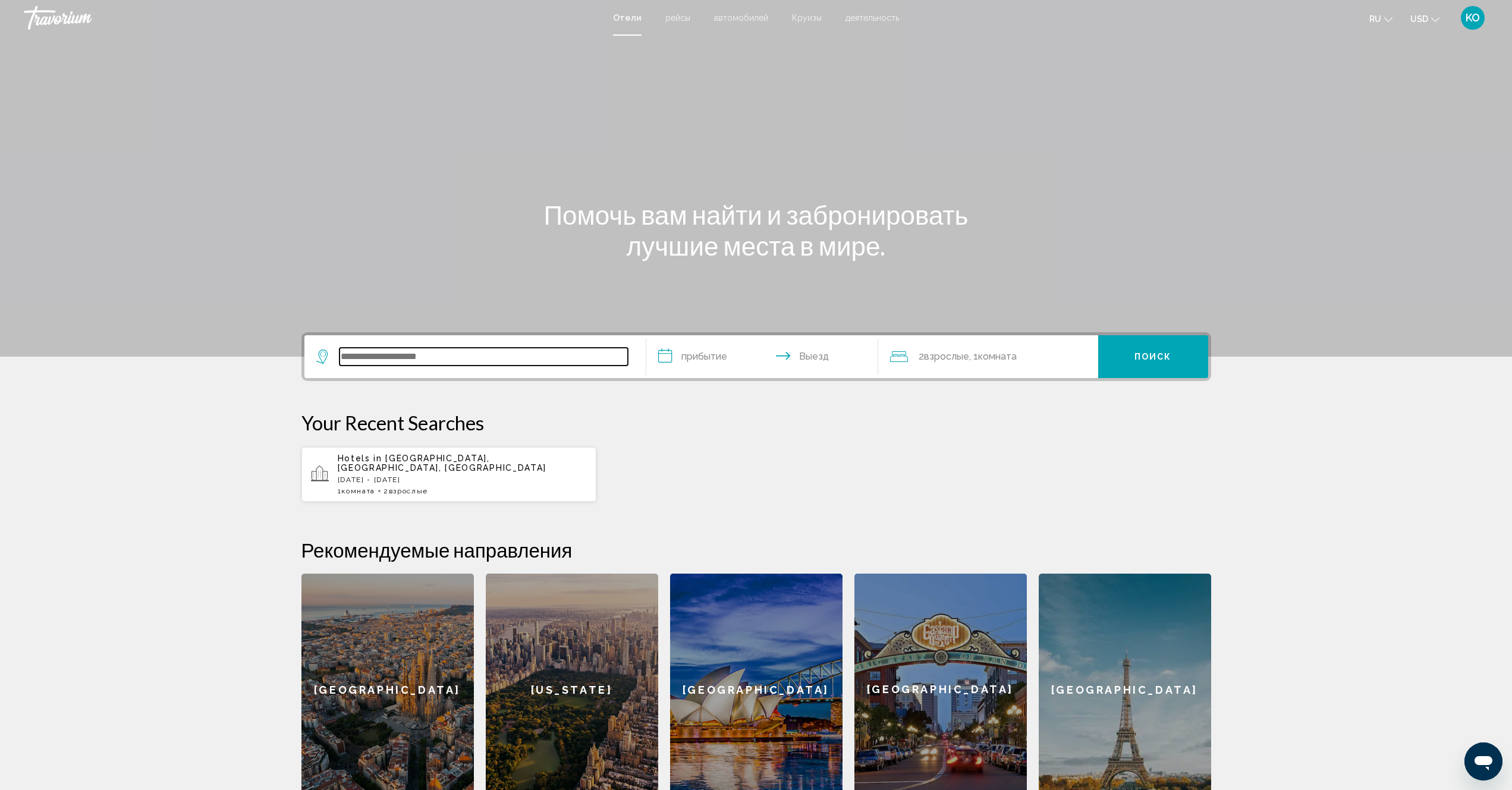
click at [418, 356] on input "Search widget" at bounding box center [483, 357] width 288 height 18
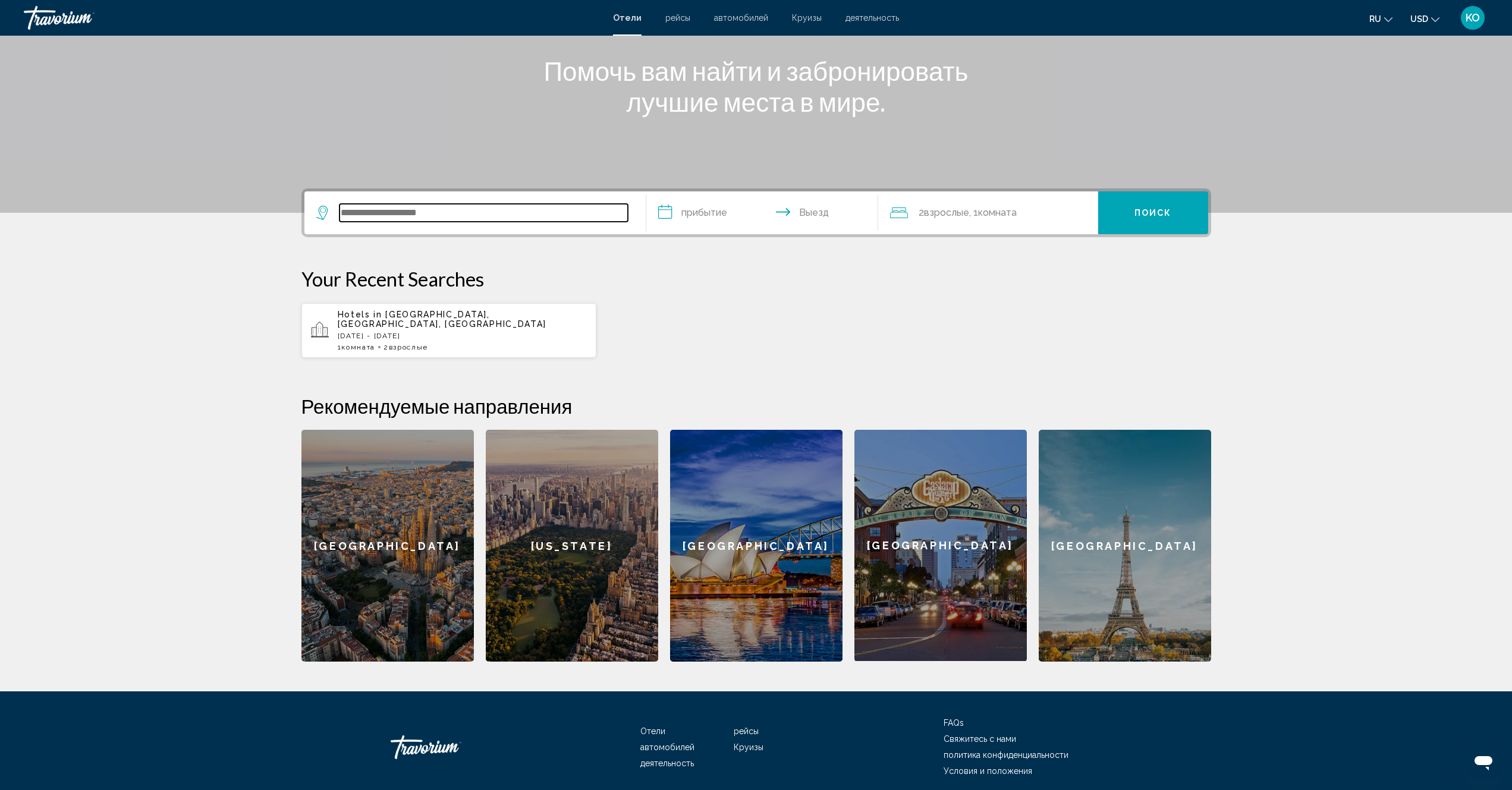
scroll to position [181, 0]
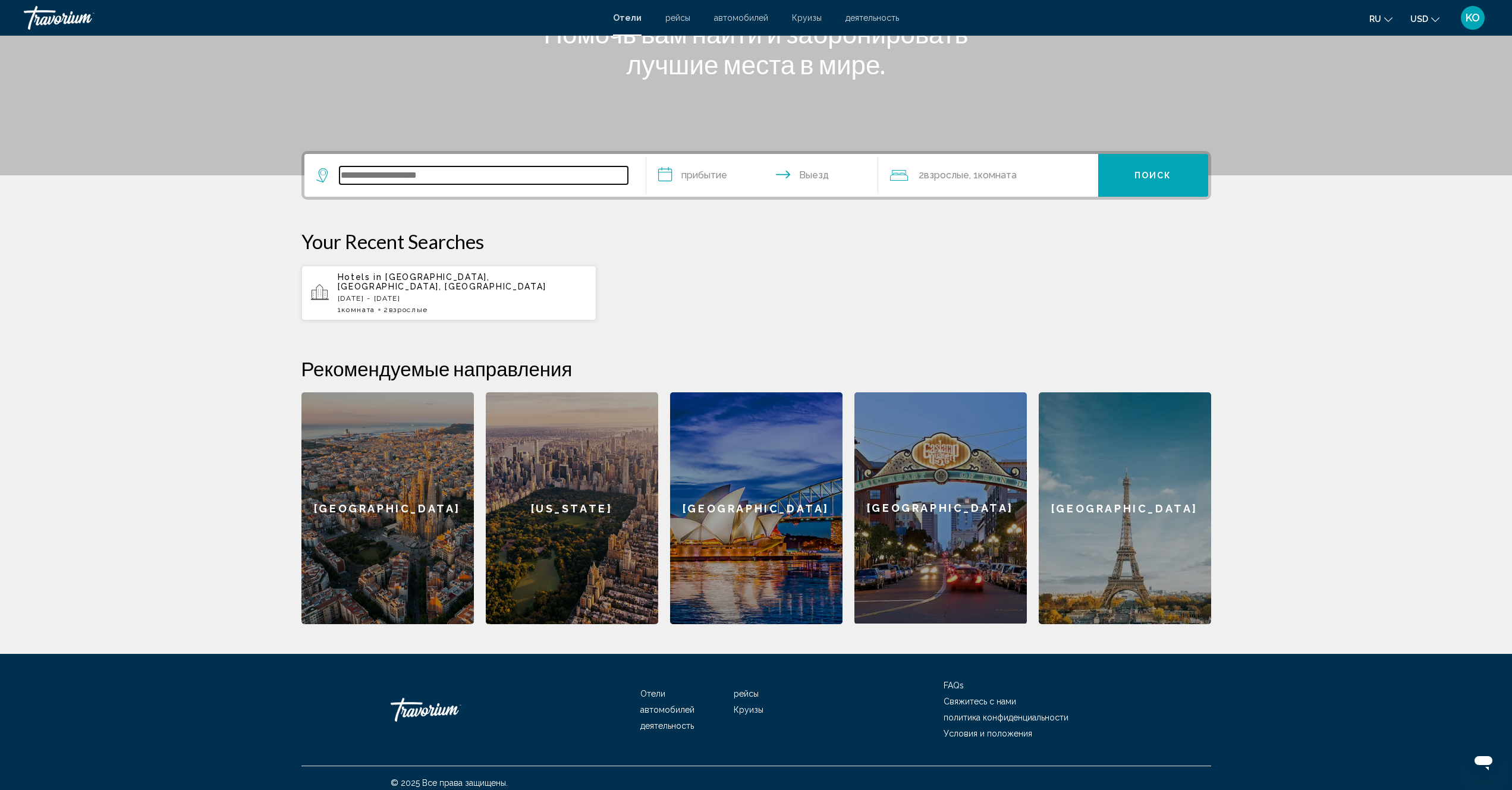
click at [502, 177] on input "Search widget" at bounding box center [483, 175] width 288 height 18
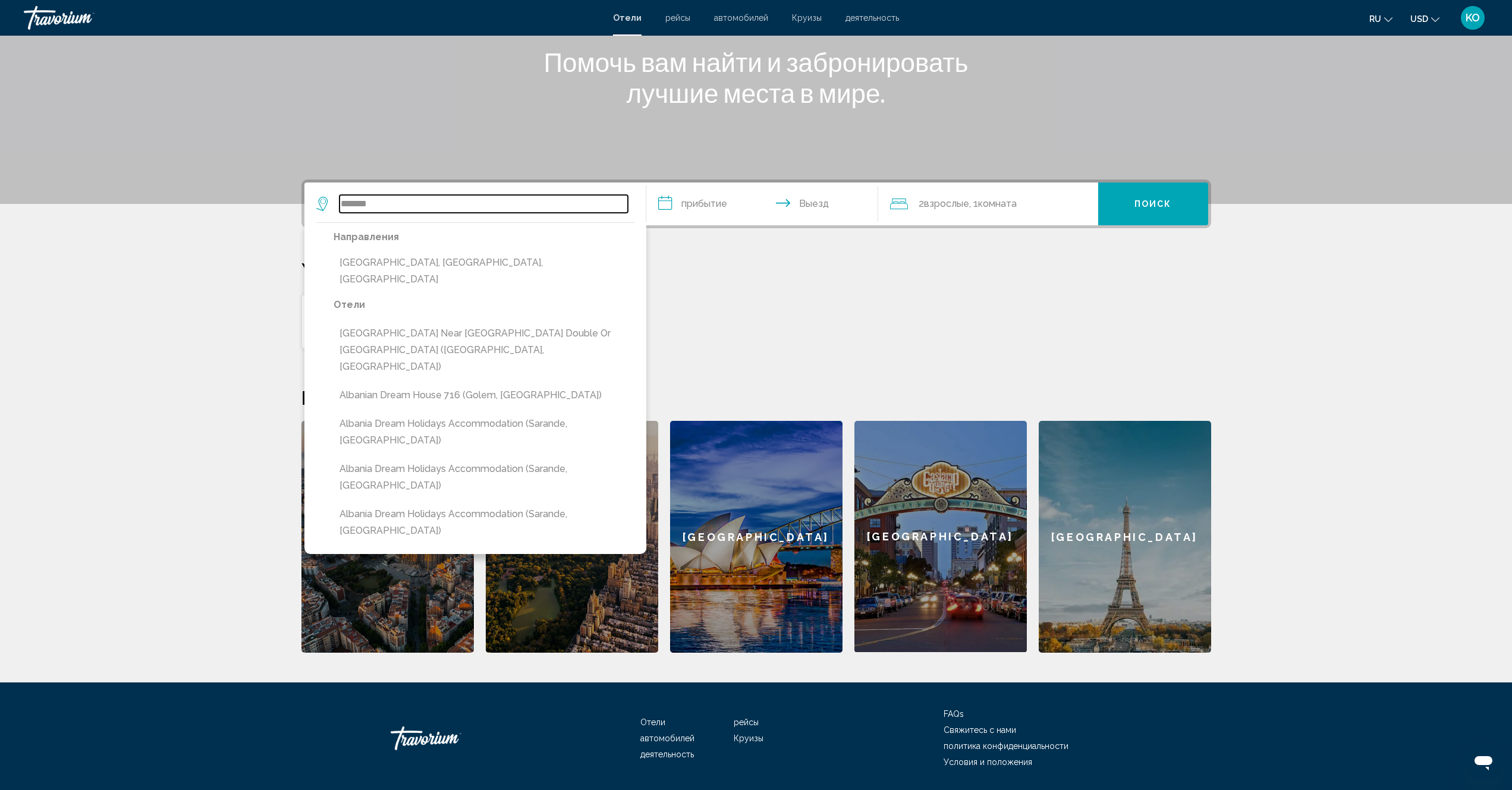
scroll to position [0, 0]
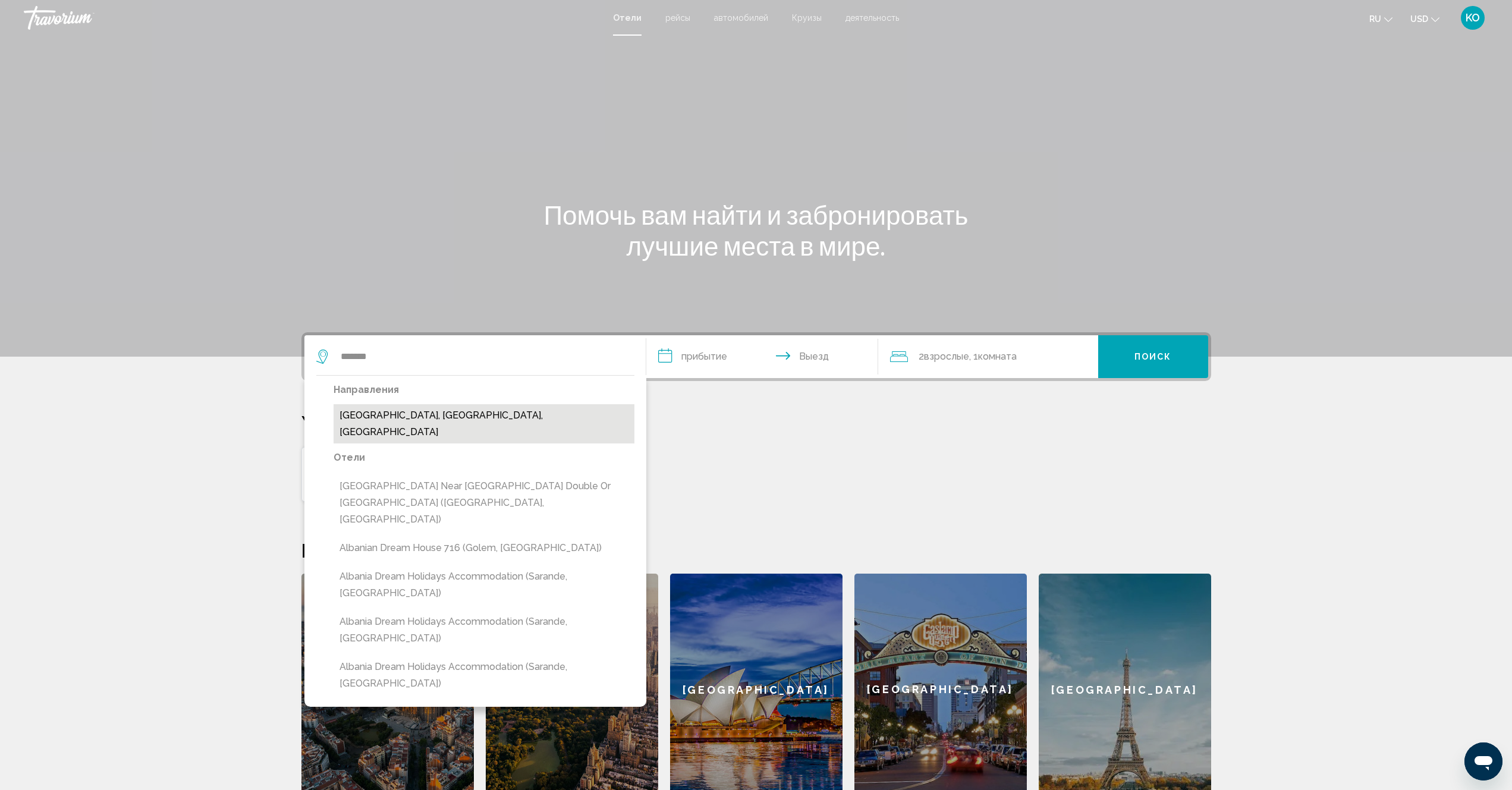
click at [407, 414] on button "Albania, La Guajira, Colombia" at bounding box center [484, 424] width 301 height 39
type input "**********"
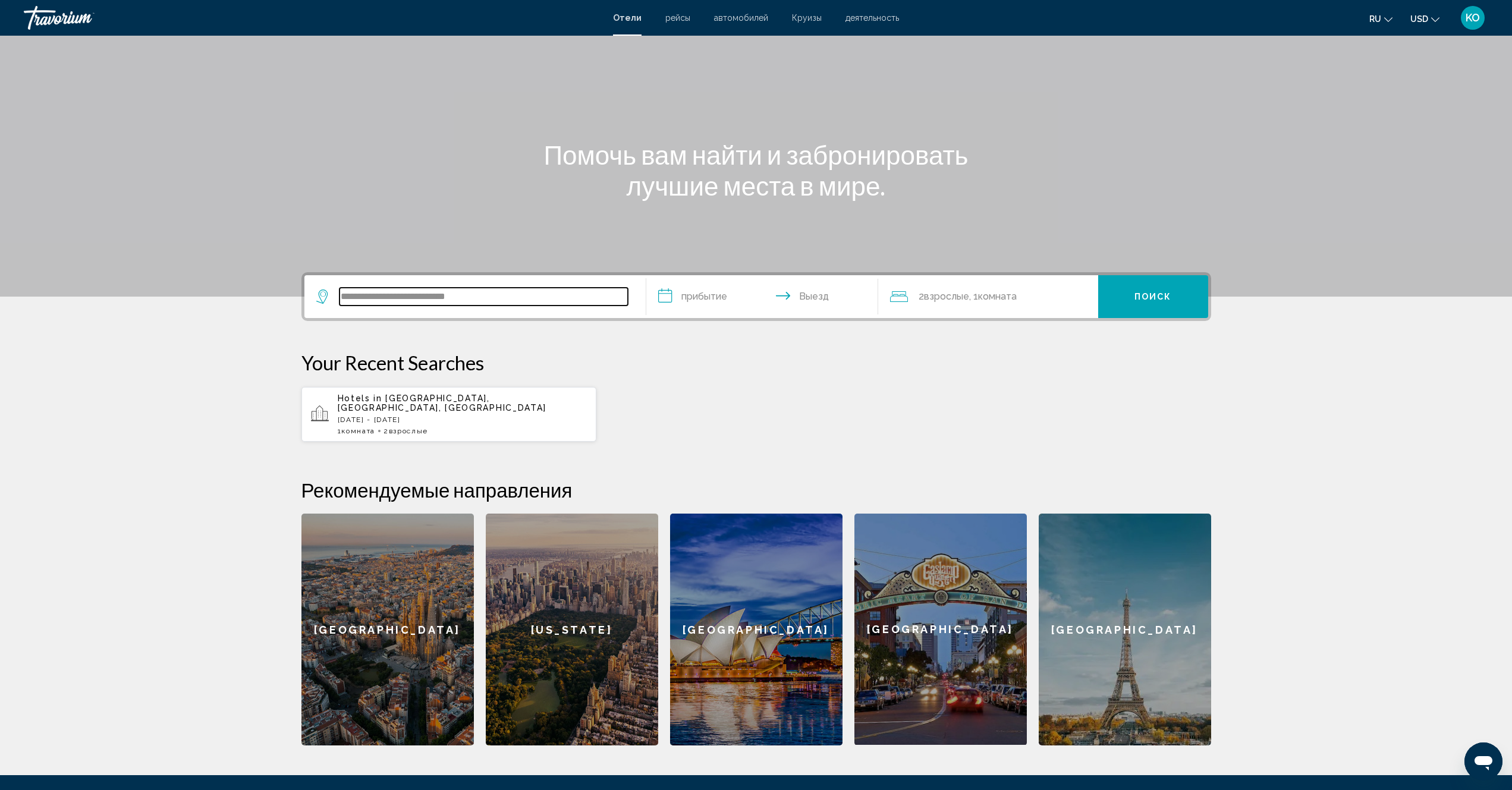
scroll to position [181, 0]
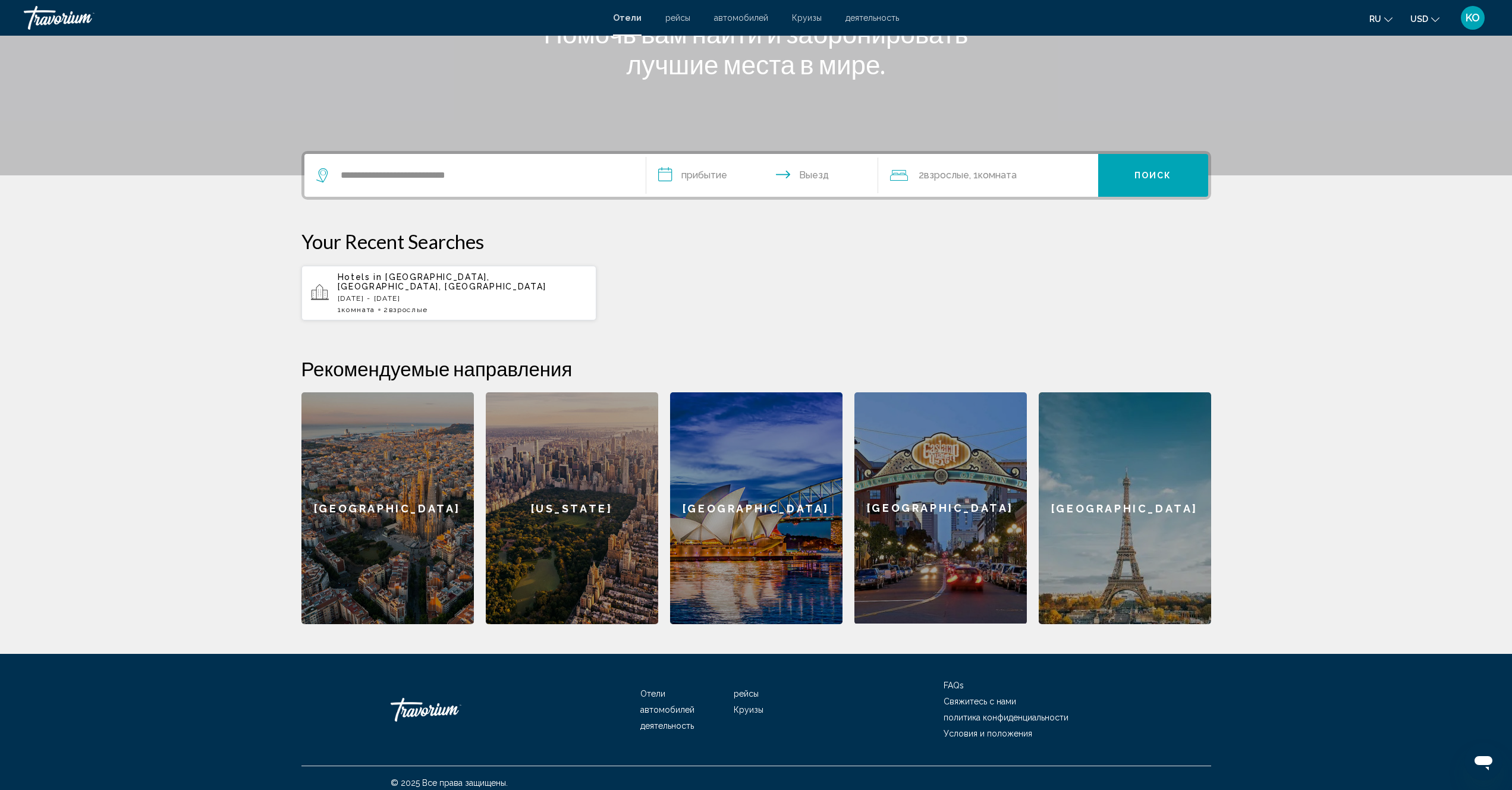
click at [702, 179] on input "**********" at bounding box center [765, 178] width 237 height 47
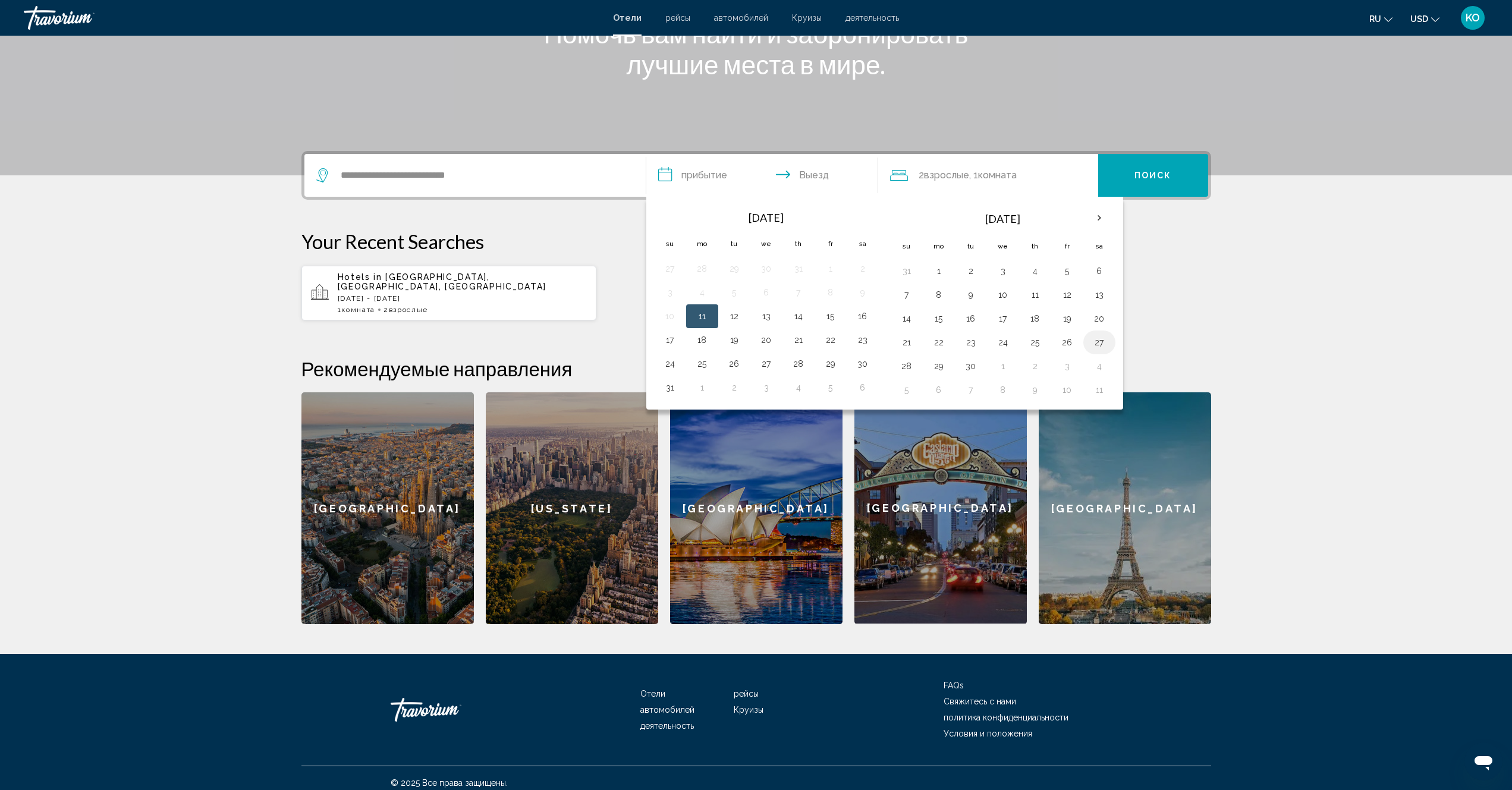
click at [1100, 345] on button "27" at bounding box center [1099, 342] width 19 height 16
click at [1097, 220] on th "Next month" at bounding box center [1099, 218] width 32 height 26
click at [1095, 271] on button "4" at bounding box center [1099, 271] width 19 height 16
type input "**********"
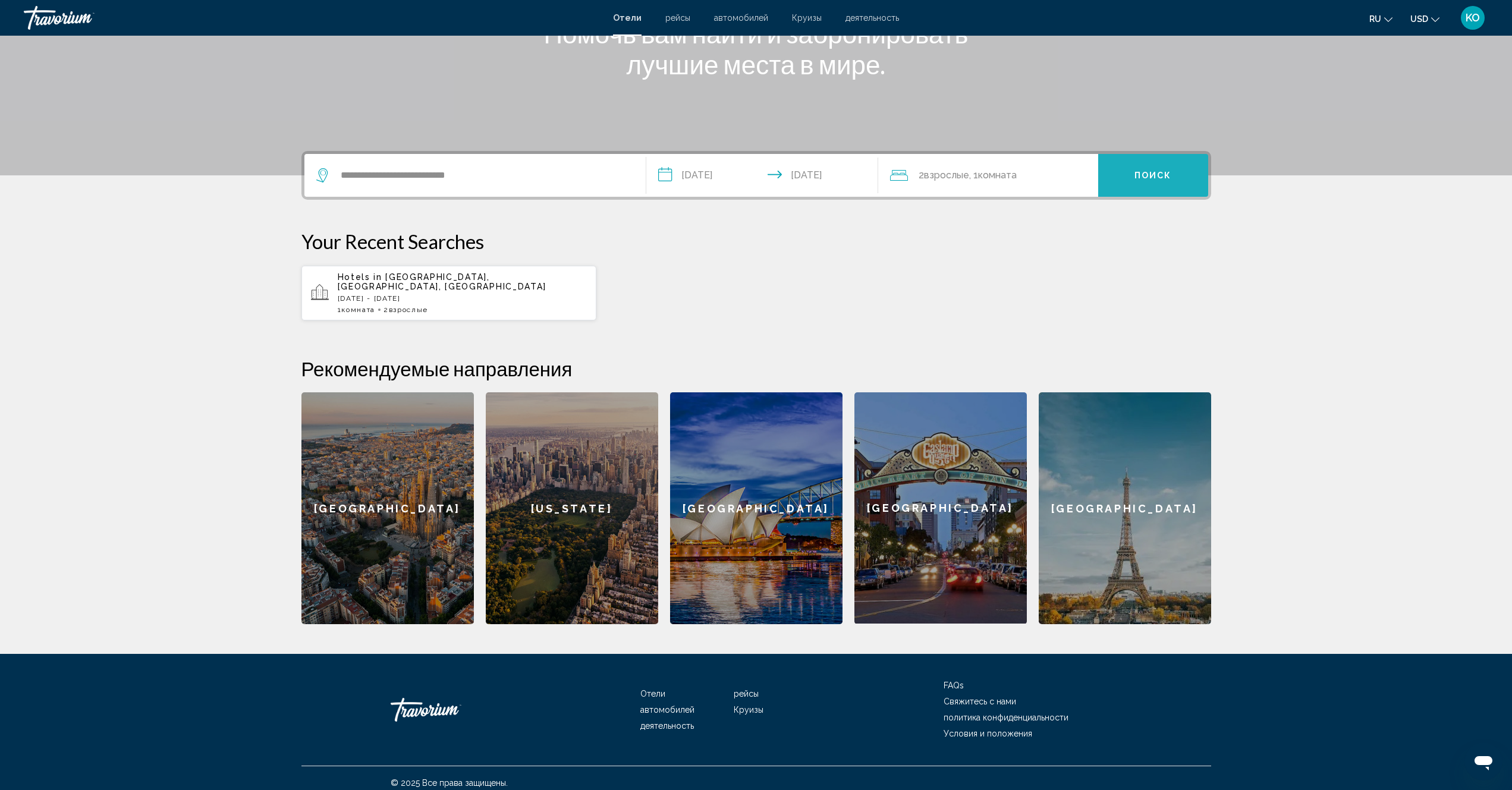
click at [1150, 182] on button "Поиск" at bounding box center [1153, 176] width 110 height 43
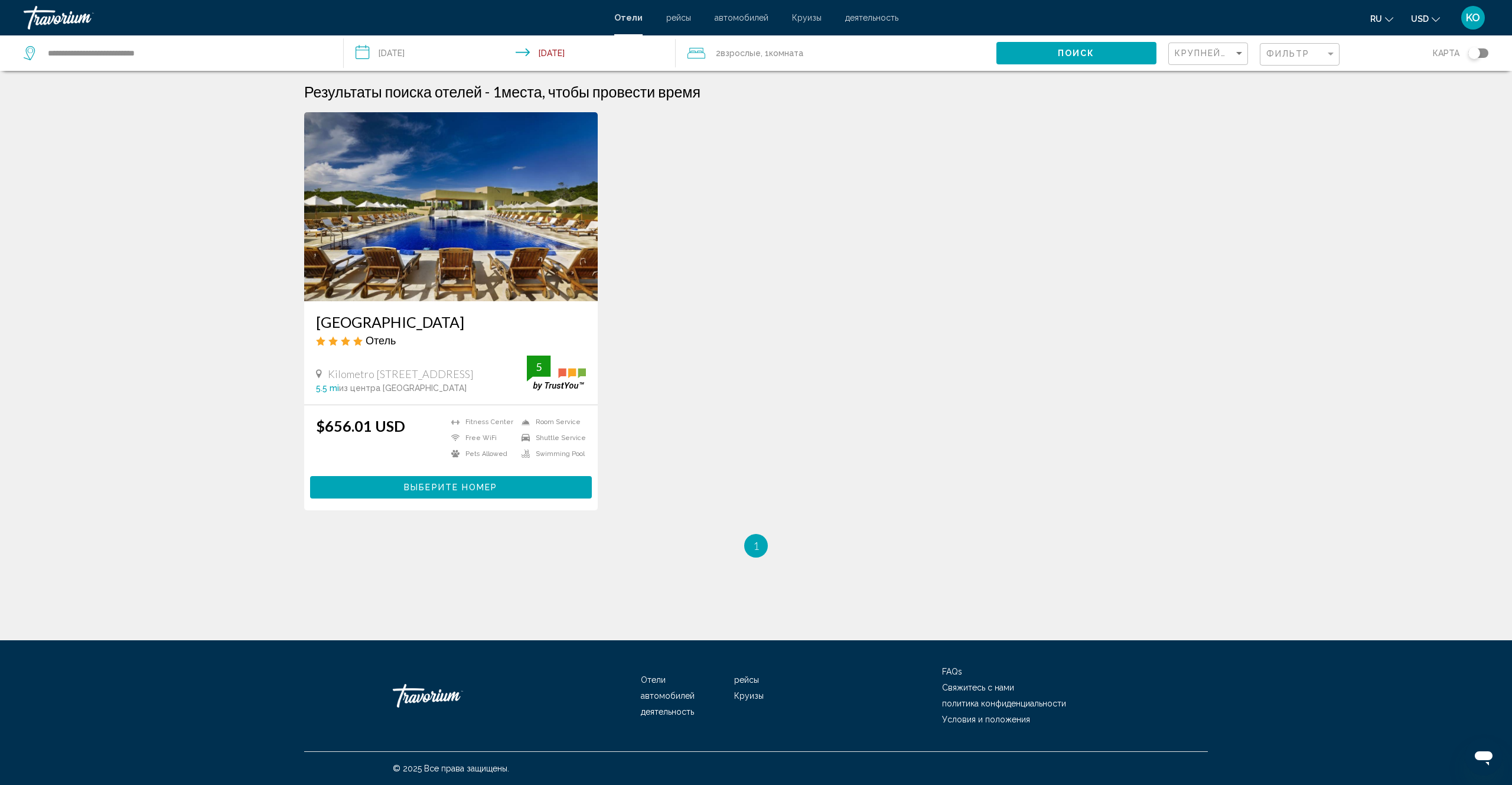
click at [443, 239] on img "Main content" at bounding box center [450, 206] width 293 height 189
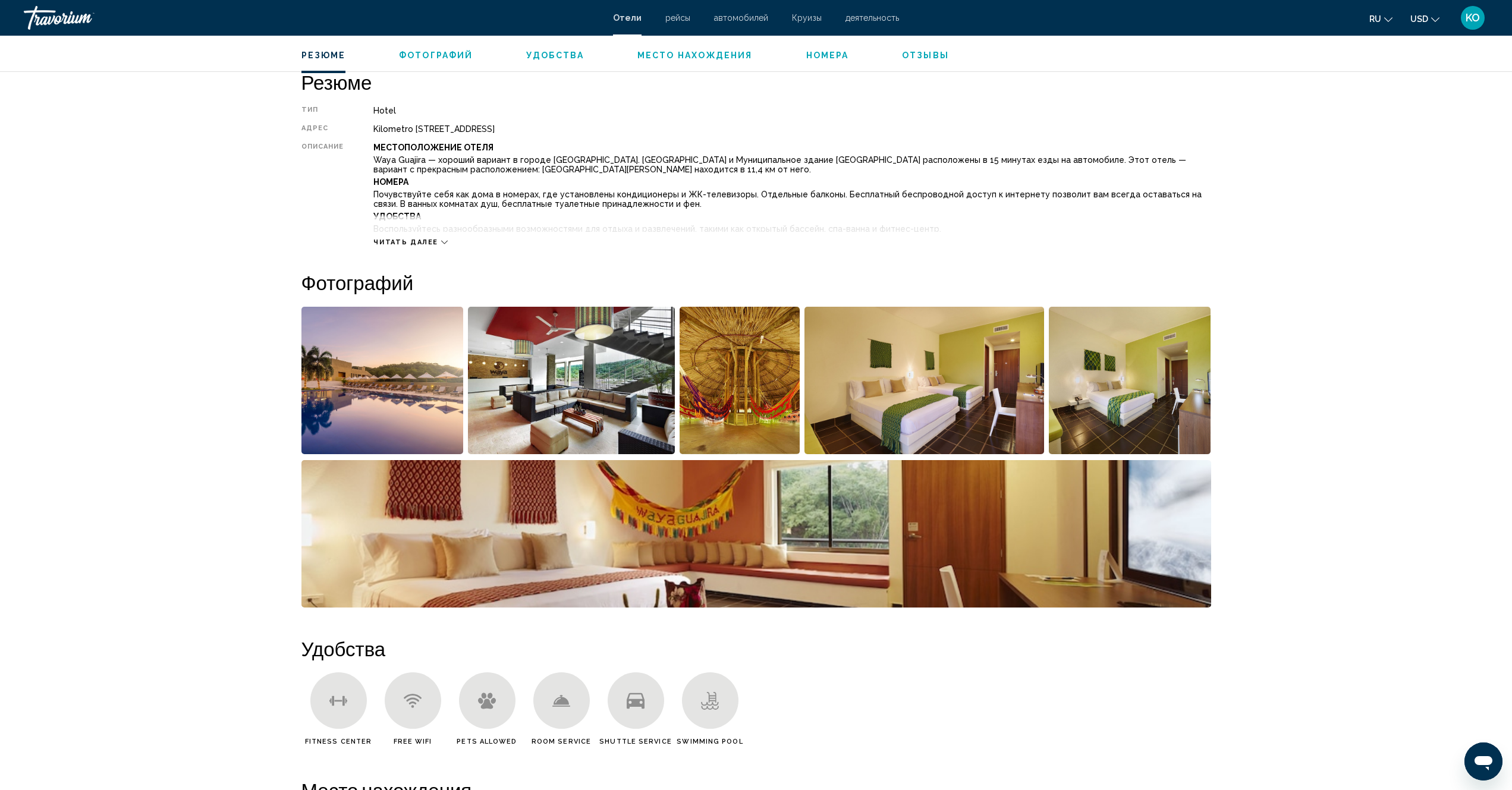
scroll to position [416, 0]
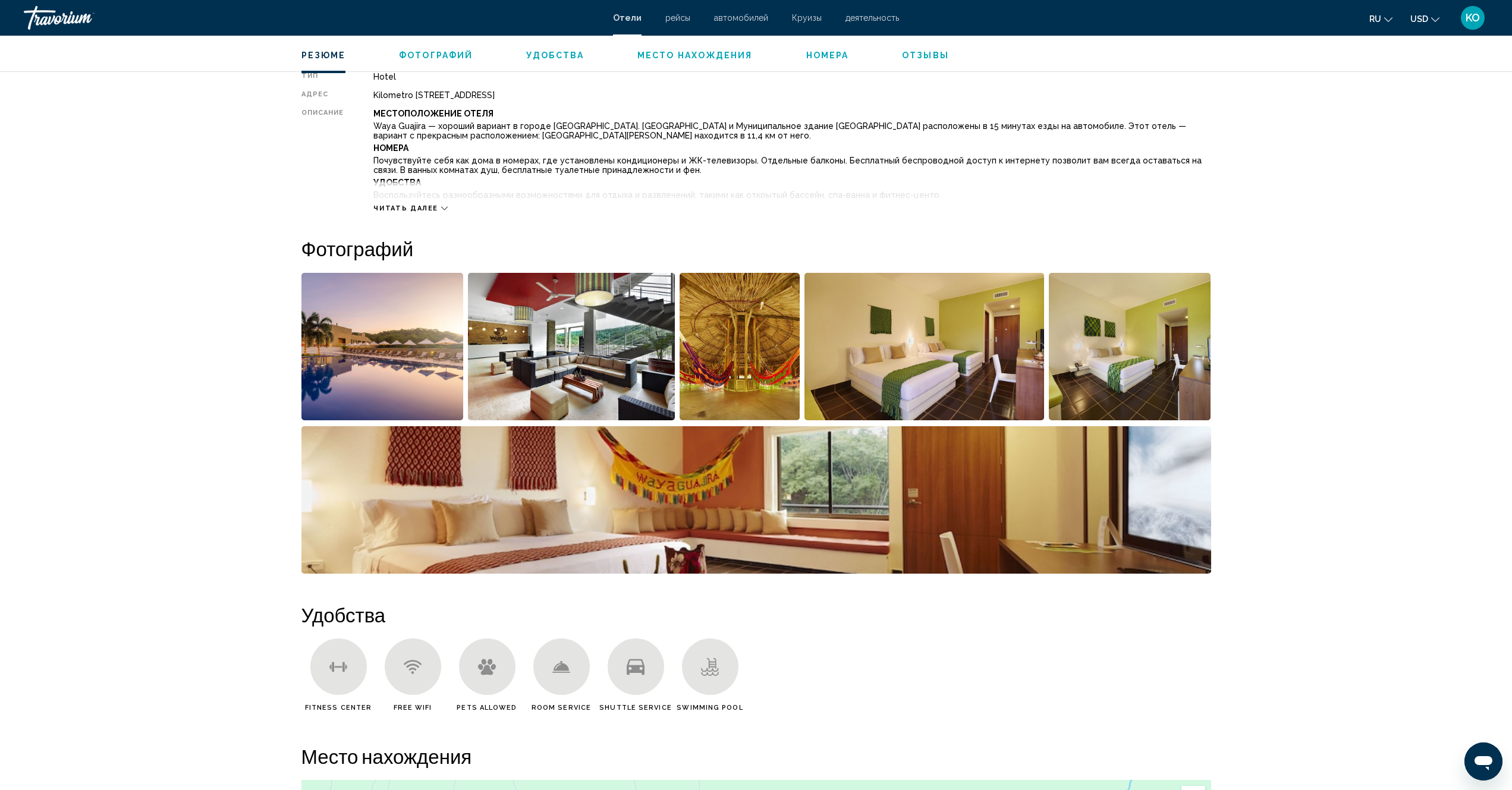
click at [553, 356] on img "Open full-screen image slider" at bounding box center [571, 347] width 207 height 147
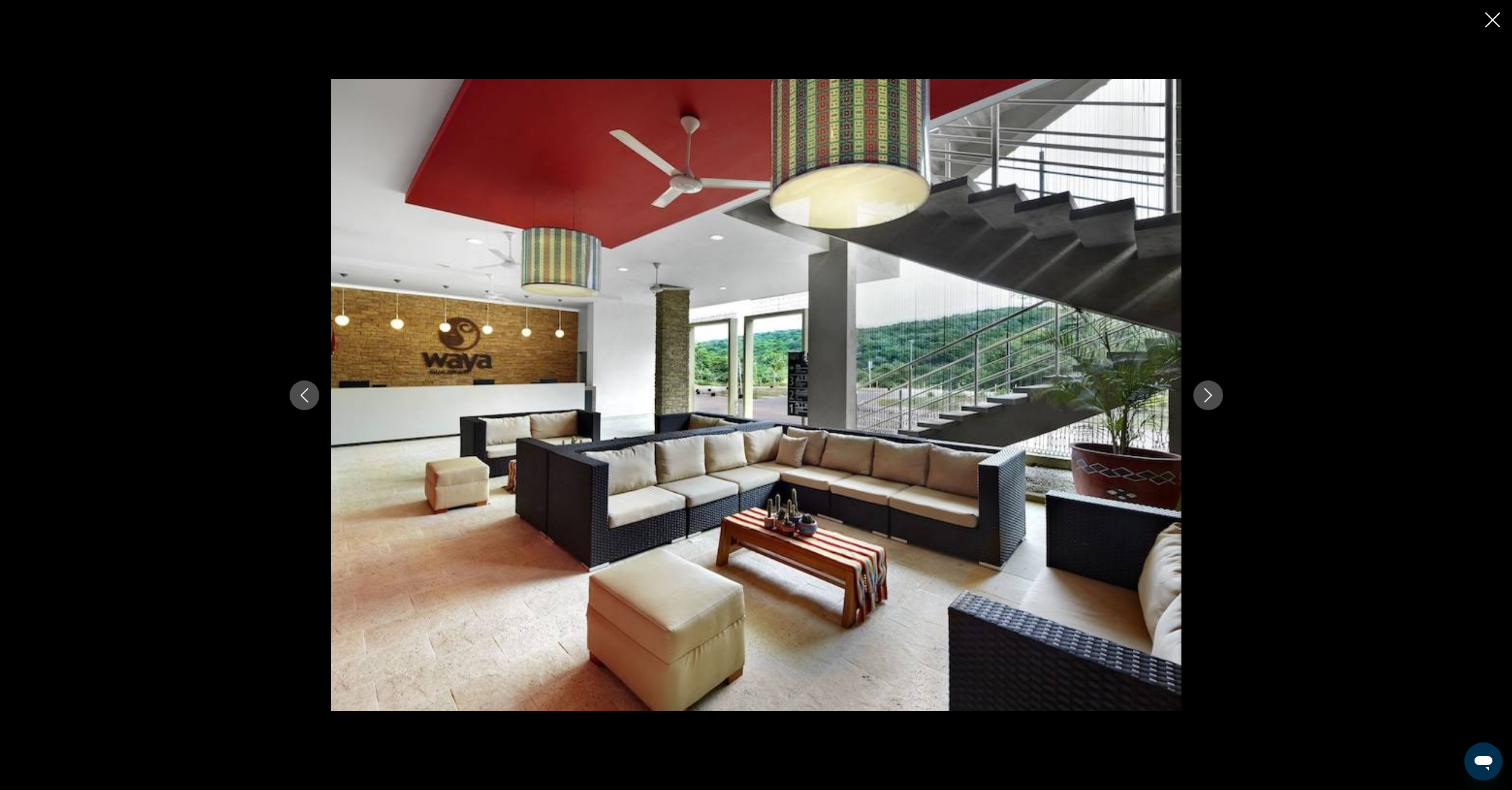
click at [1204, 401] on icon "Next image" at bounding box center [1208, 395] width 14 height 14
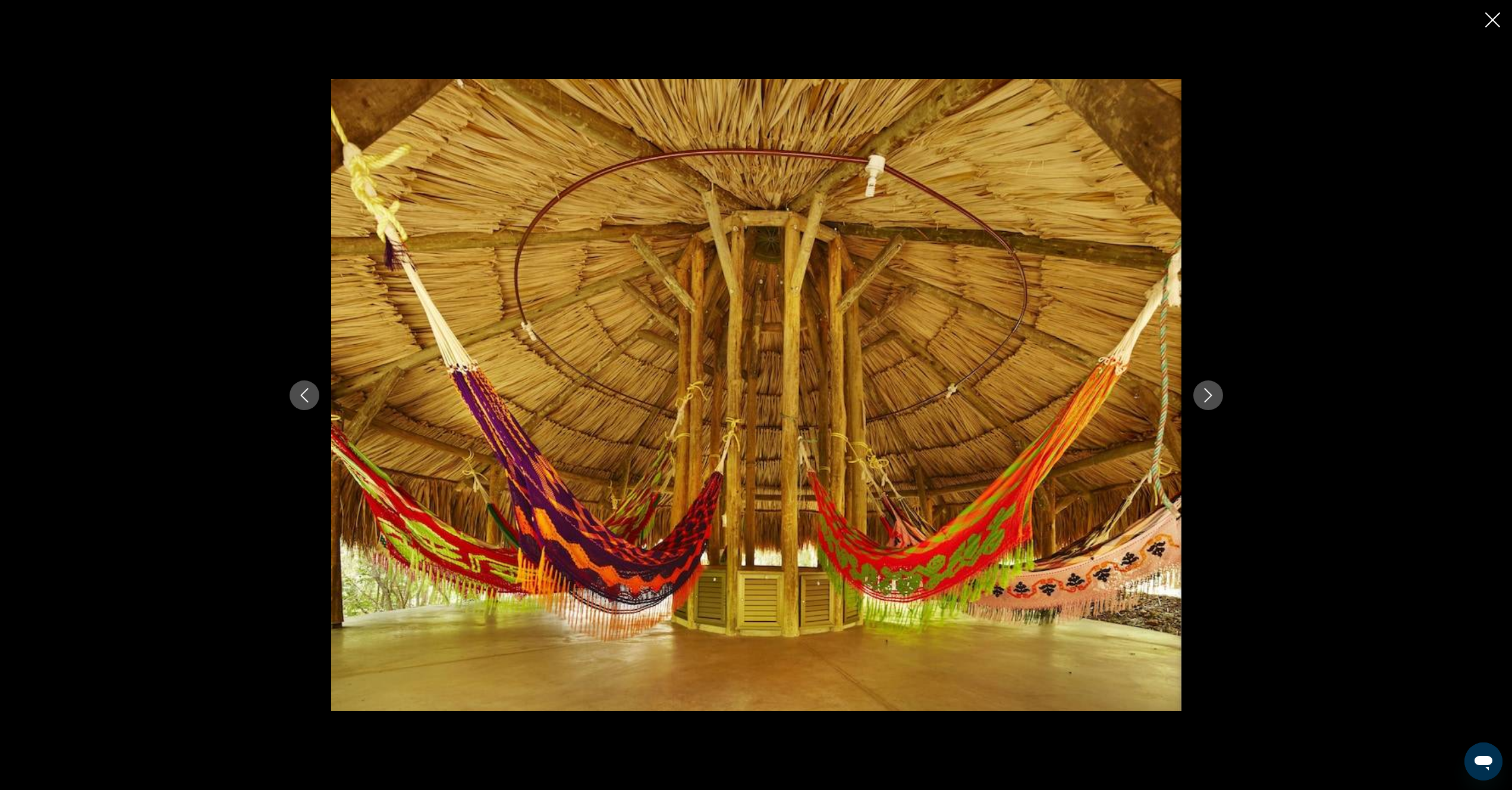
click at [1205, 402] on icon "Next image" at bounding box center [1208, 395] width 14 height 14
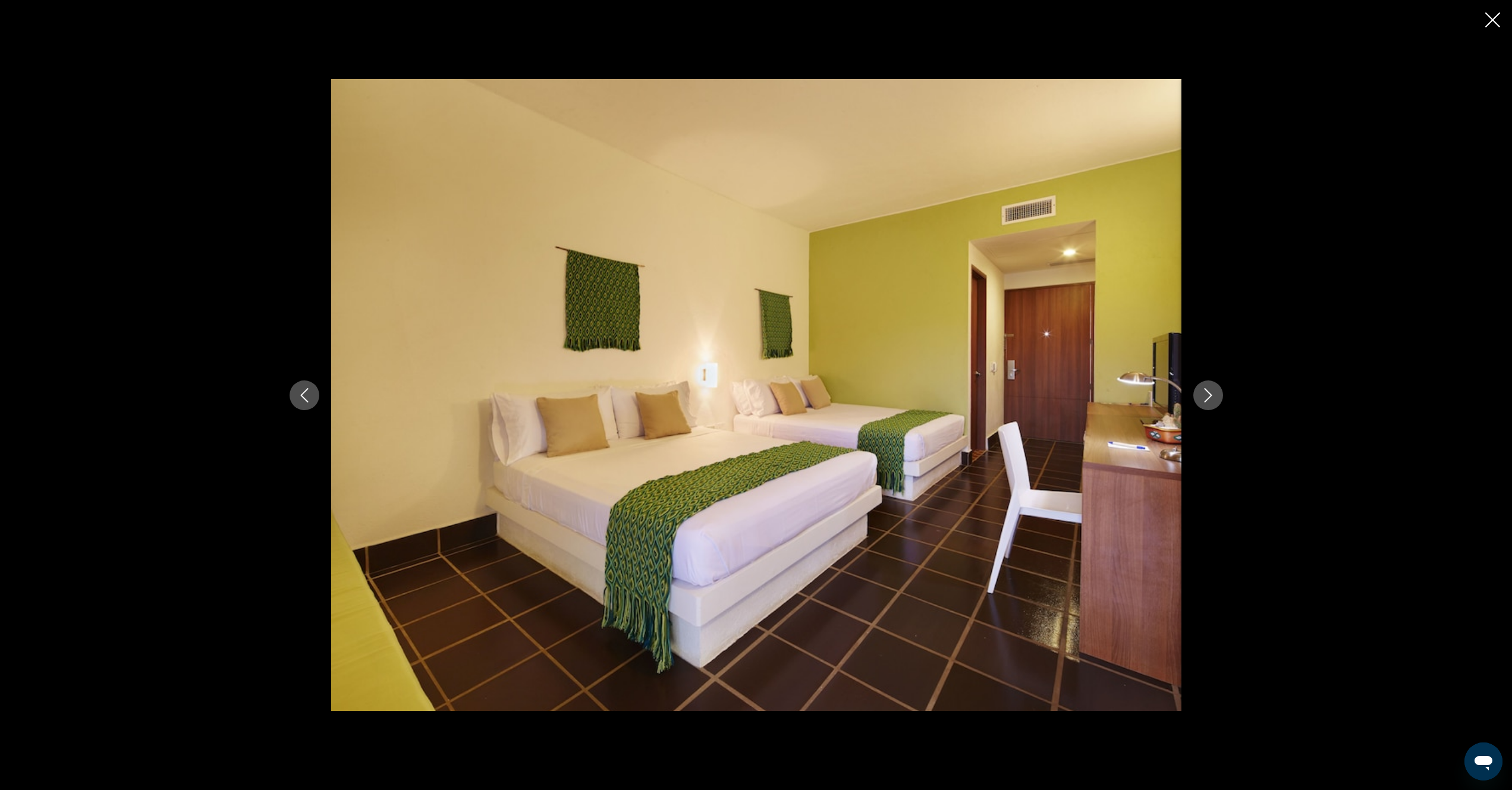
click at [1205, 402] on button "Next image" at bounding box center [1208, 395] width 30 height 30
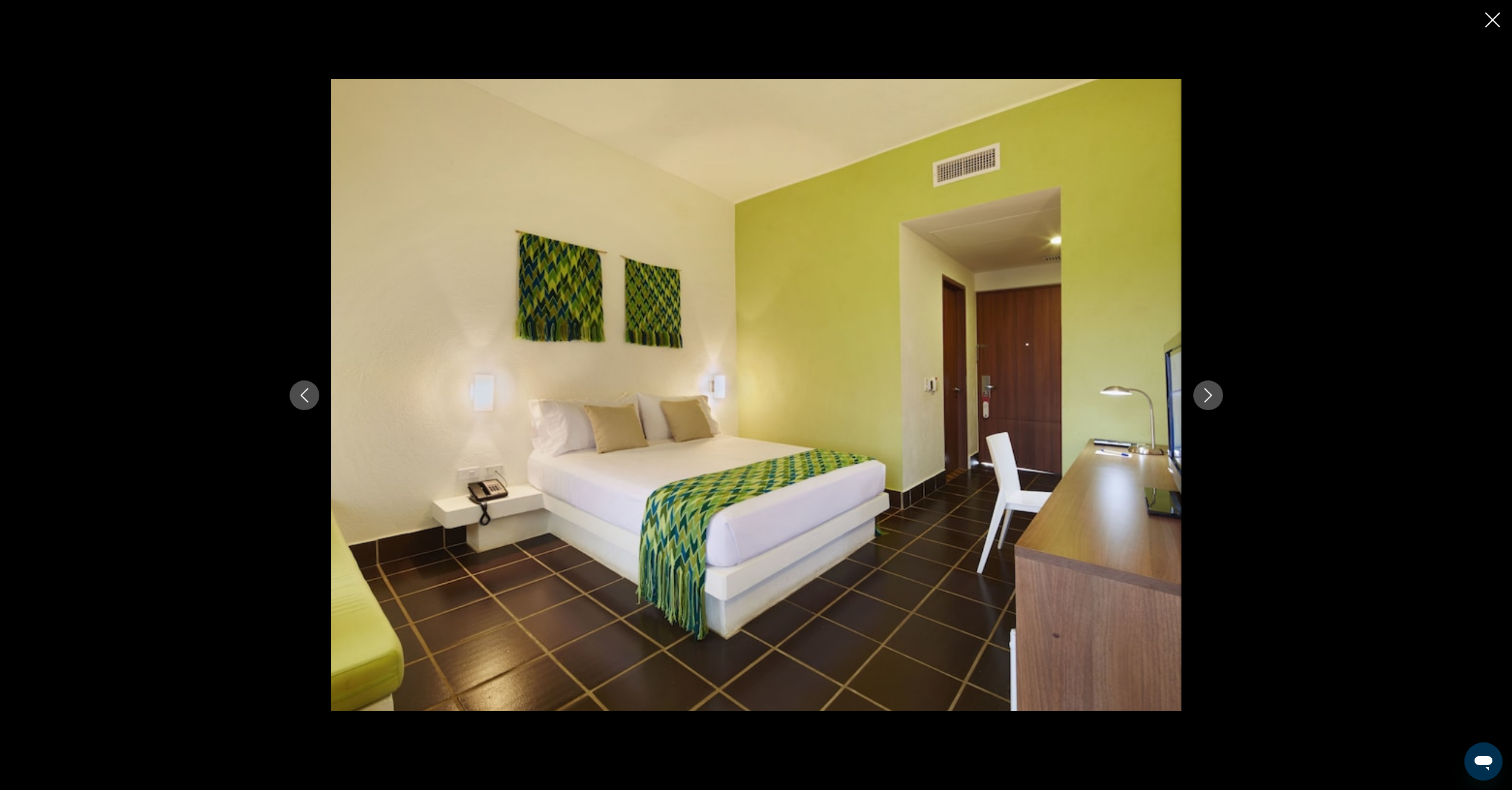
click at [1206, 405] on button "Next image" at bounding box center [1208, 395] width 30 height 30
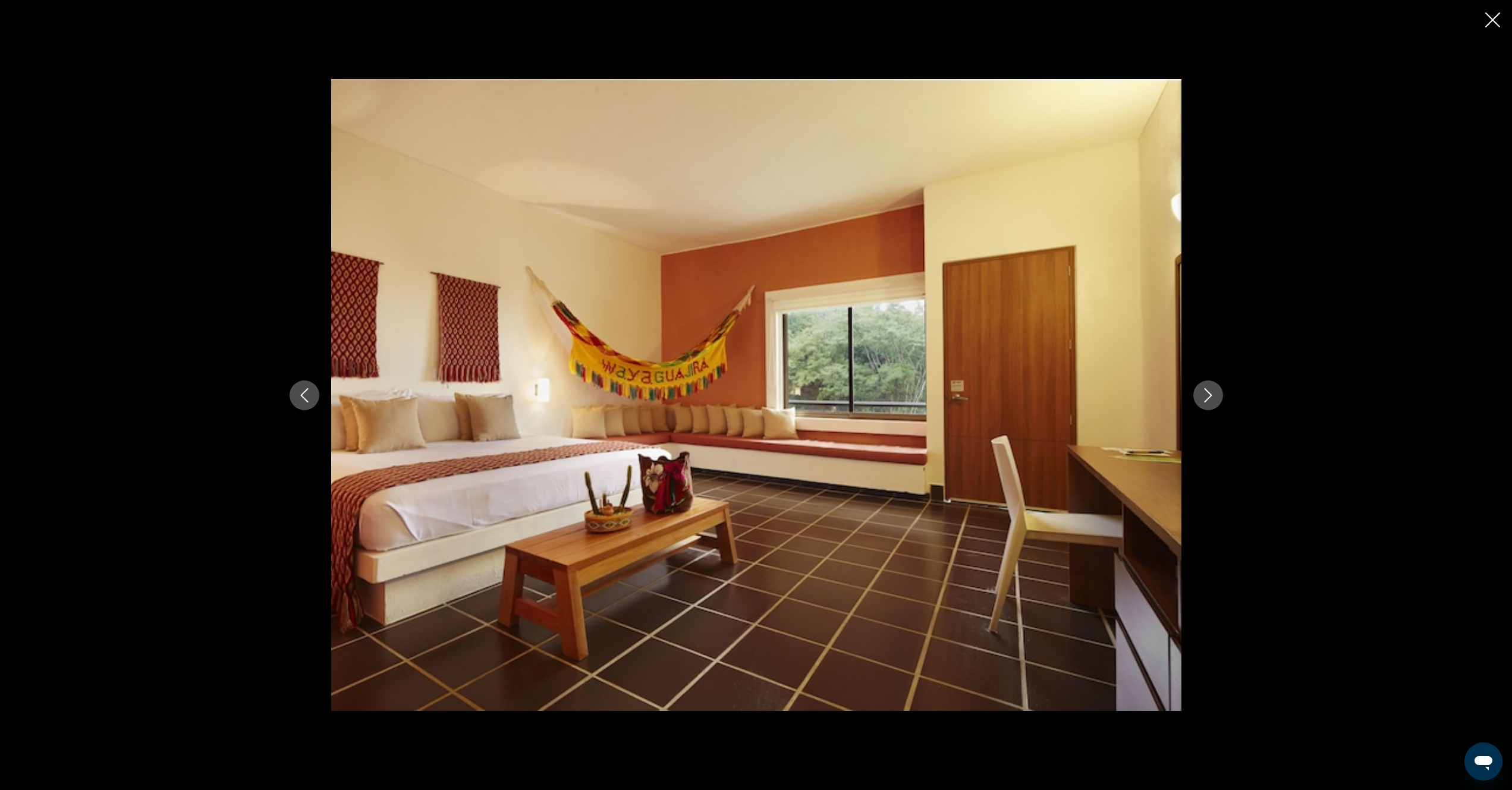
click at [1206, 406] on button "Next image" at bounding box center [1208, 395] width 30 height 30
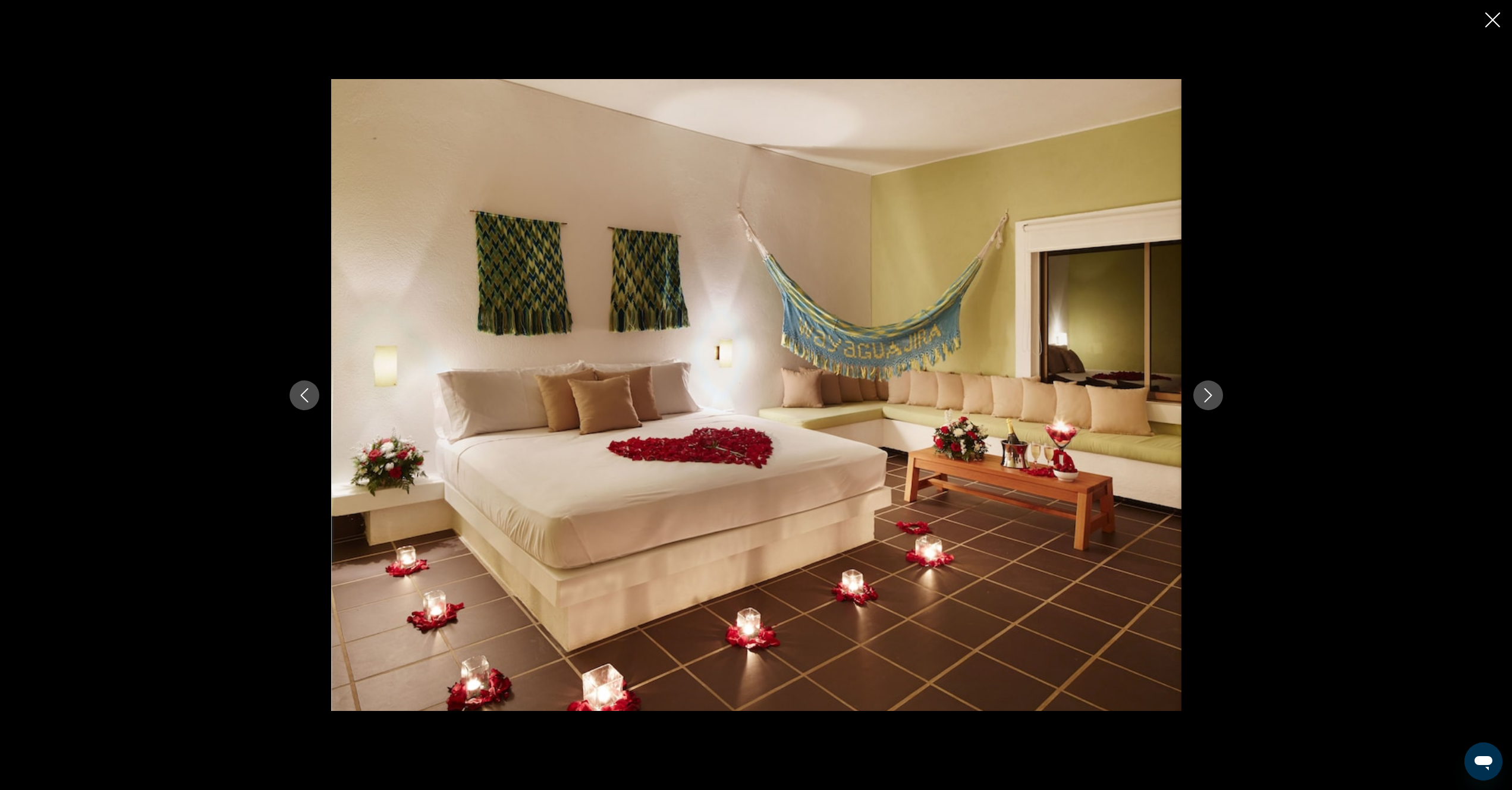
click at [1206, 407] on button "Next image" at bounding box center [1208, 395] width 30 height 30
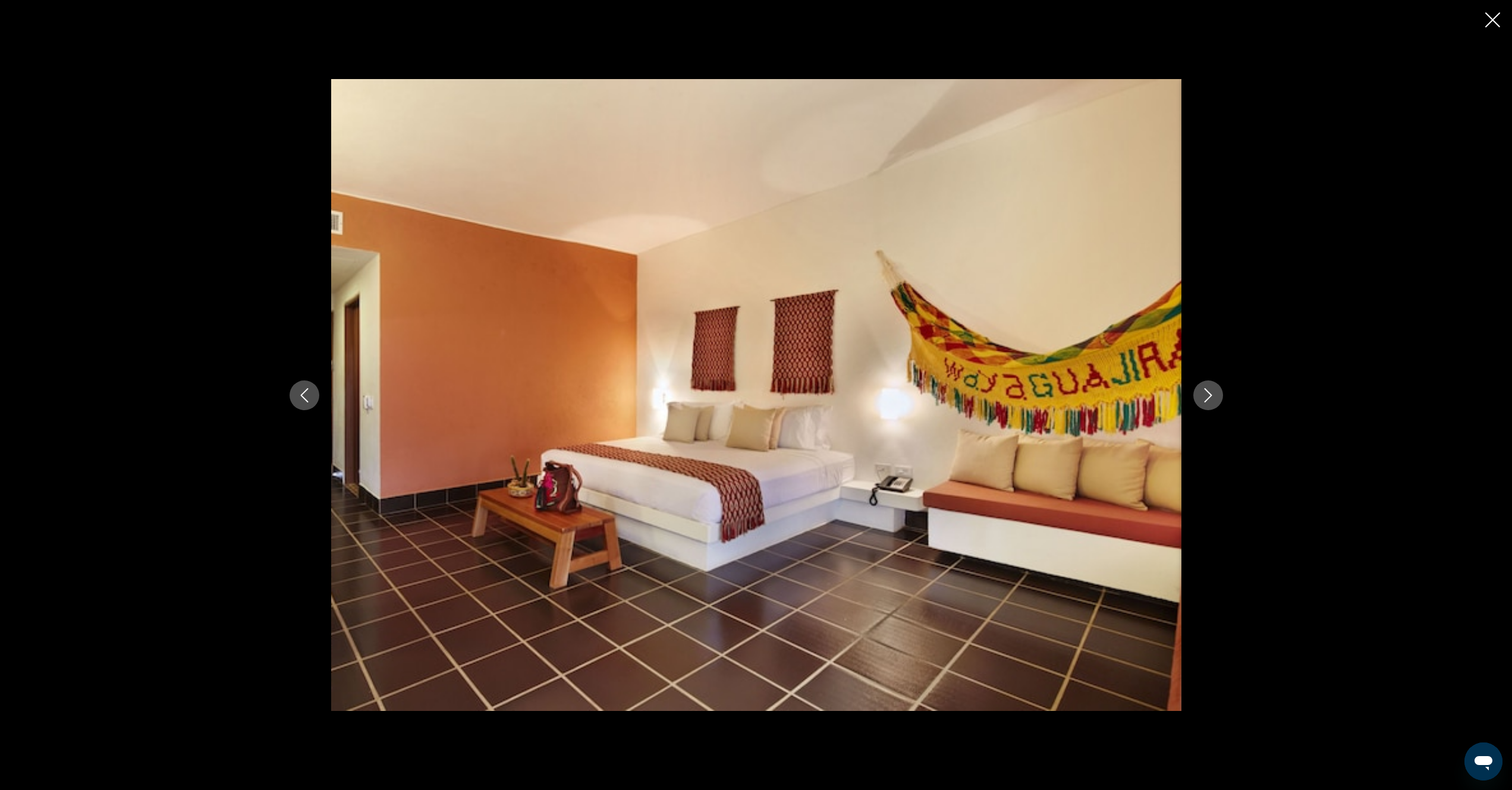
click at [1206, 407] on button "Next image" at bounding box center [1208, 395] width 30 height 30
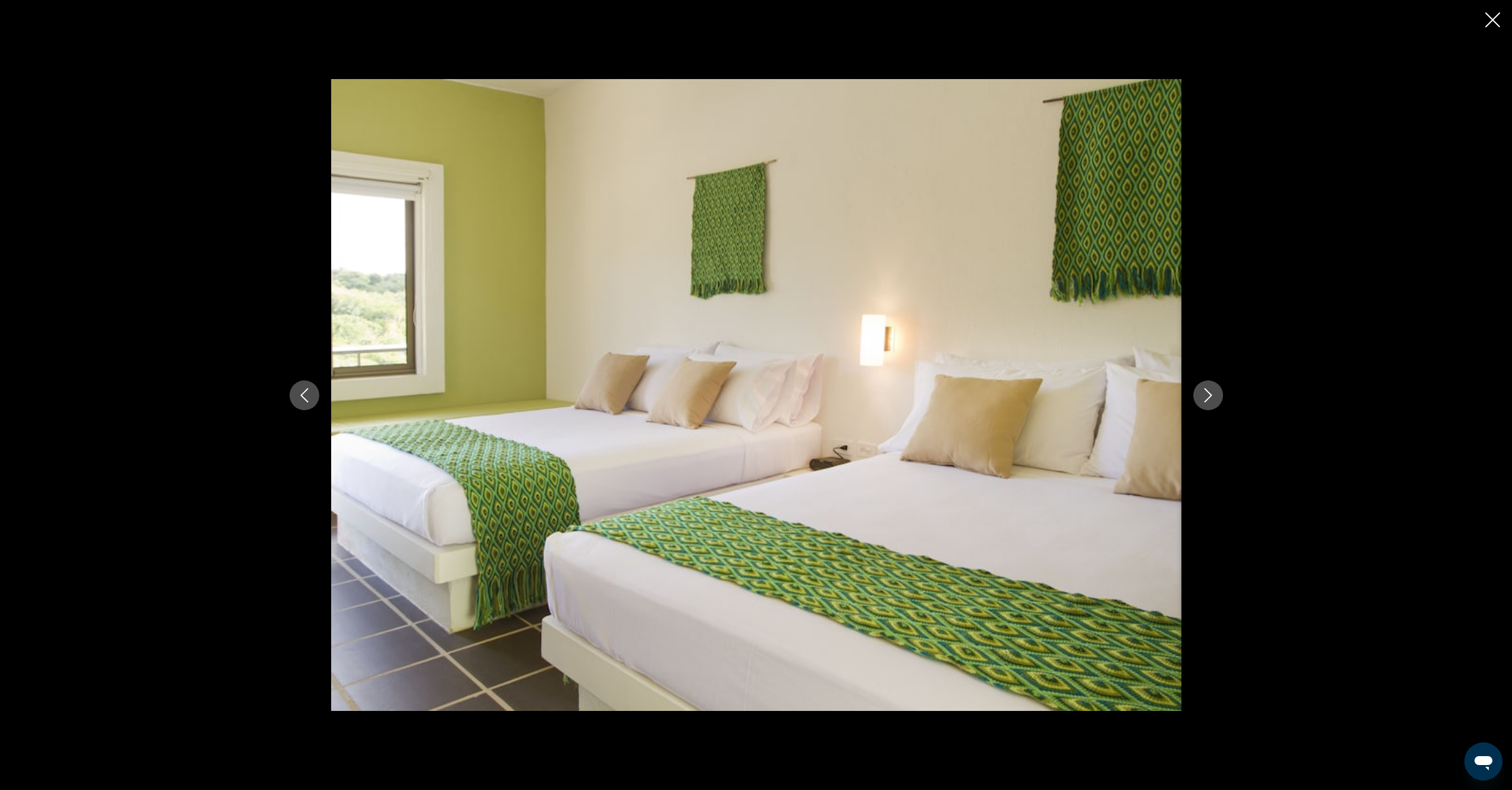
click at [1206, 407] on button "Next image" at bounding box center [1208, 395] width 30 height 30
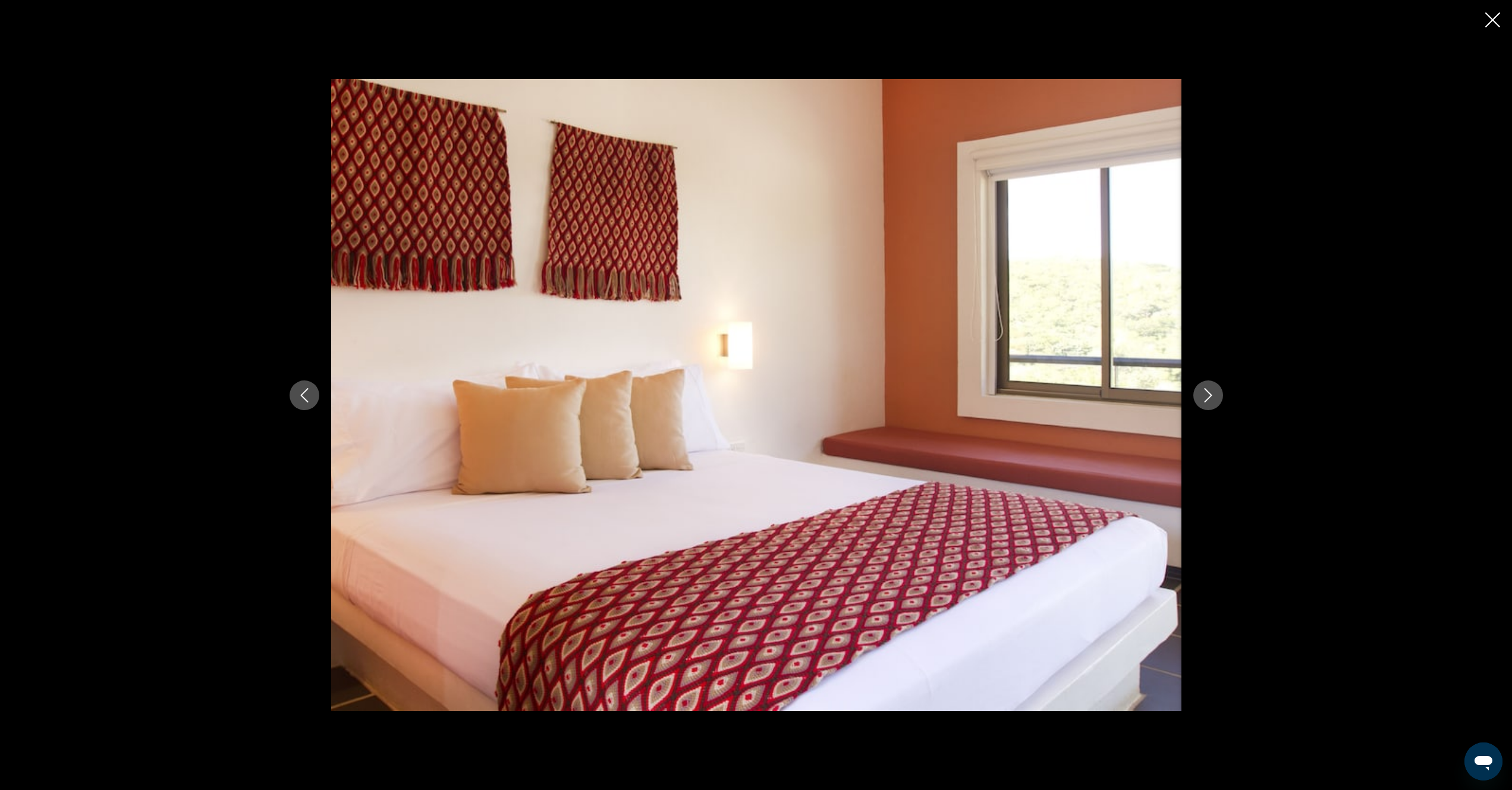
click at [1206, 407] on button "Next image" at bounding box center [1208, 395] width 30 height 30
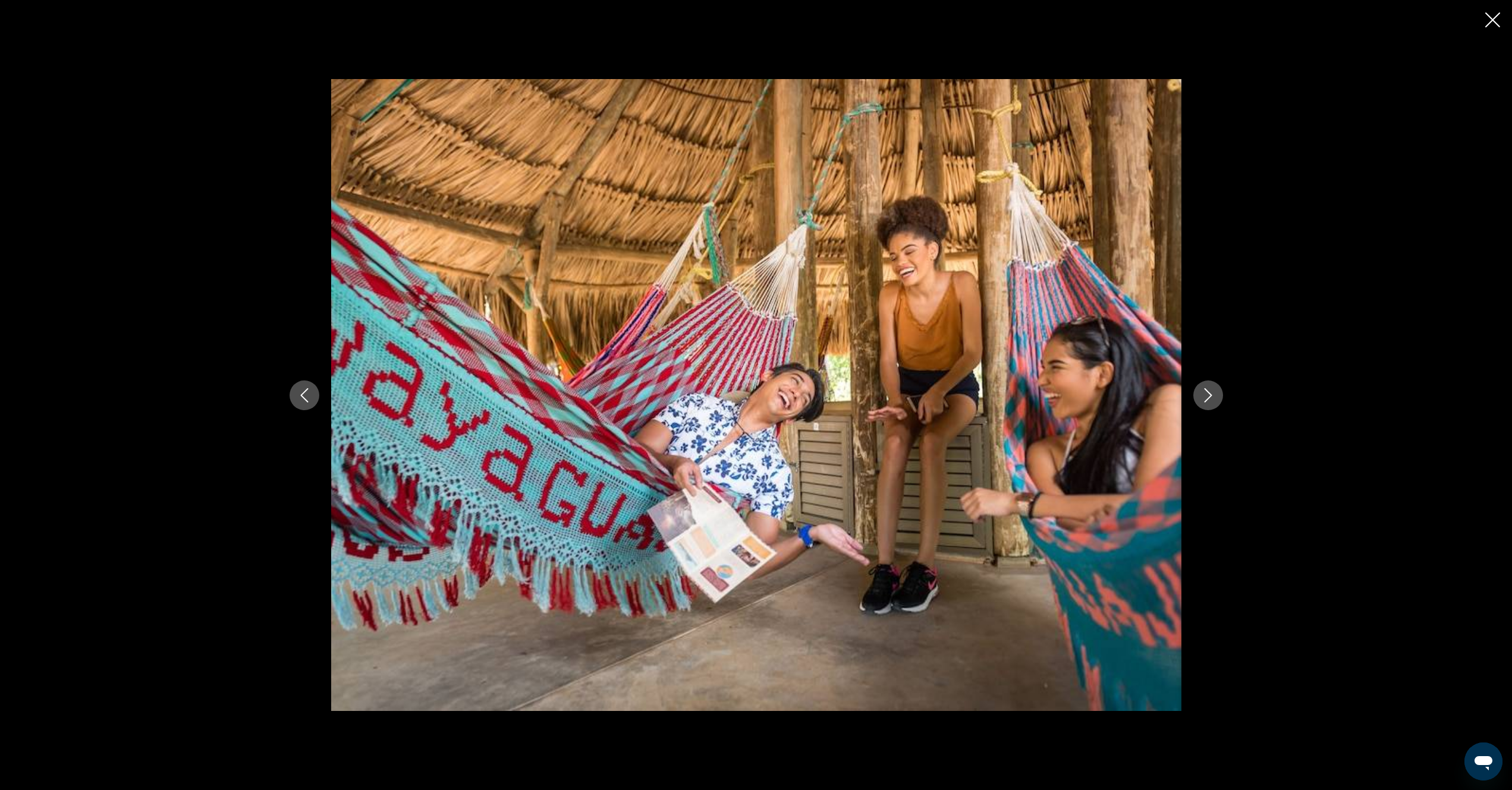
click at [1207, 407] on button "Next image" at bounding box center [1208, 395] width 30 height 30
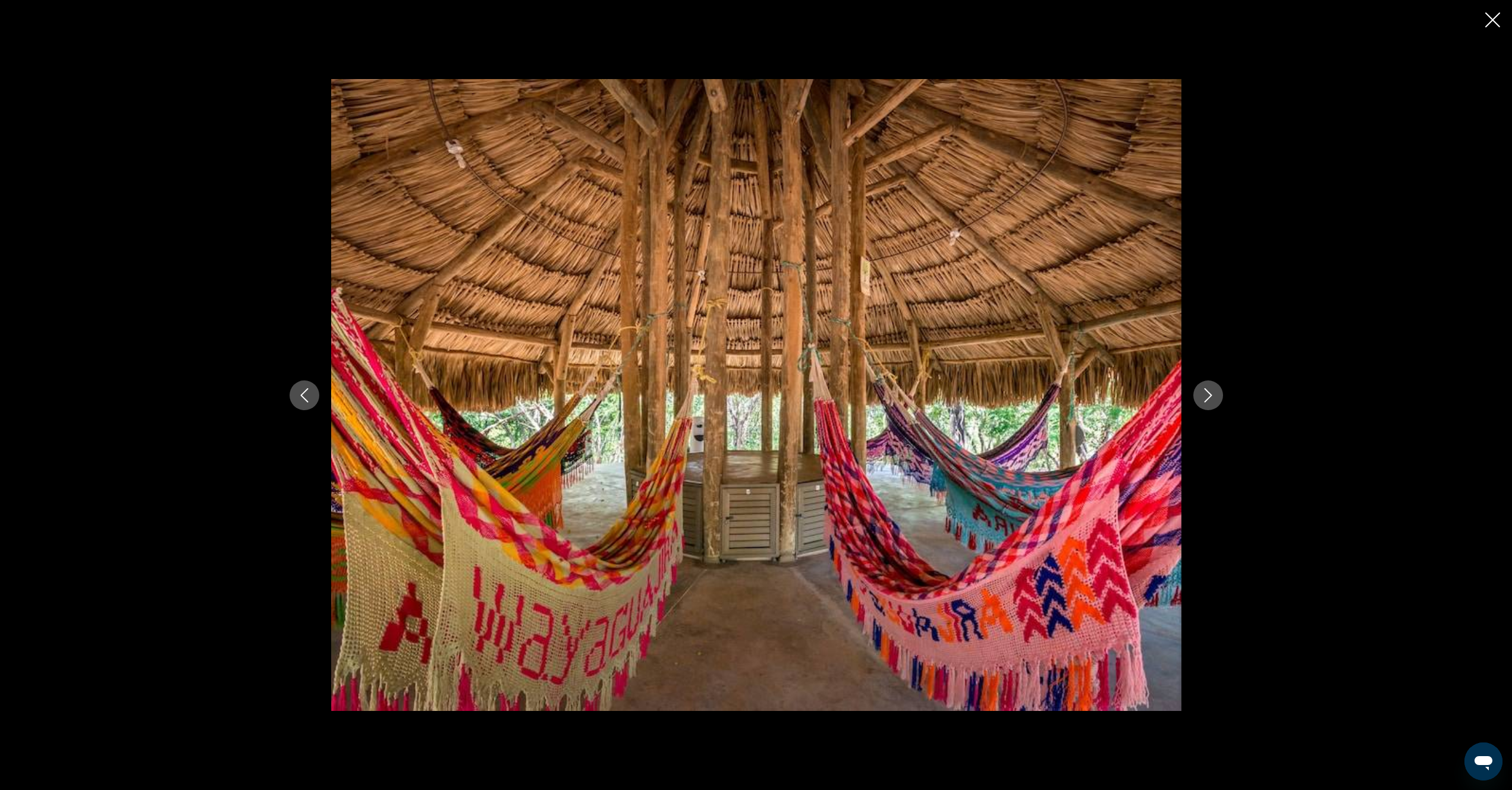
click at [1207, 407] on button "Next image" at bounding box center [1208, 395] width 30 height 30
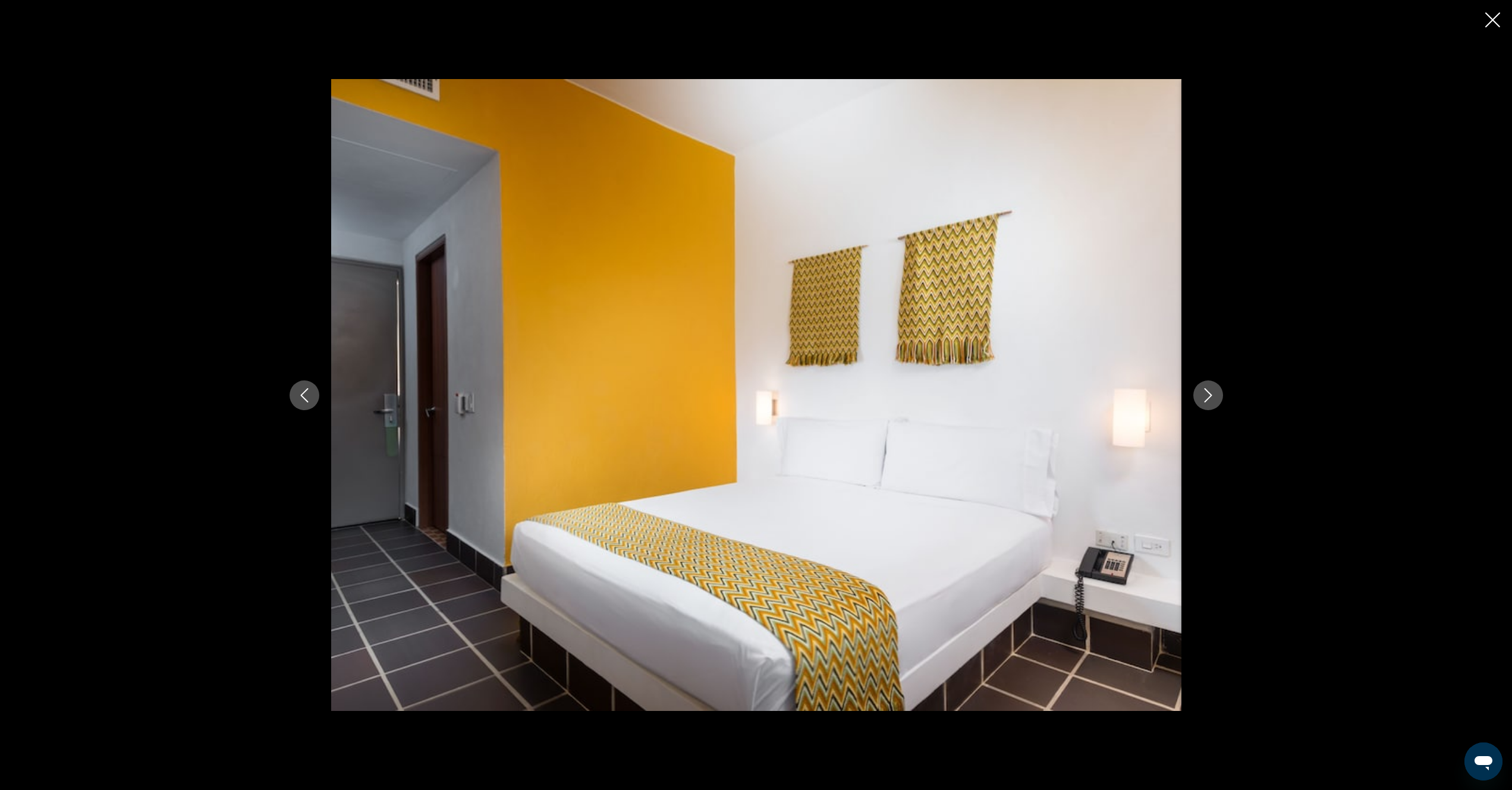
click at [1207, 407] on button "Next image" at bounding box center [1208, 395] width 30 height 30
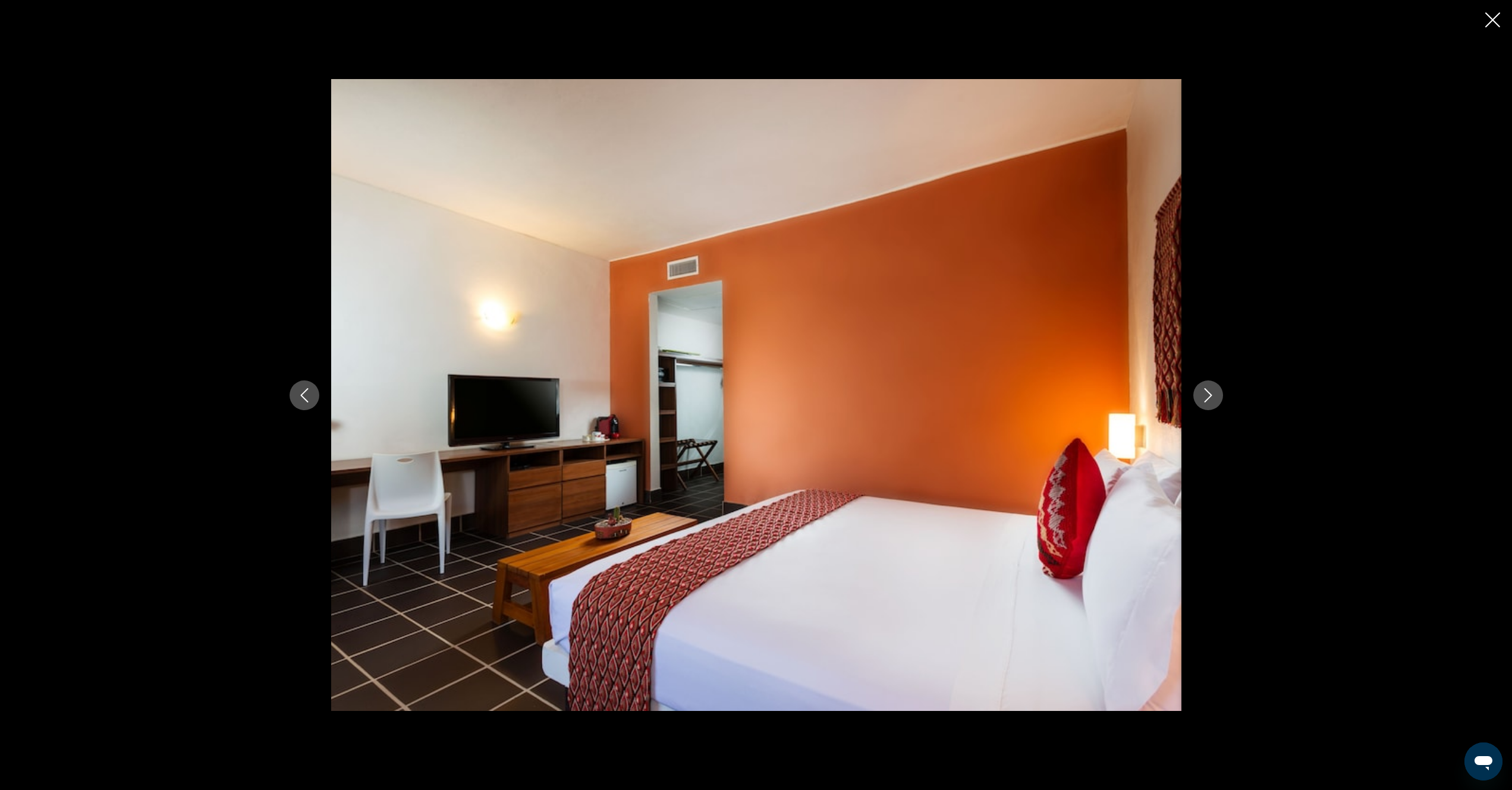
click at [1207, 407] on button "Next image" at bounding box center [1208, 395] width 30 height 30
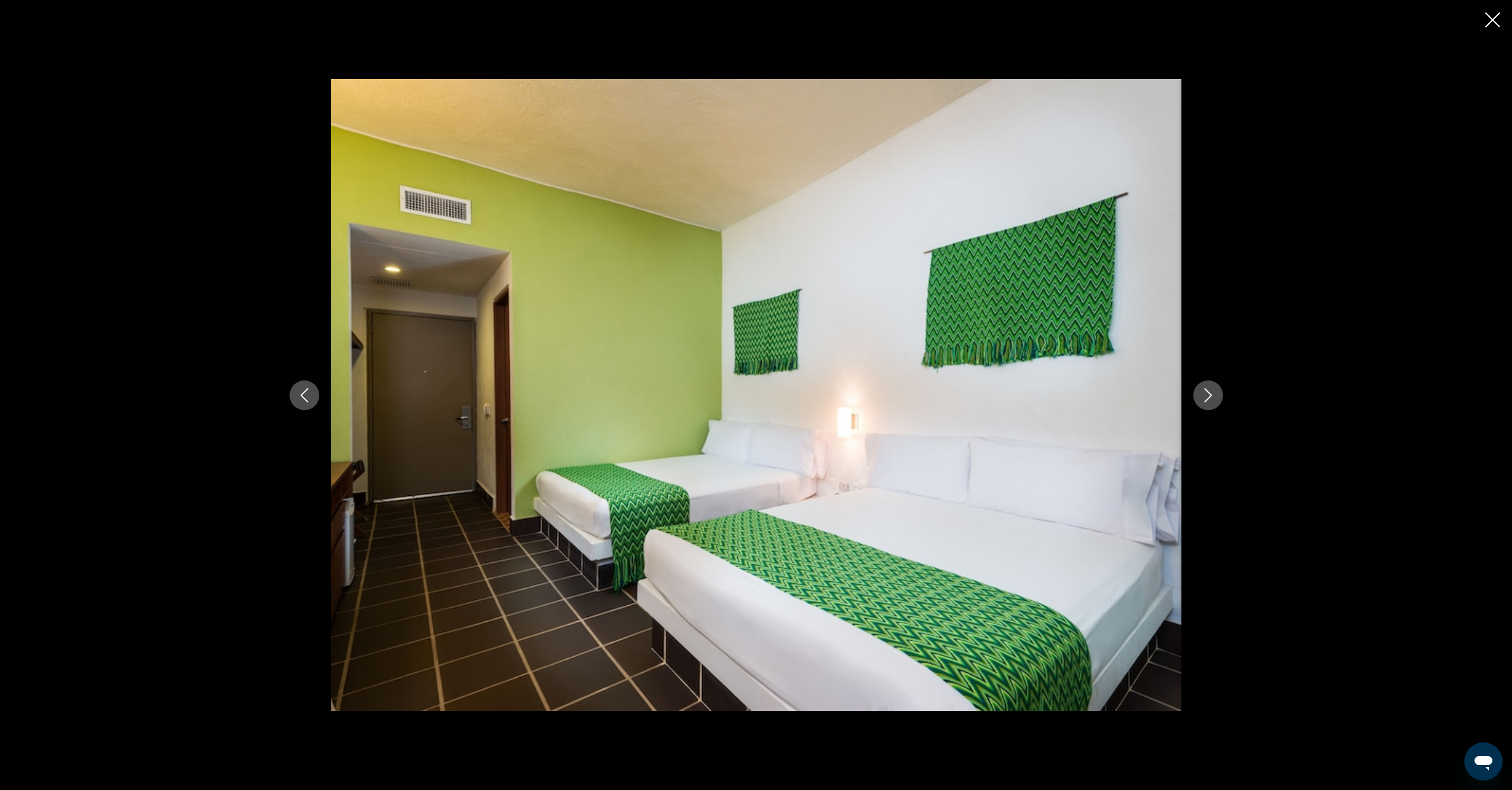
click at [1207, 407] on button "Next image" at bounding box center [1208, 395] width 30 height 30
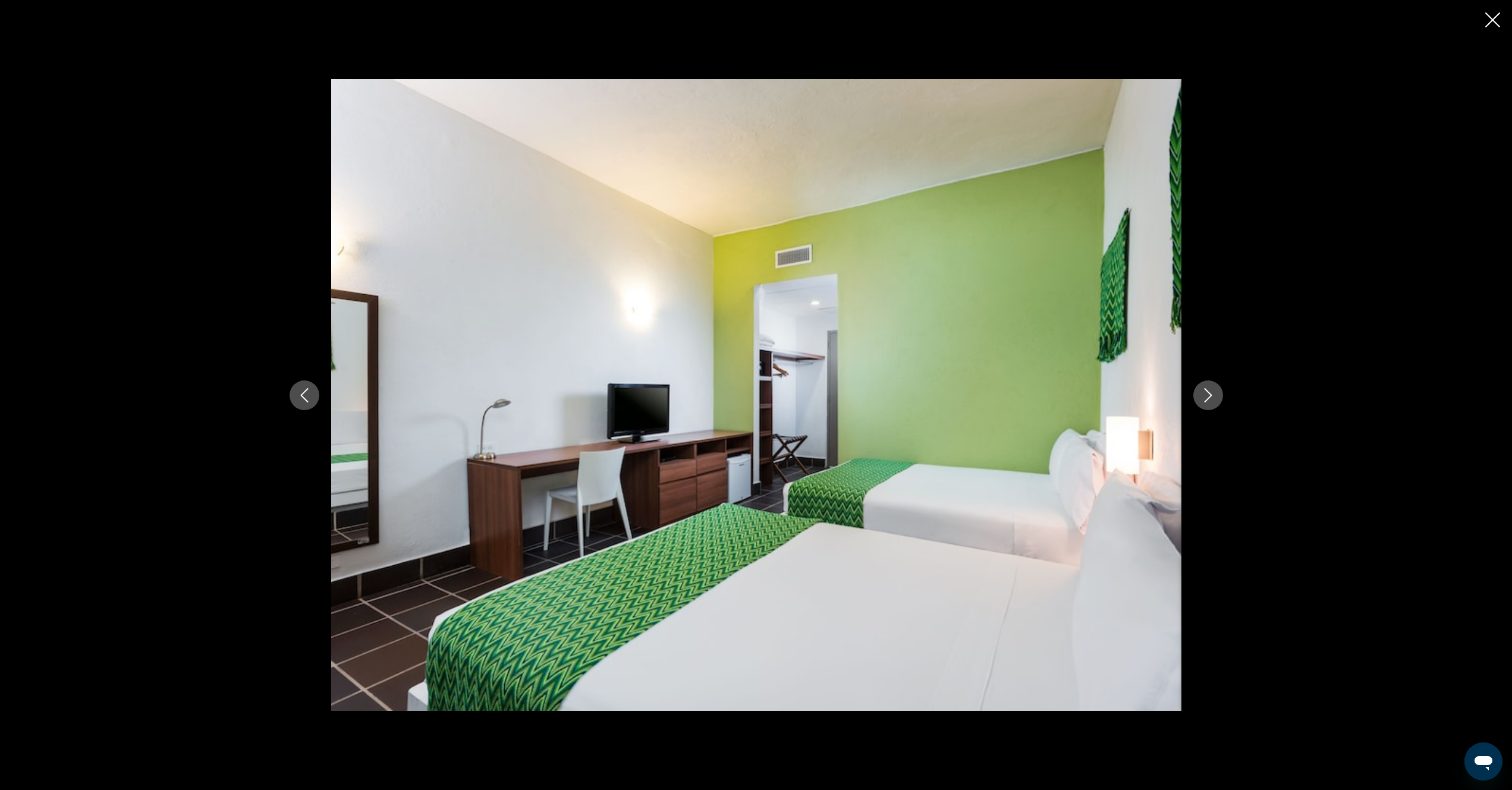
click at [1207, 407] on button "Next image" at bounding box center [1208, 395] width 30 height 30
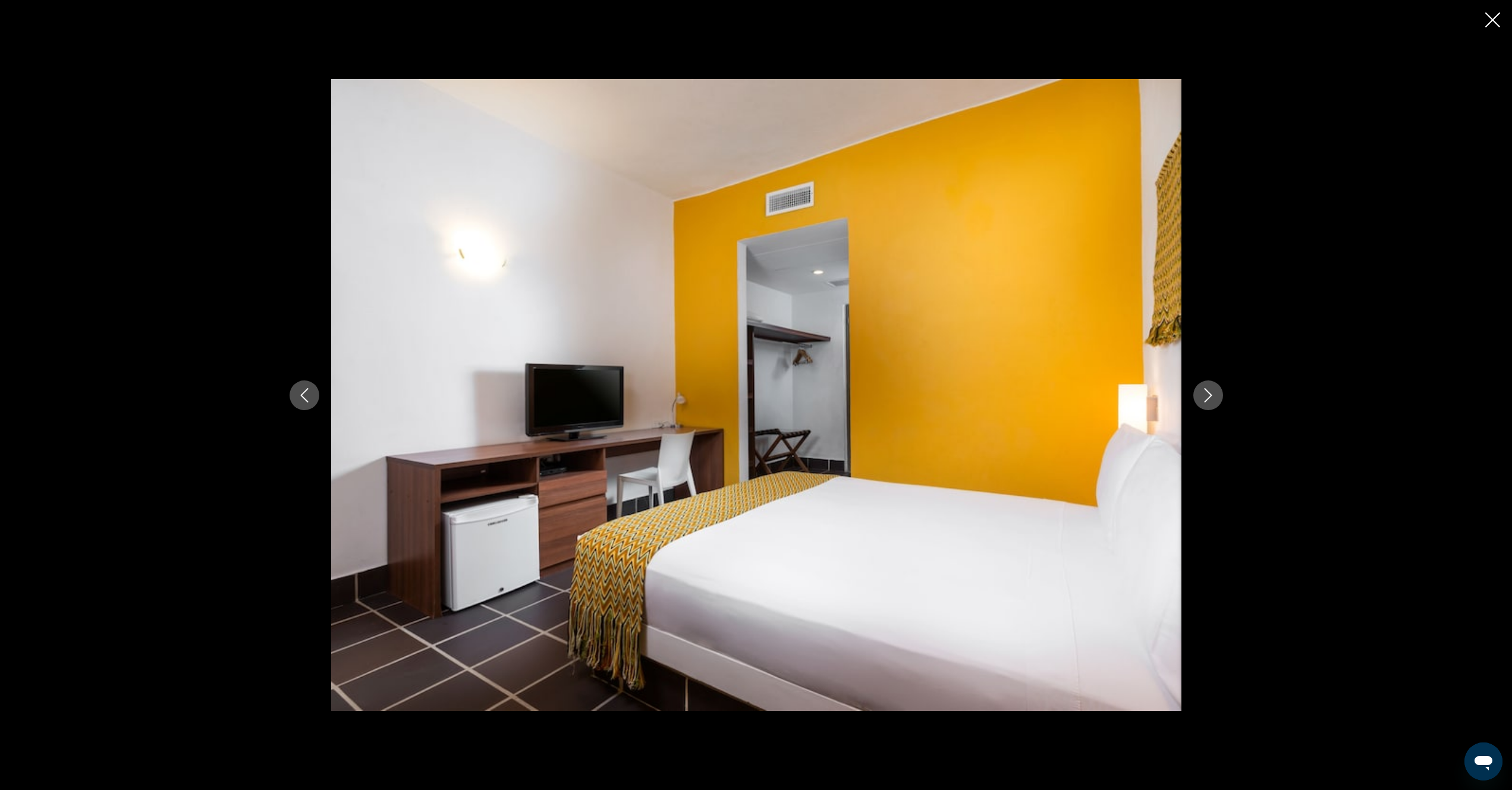
click at [1207, 407] on button "Next image" at bounding box center [1208, 395] width 30 height 30
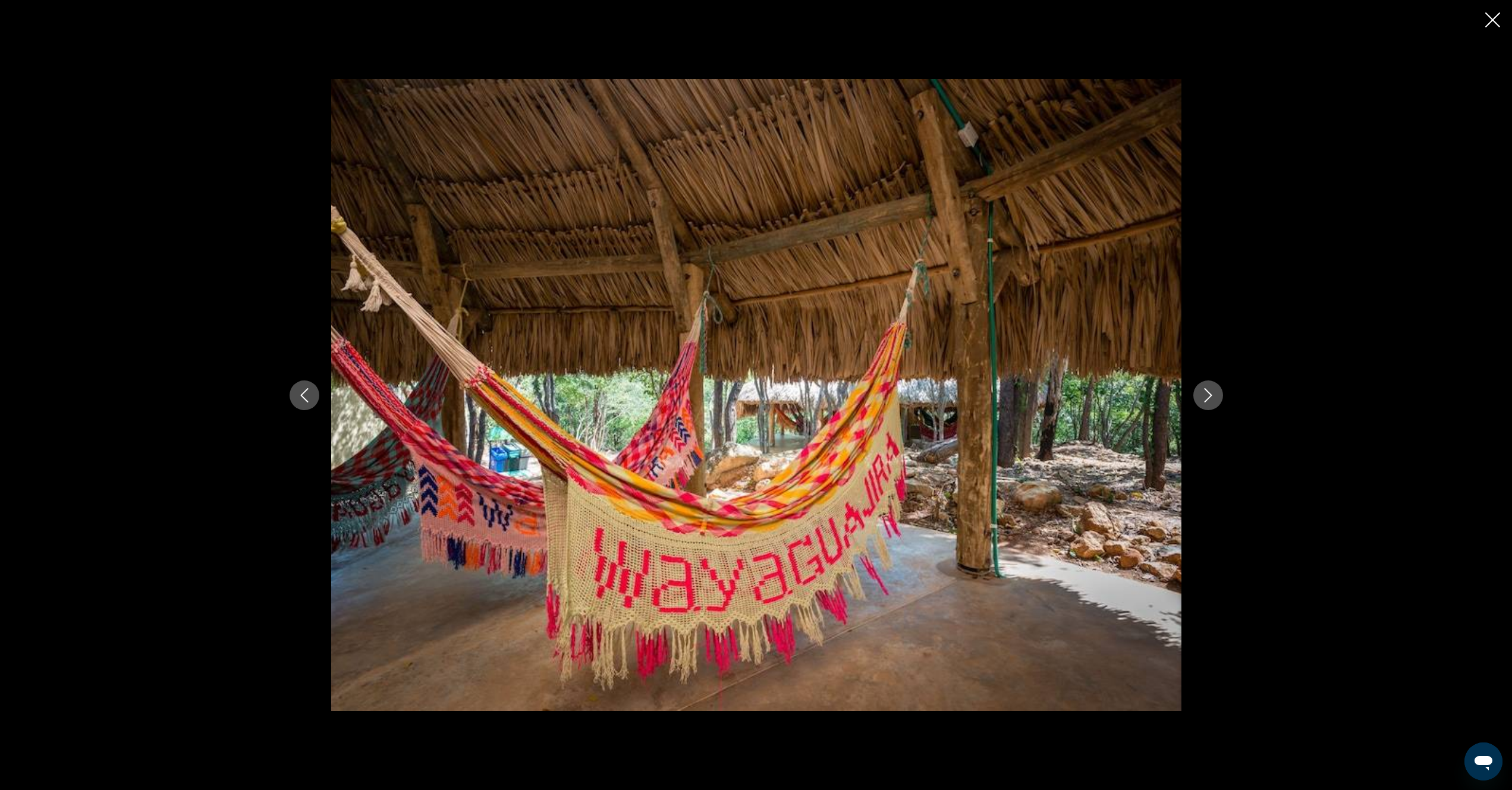
click at [1207, 407] on button "Next image" at bounding box center [1208, 395] width 30 height 30
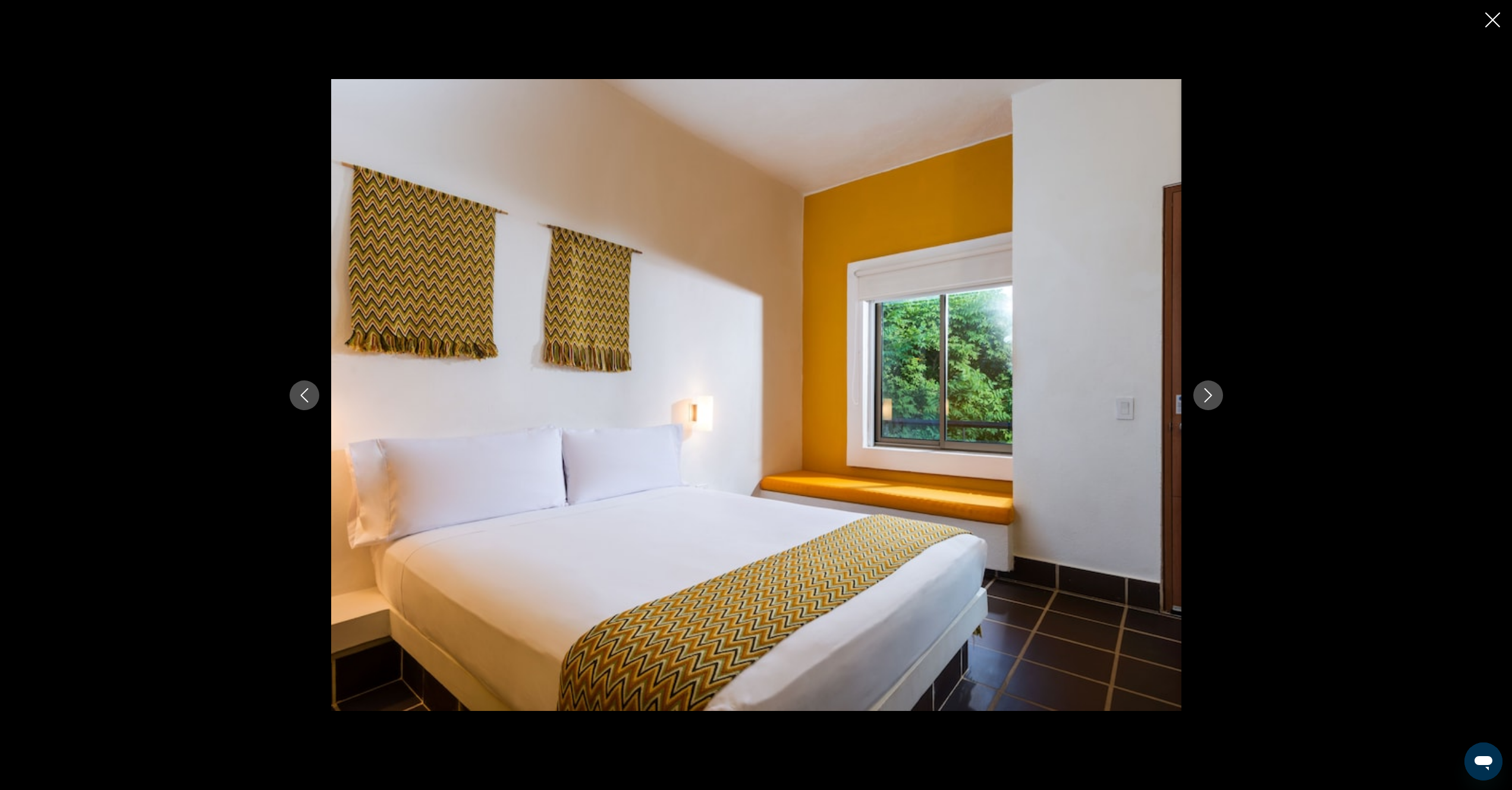
click at [1207, 407] on button "Next image" at bounding box center [1208, 395] width 30 height 30
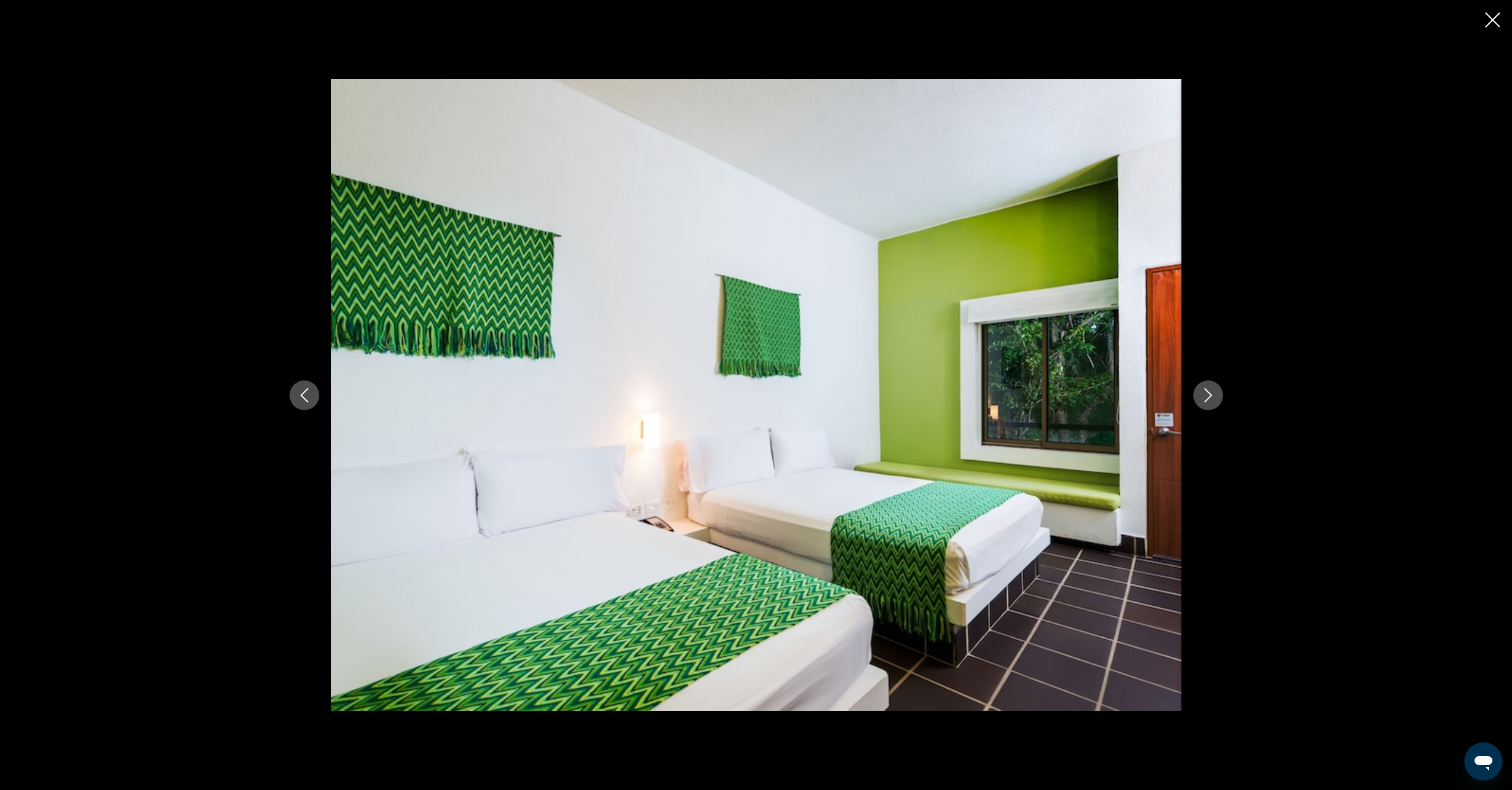
click at [1207, 407] on button "Next image" at bounding box center [1208, 395] width 30 height 30
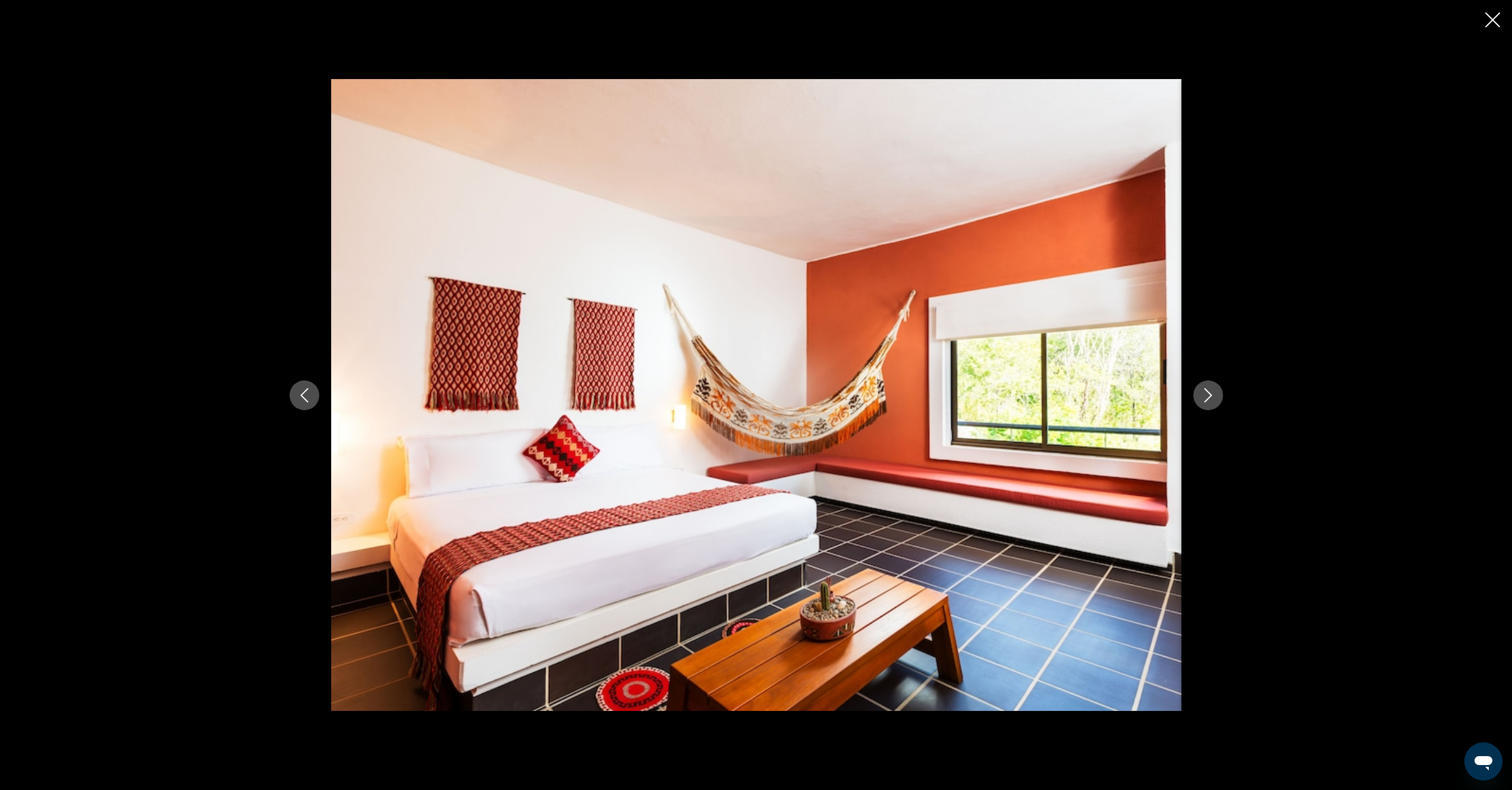
click at [1490, 18] on icon "Close slideshow" at bounding box center [1492, 20] width 15 height 15
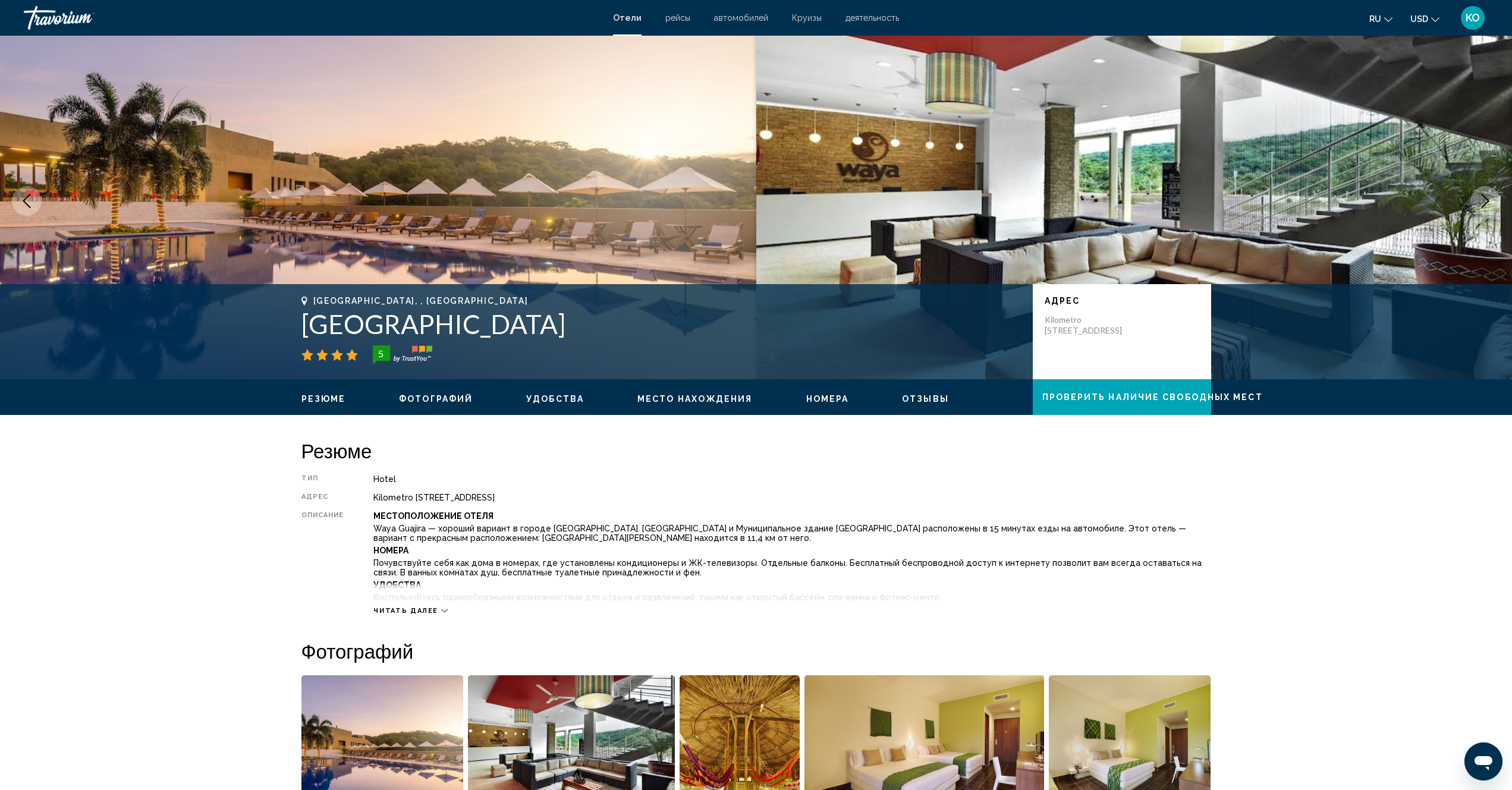
scroll to position [0, 0]
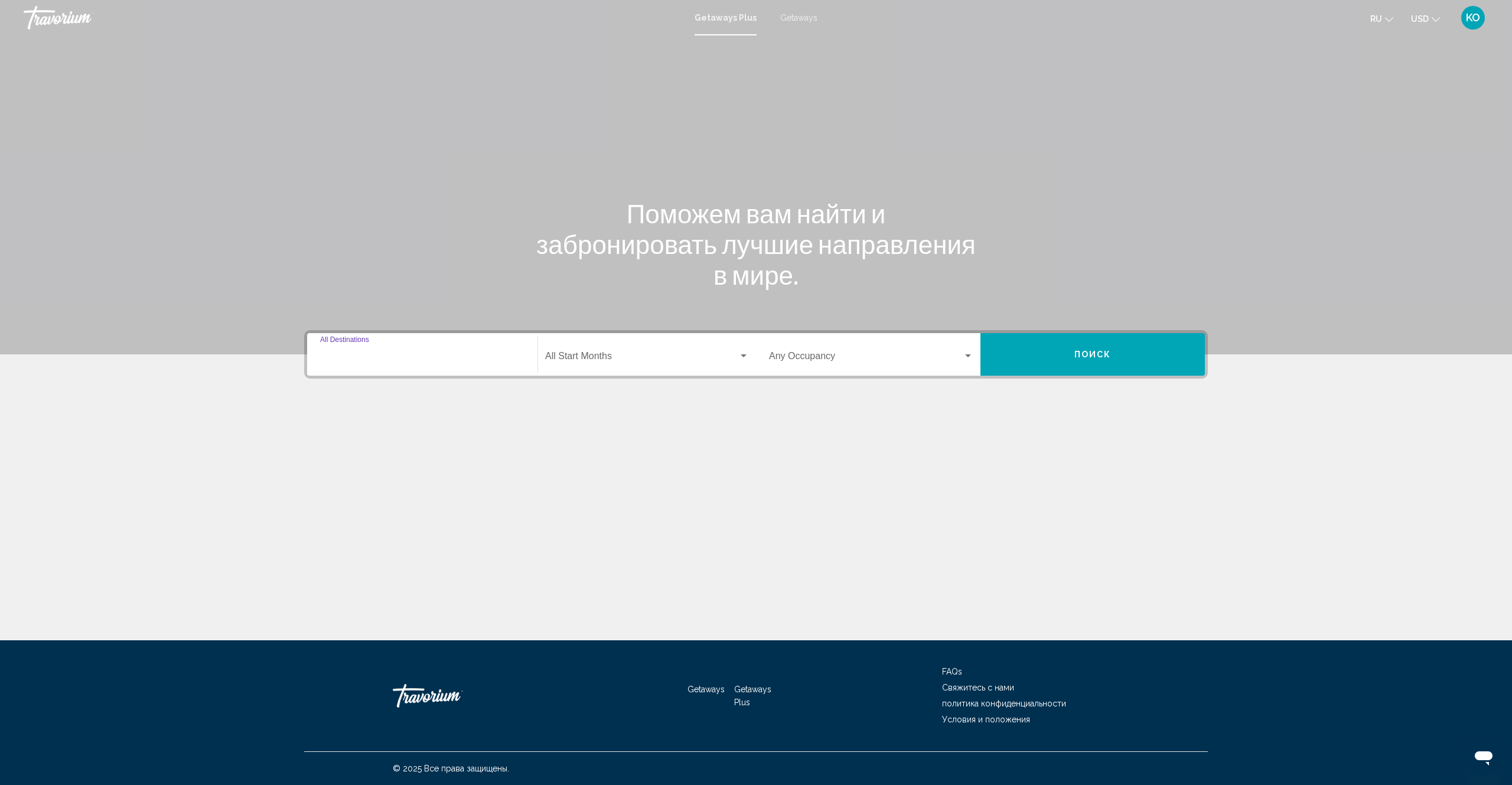
click at [368, 355] on input "Destination All Destinations" at bounding box center [422, 358] width 204 height 11
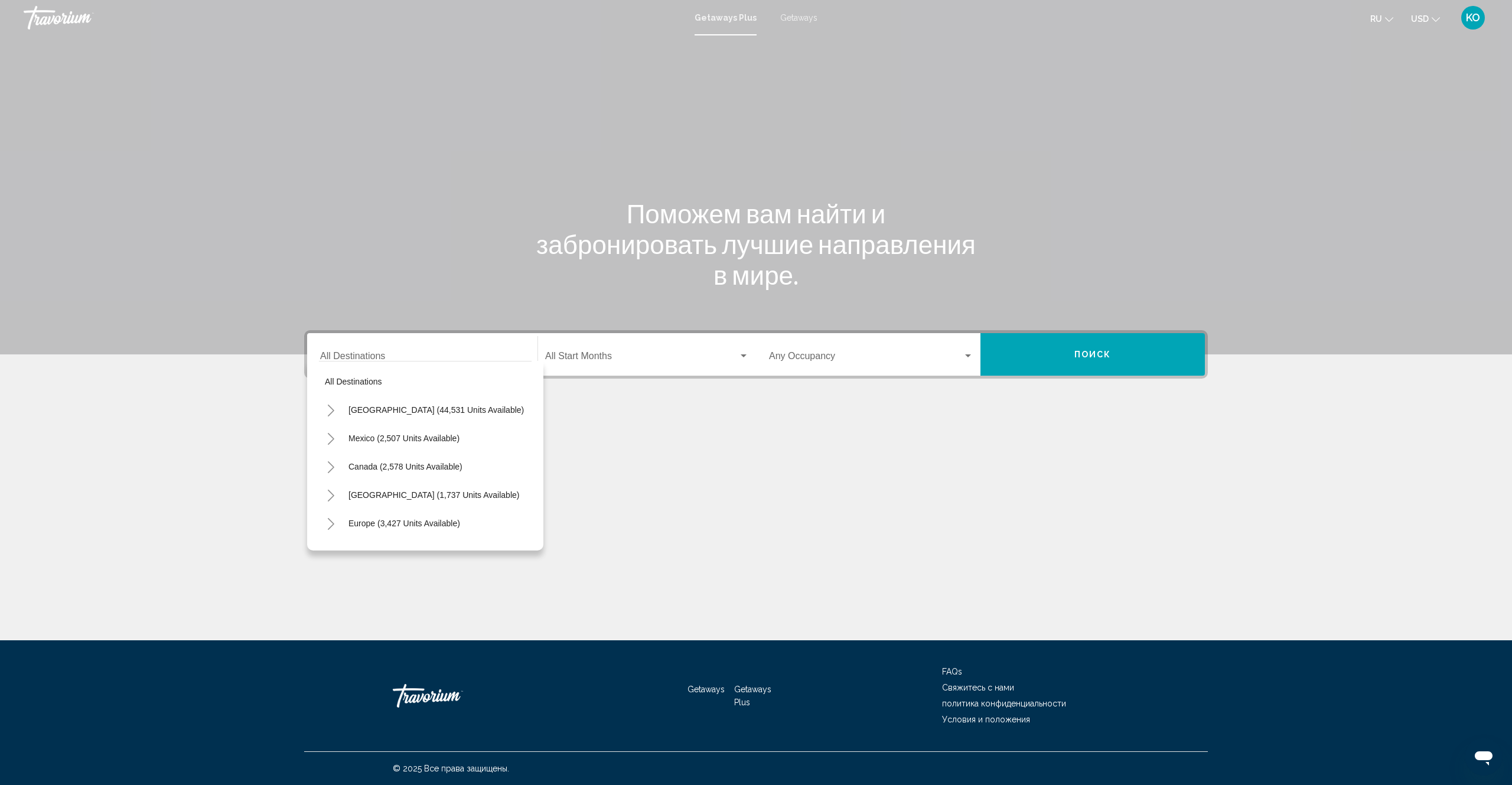
click at [792, 18] on span "Getaways" at bounding box center [799, 18] width 38 height 9
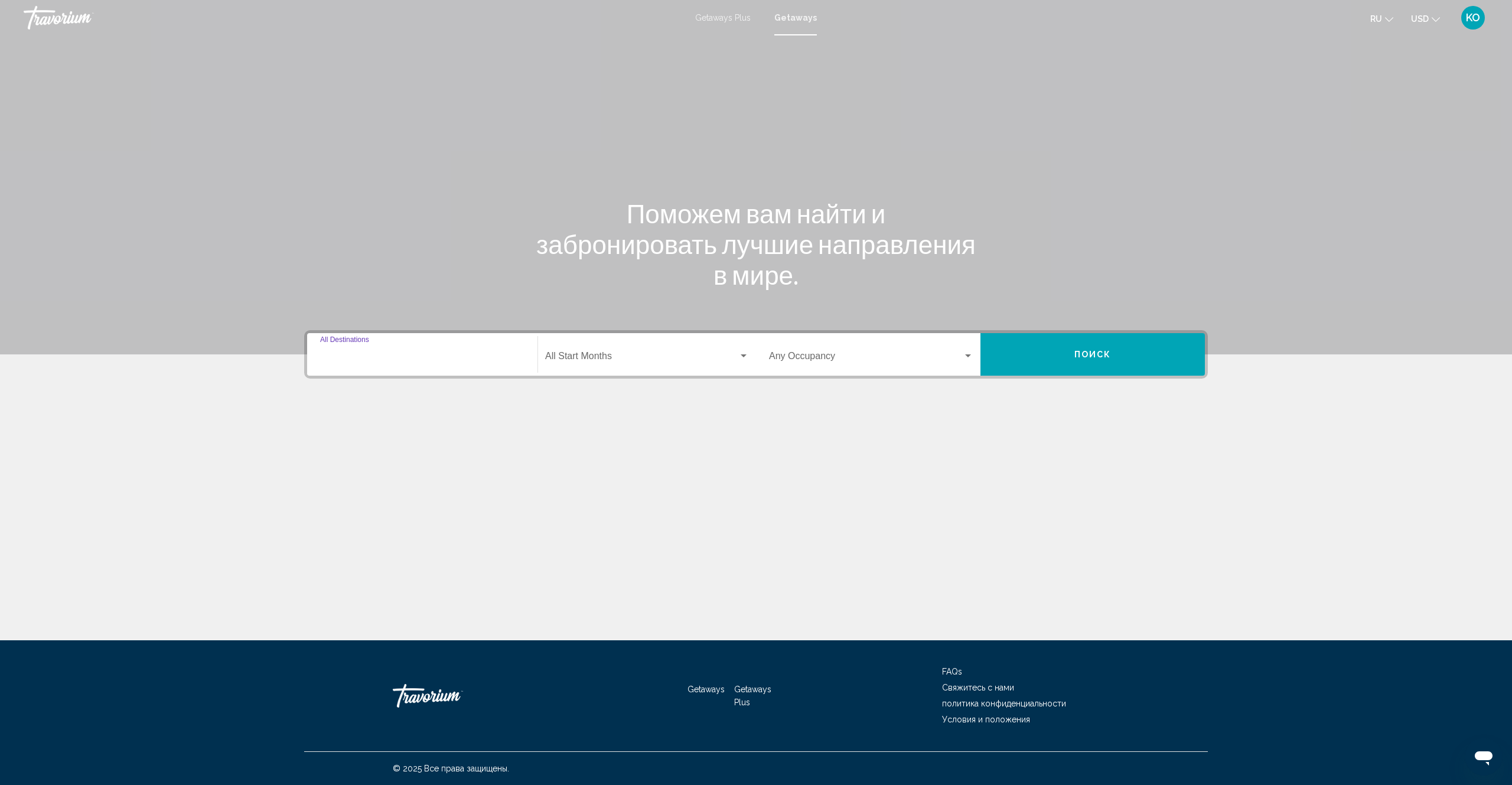
click at [418, 358] on input "Destination All Destinations" at bounding box center [422, 358] width 204 height 11
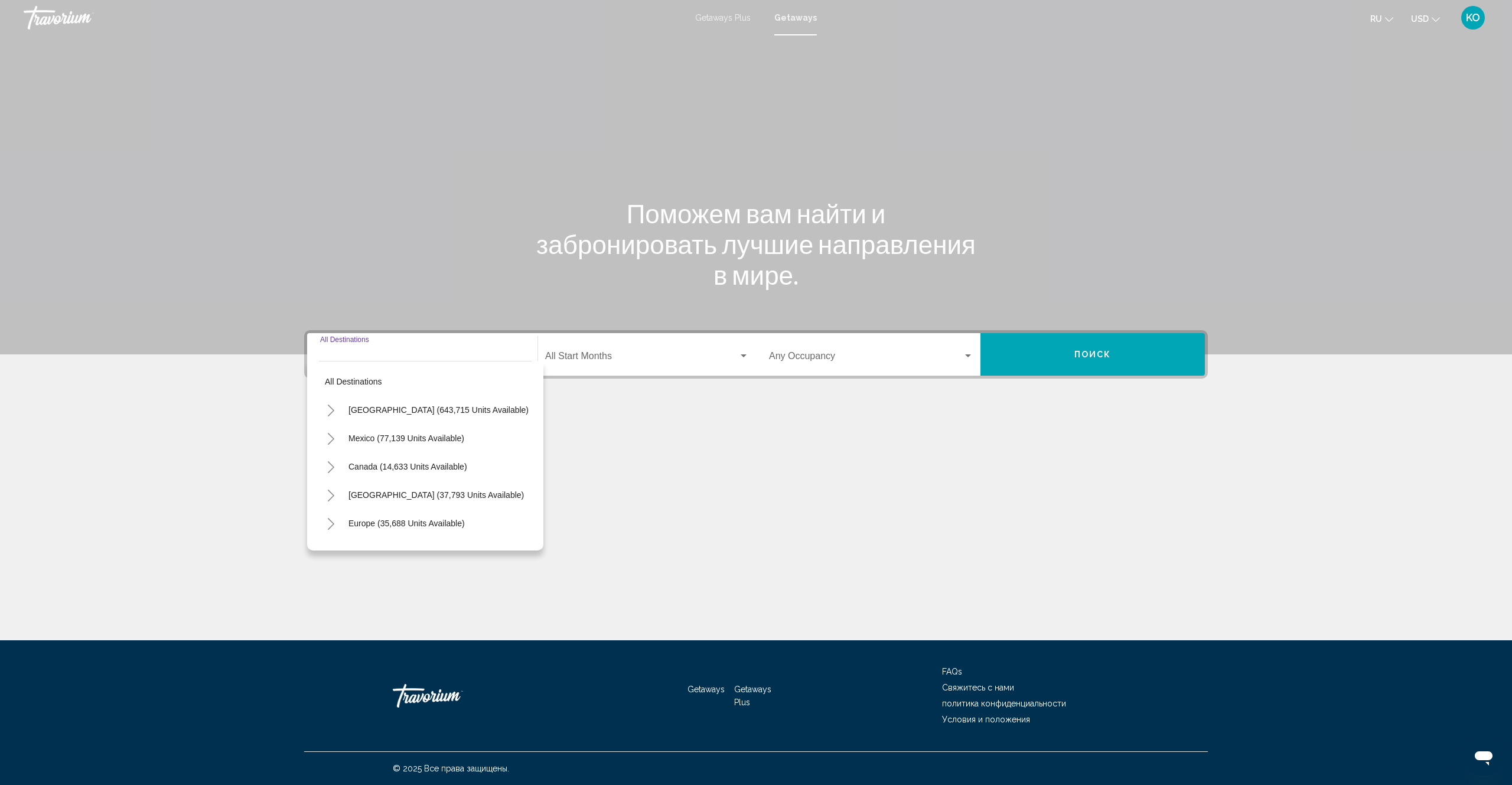
click at [383, 349] on div "Destination All Destinations" at bounding box center [422, 355] width 204 height 38
click at [361, 380] on span "All destinations" at bounding box center [353, 382] width 58 height 9
type input "**********"
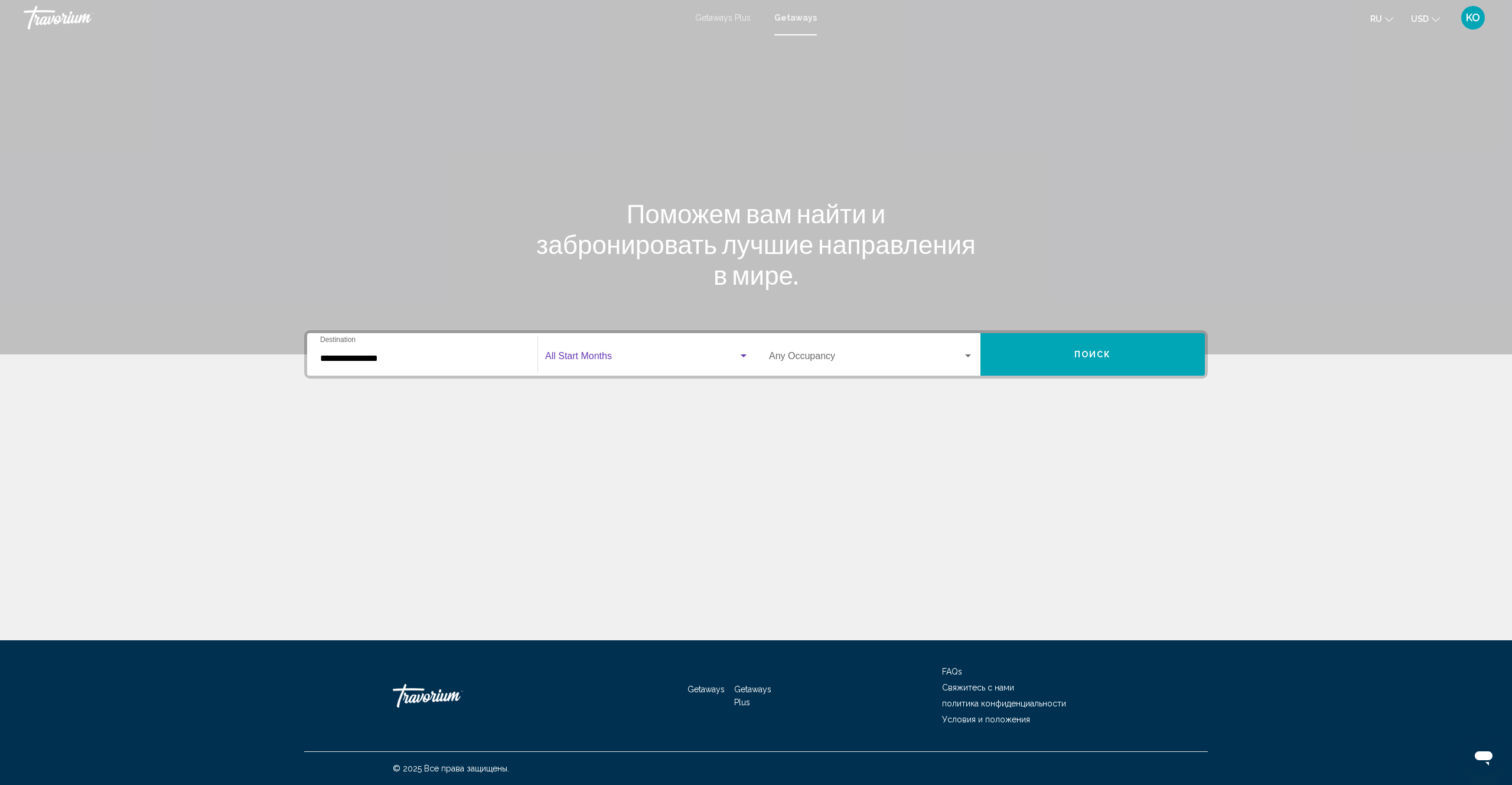
click at [610, 357] on span "Search widget" at bounding box center [642, 358] width 193 height 11
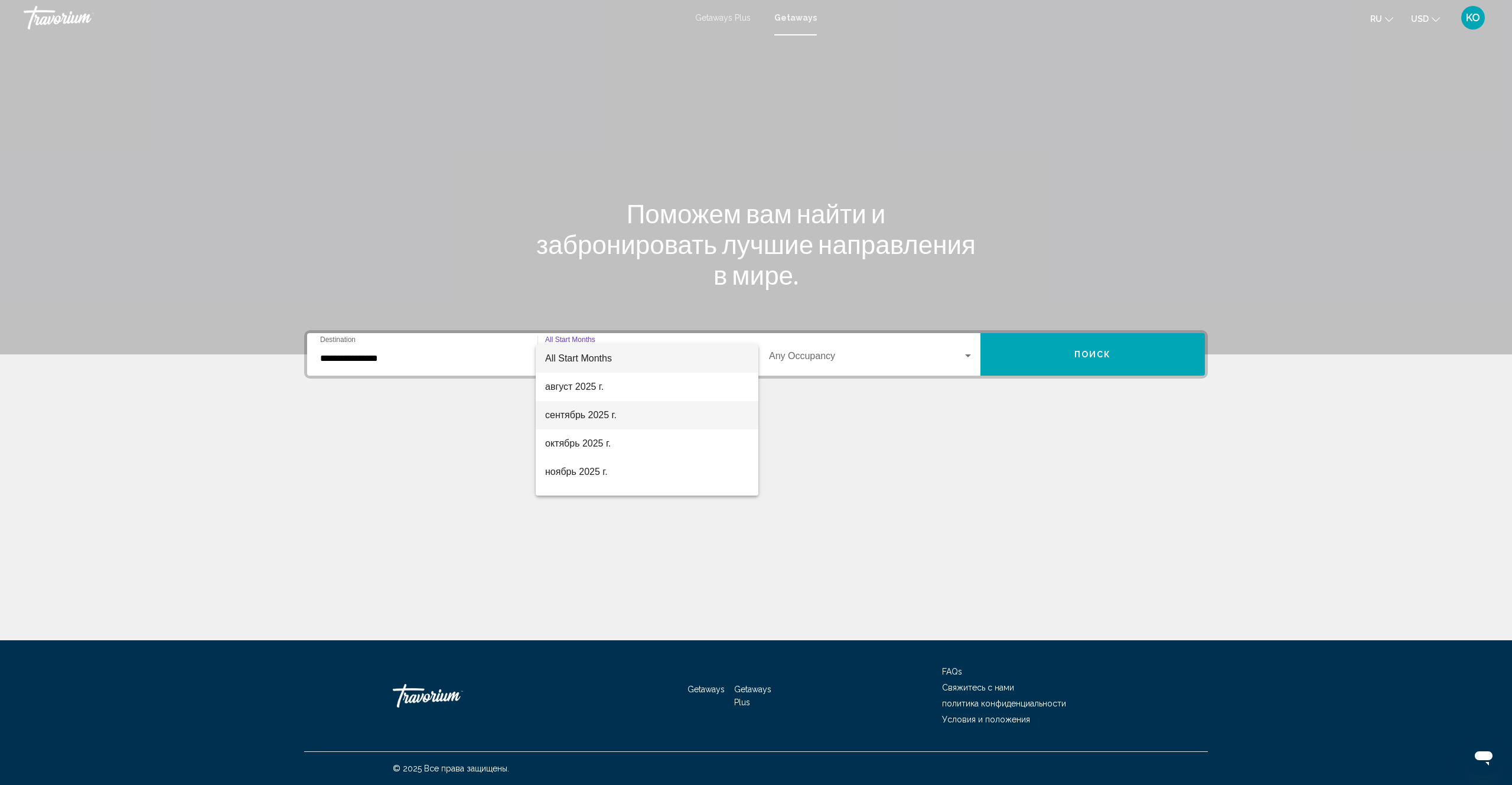
click at [589, 418] on span "сентябрь 2025 г." at bounding box center [647, 415] width 204 height 28
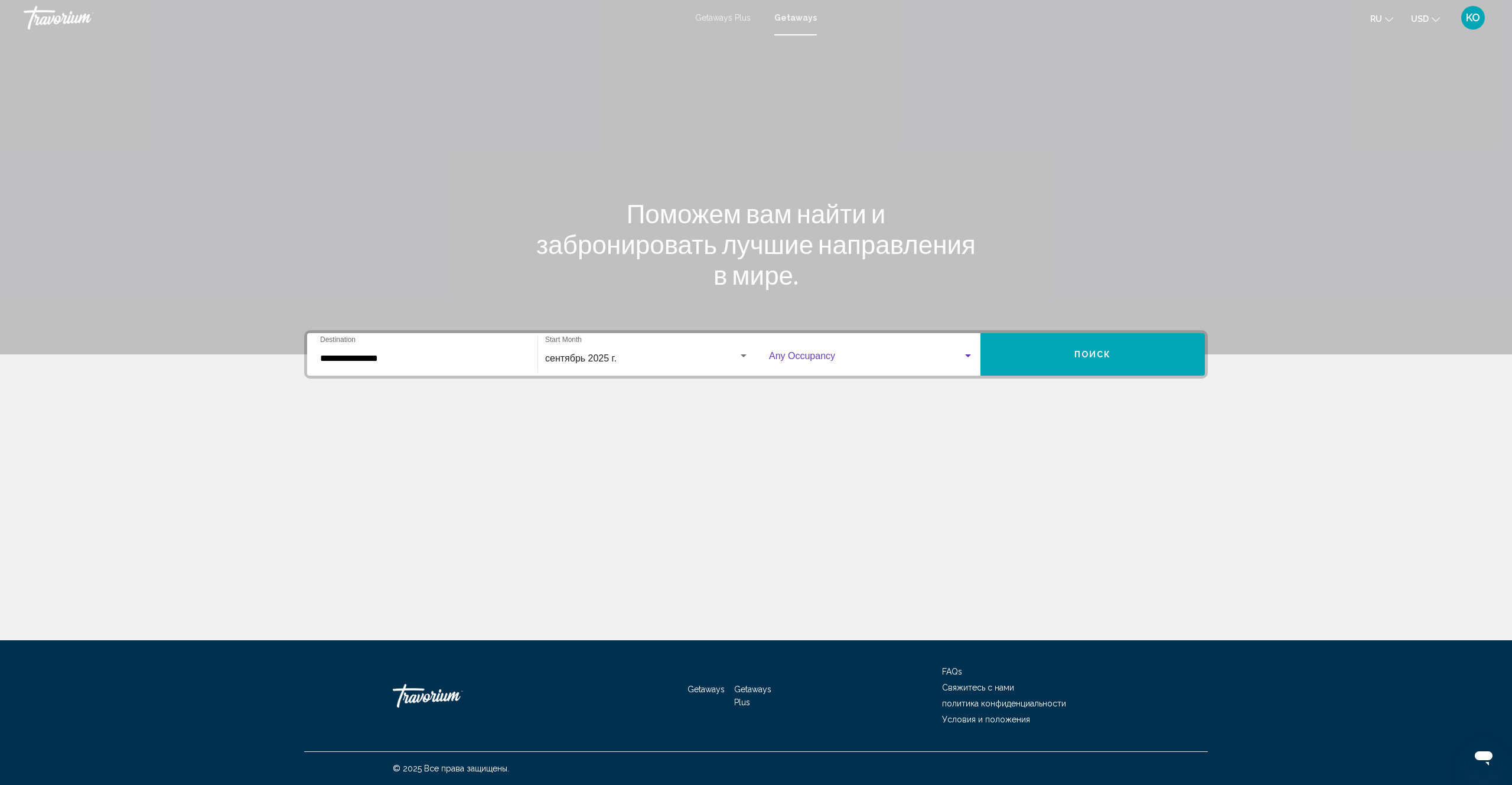
click at [965, 355] on div "Search widget" at bounding box center [967, 356] width 6 height 3
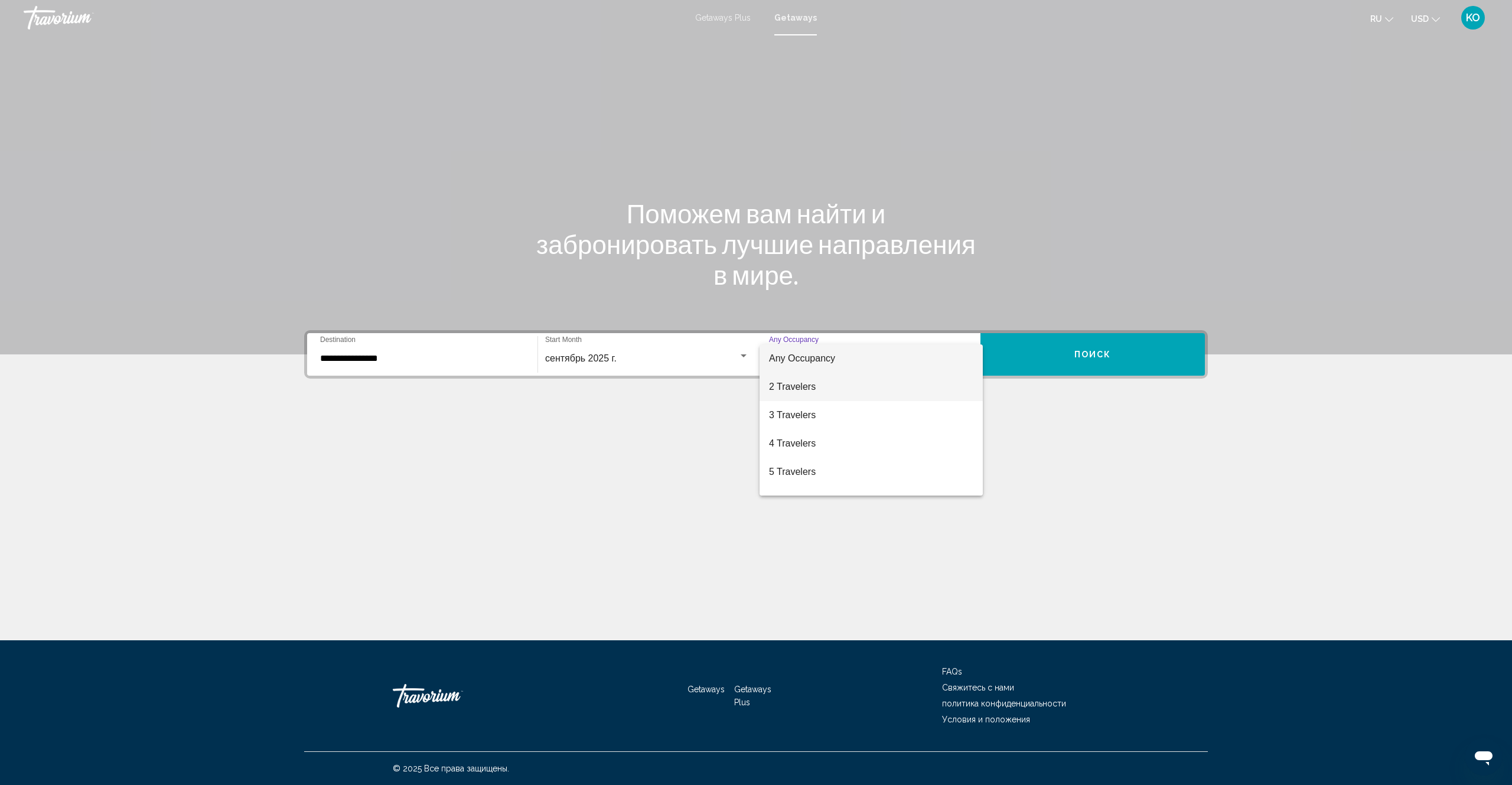
click at [800, 388] on span "2 Travelers" at bounding box center [871, 387] width 204 height 28
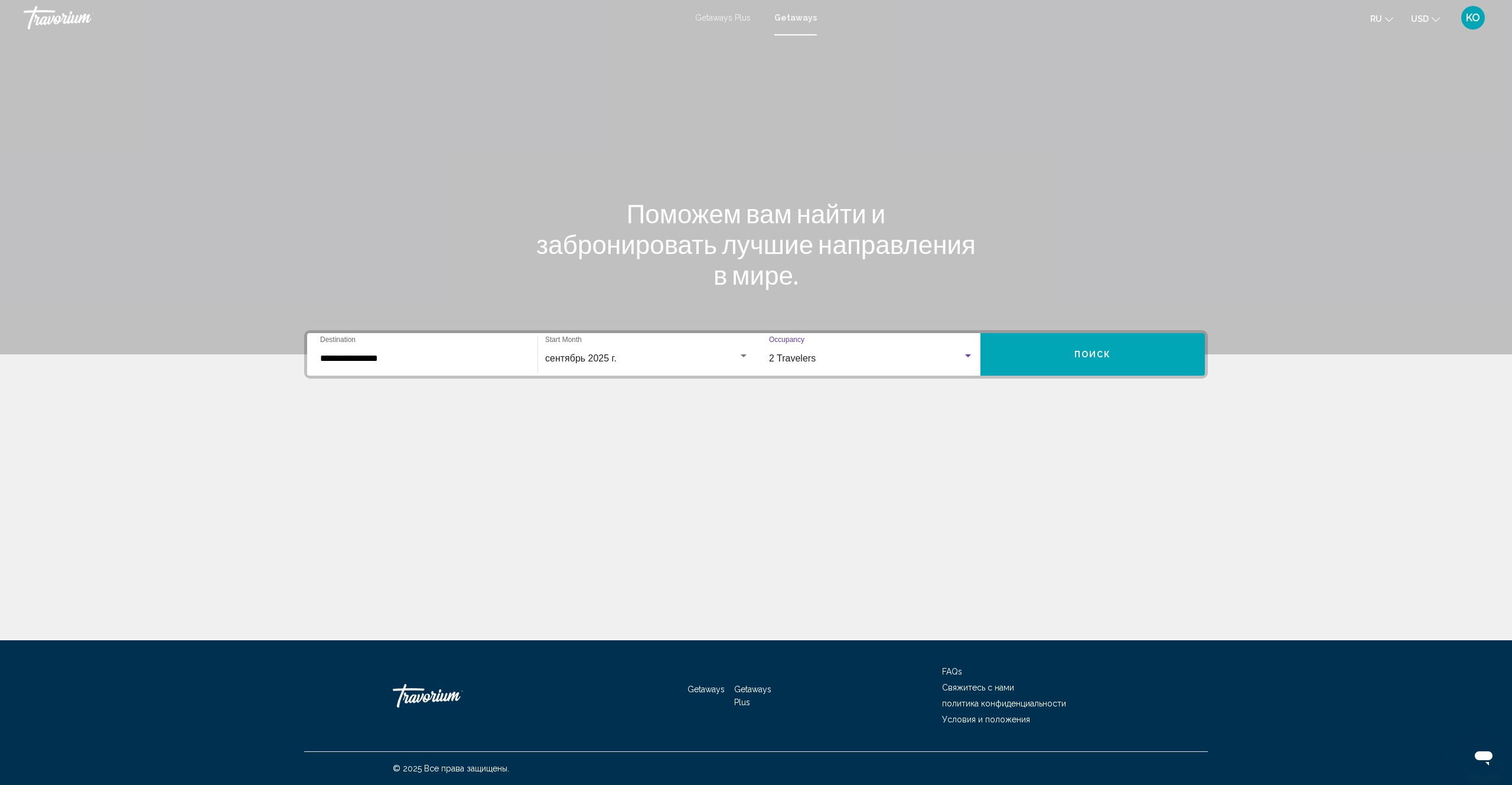
click at [1107, 357] on span "Поиск" at bounding box center [1093, 355] width 38 height 9
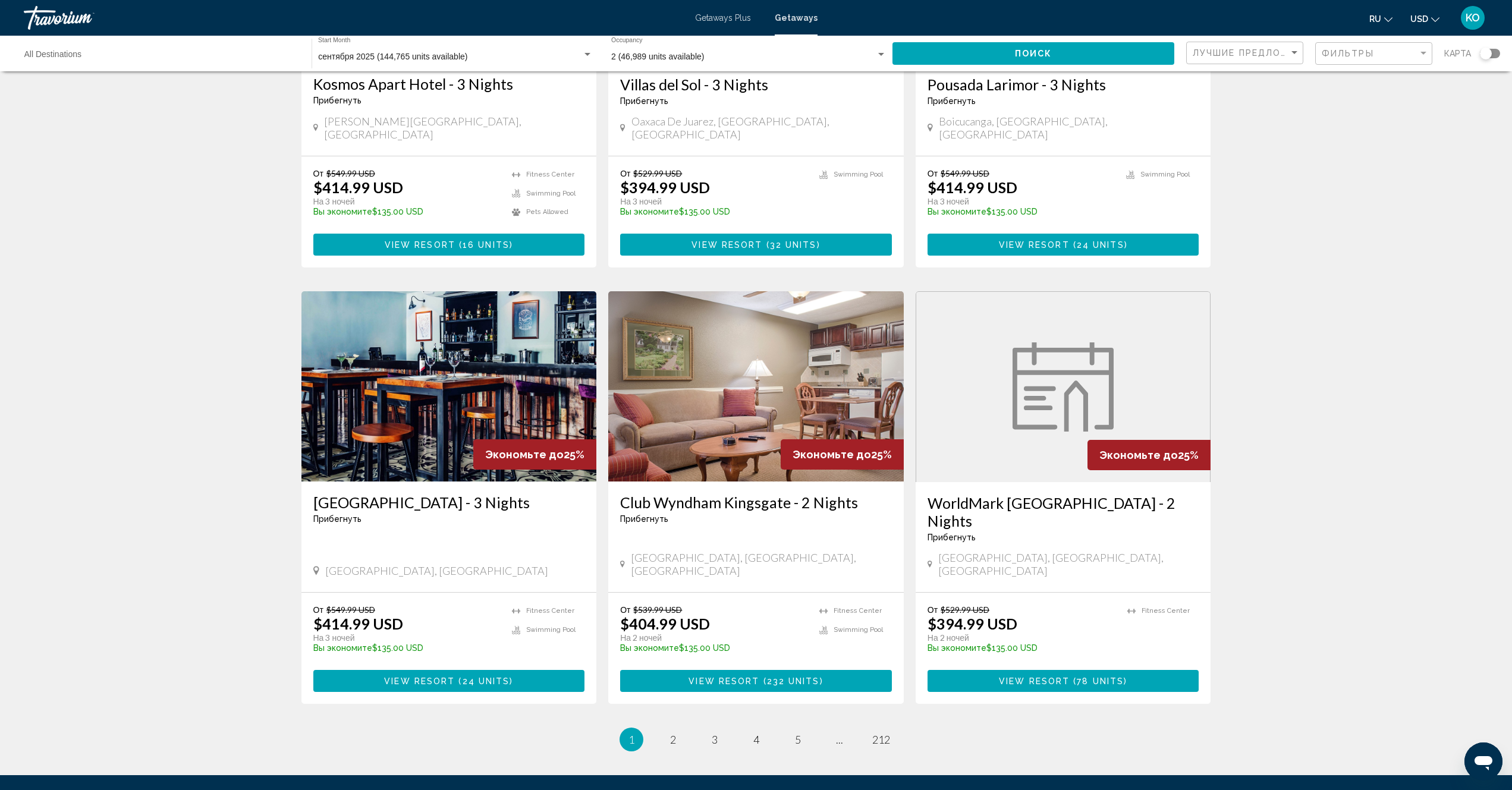
scroll to position [1167, 0]
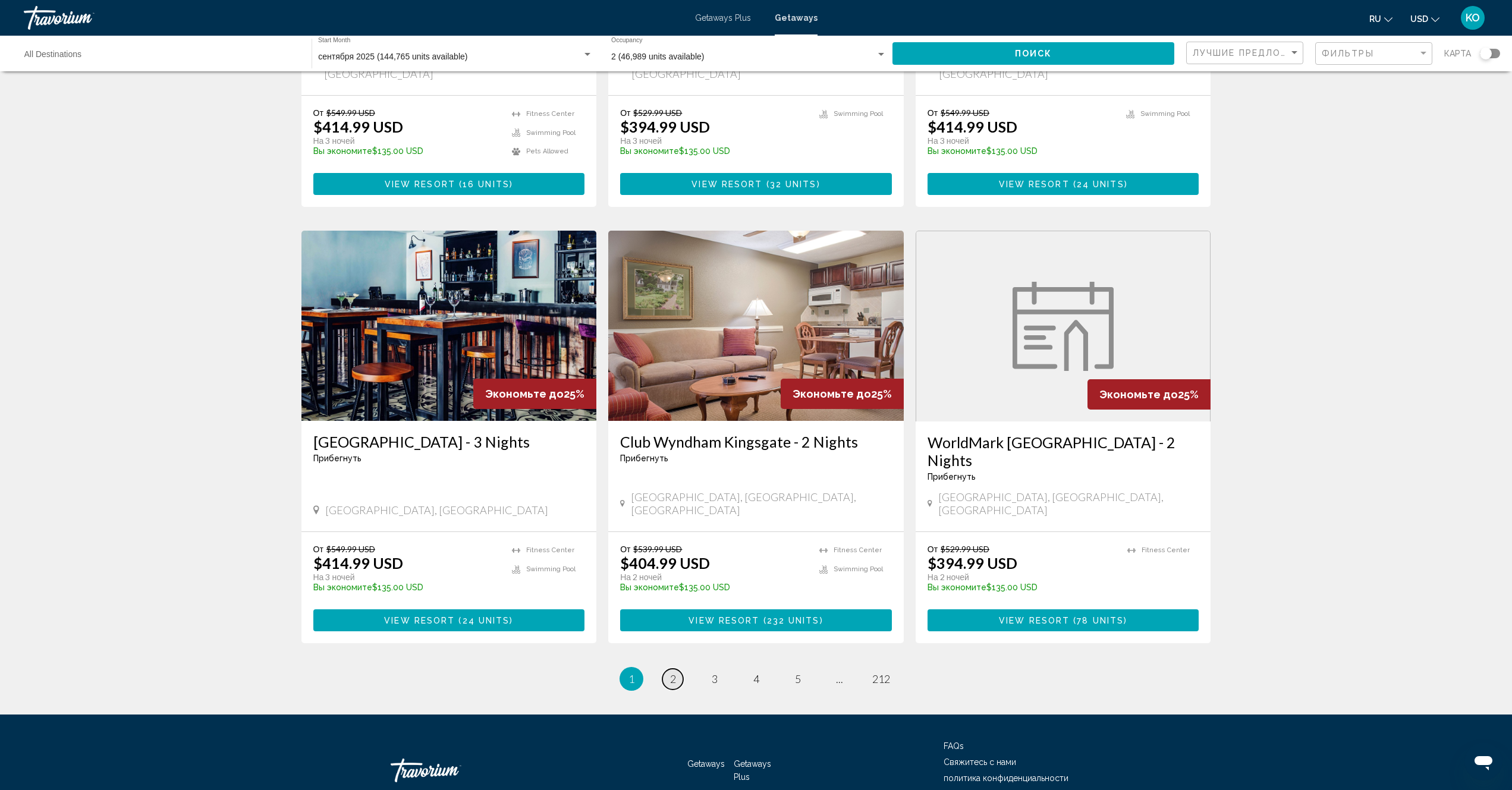
click at [672, 672] on span "2" at bounding box center [672, 679] width 6 height 13
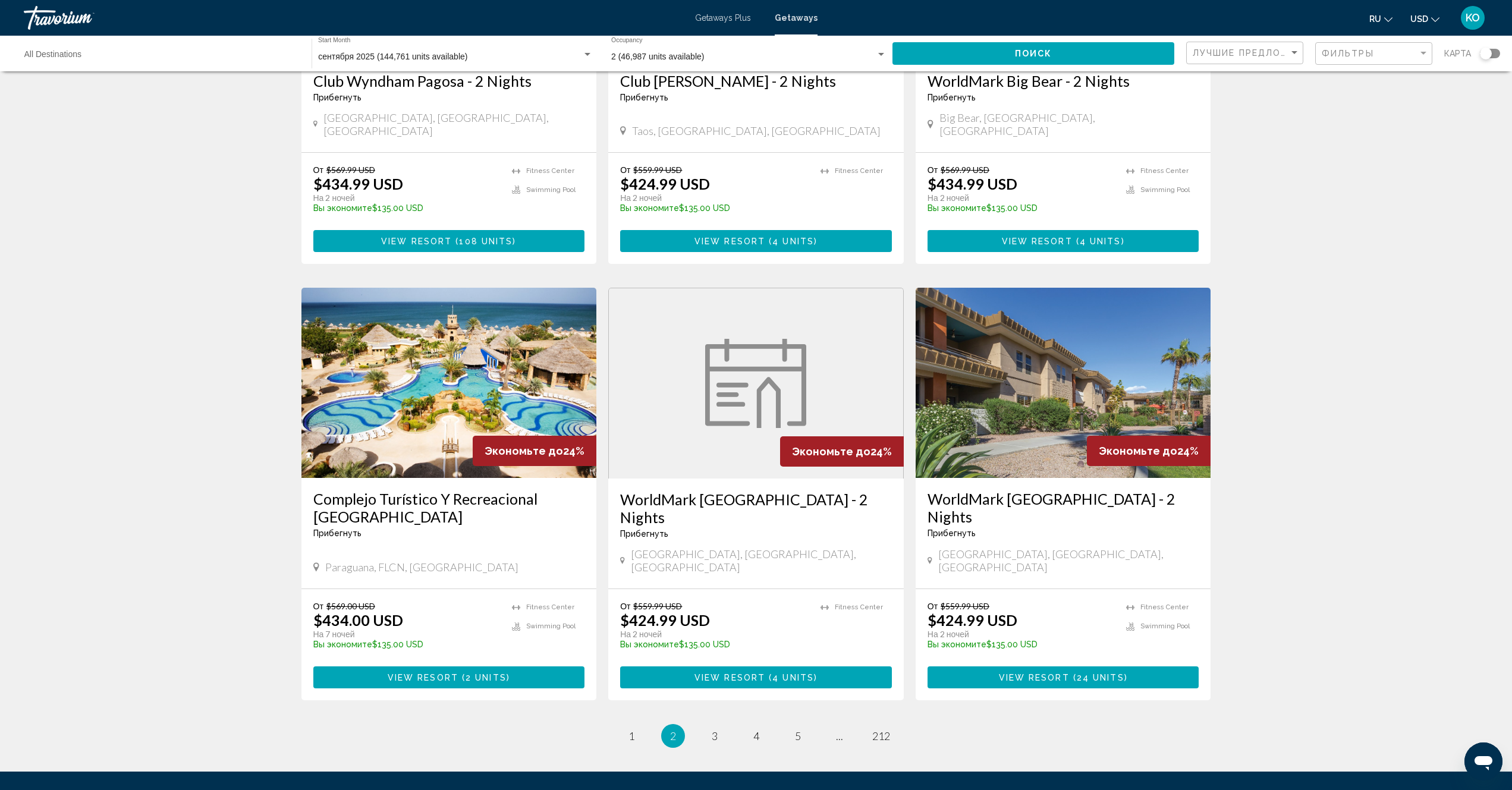
scroll to position [1202, 0]
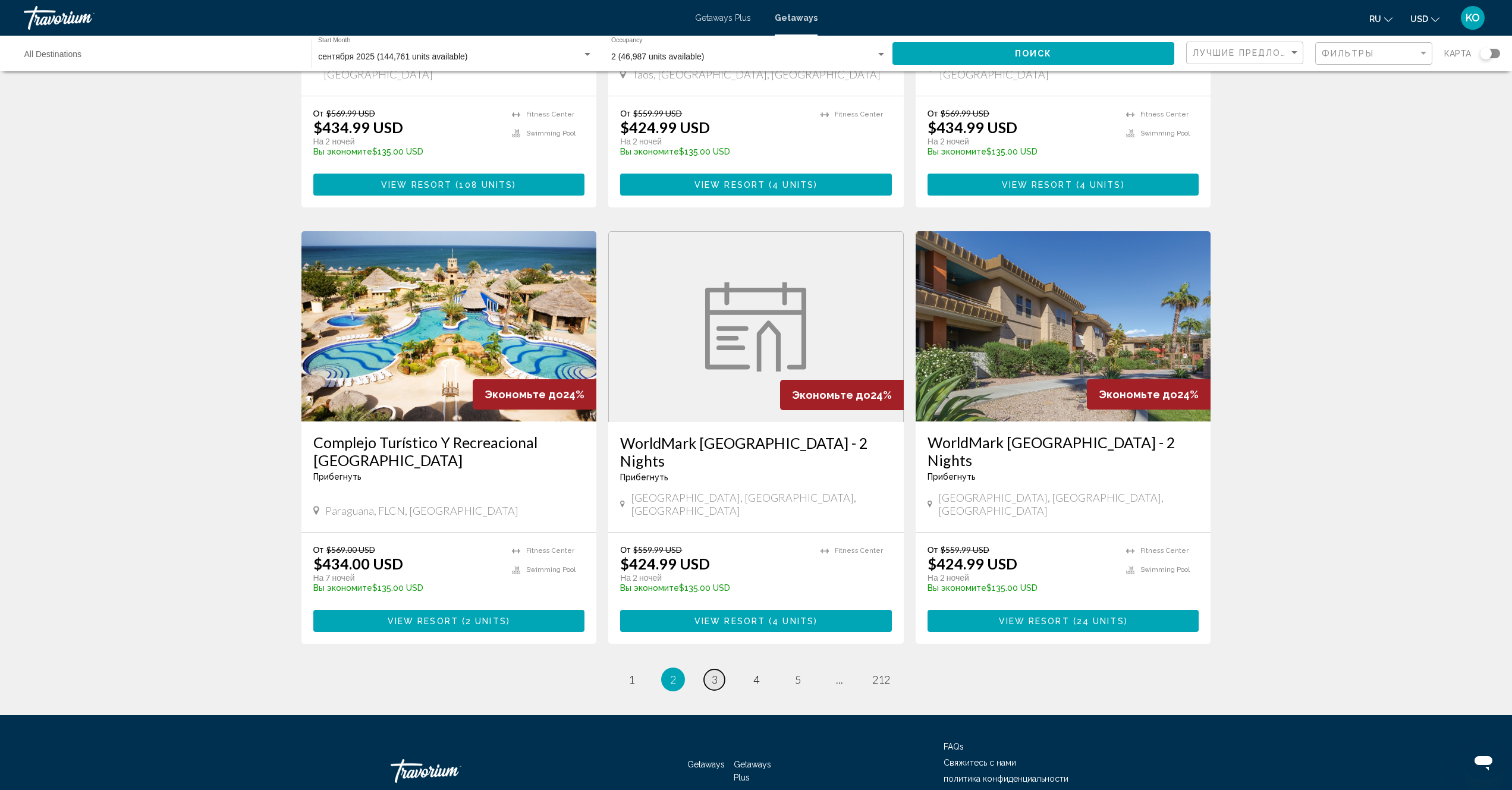
click at [711, 669] on link "page 3" at bounding box center [714, 679] width 21 height 21
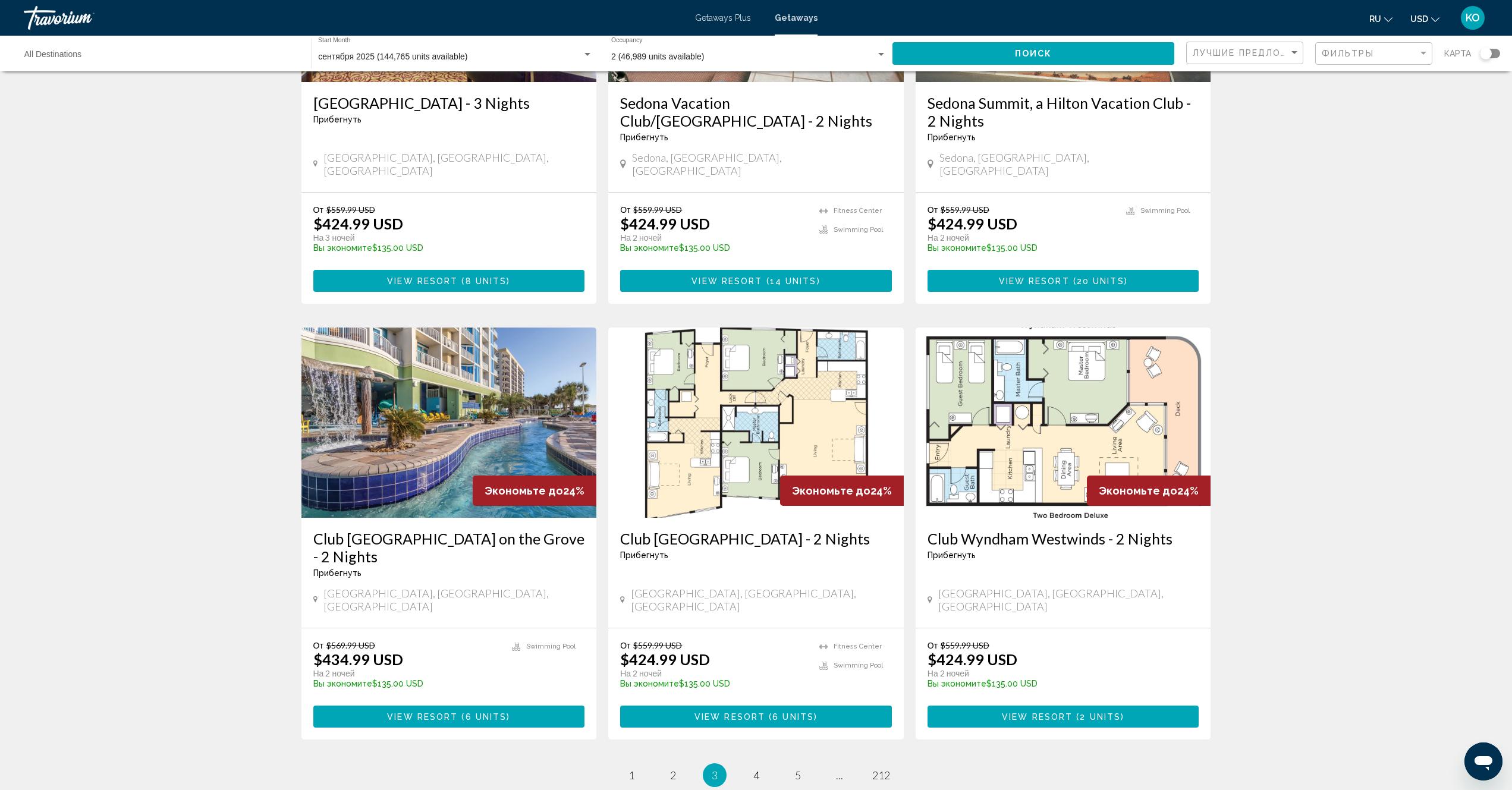
scroll to position [1184, 0]
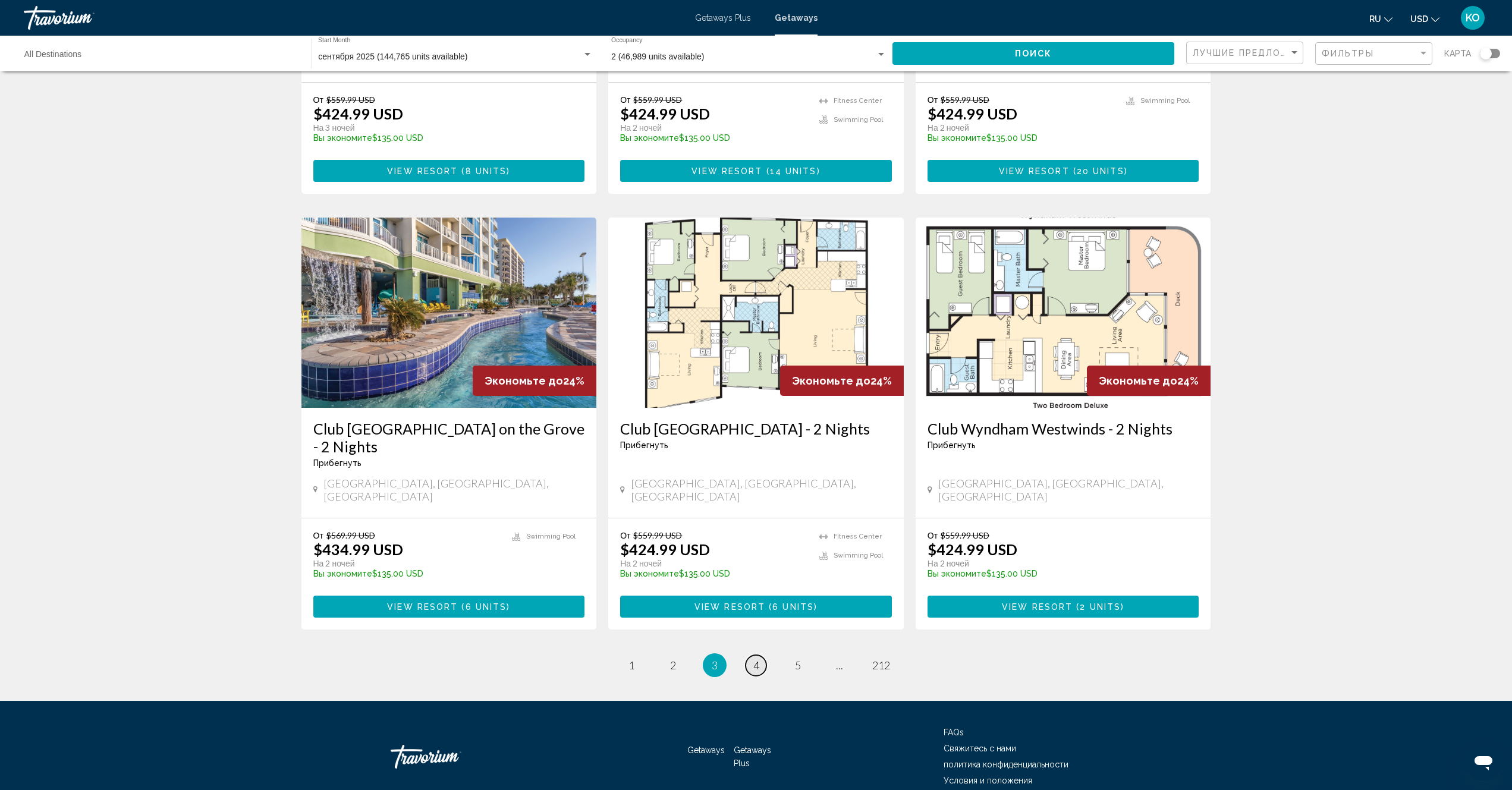
click at [753, 658] on span "4" at bounding box center [756, 665] width 6 height 13
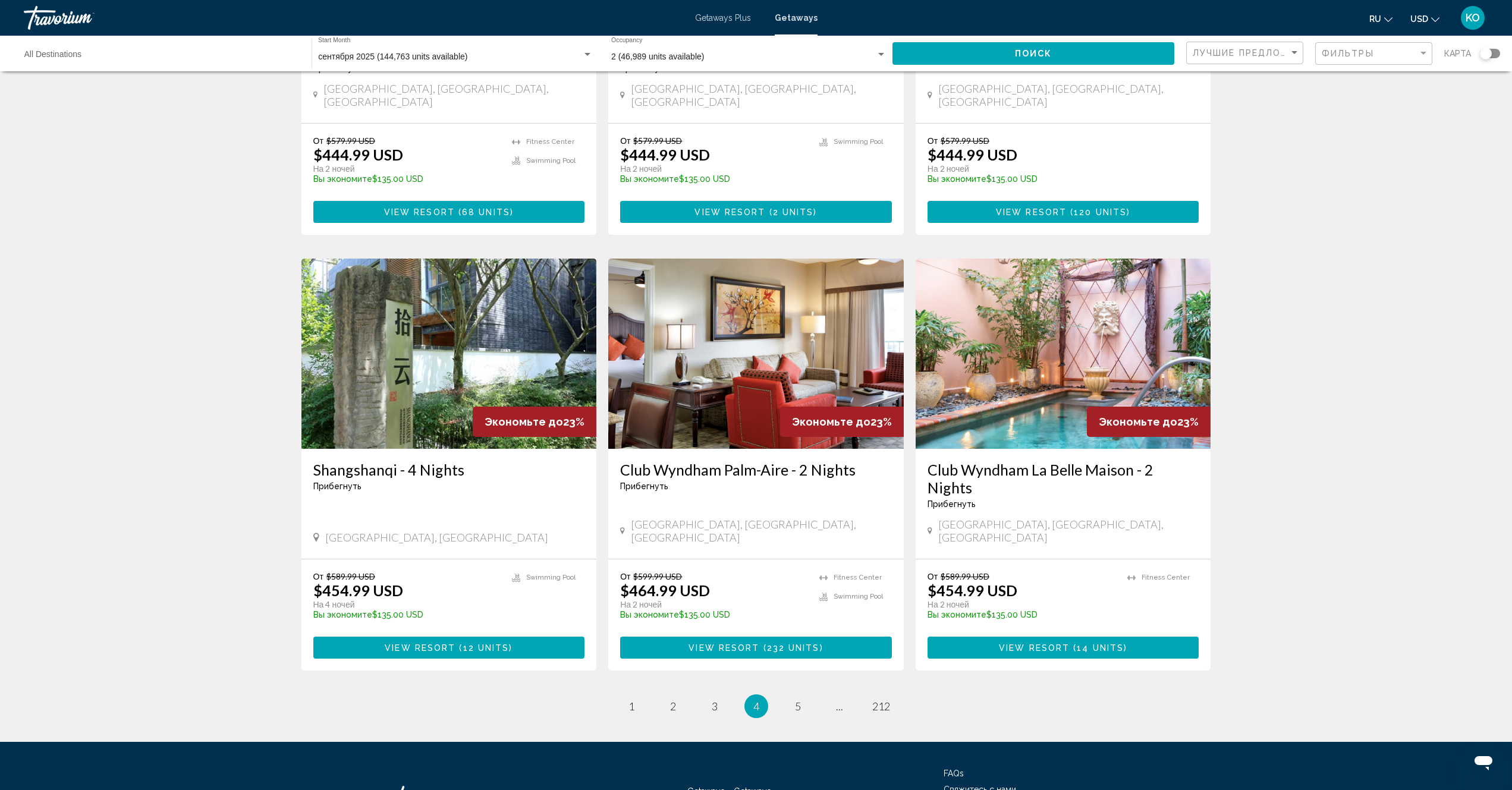
scroll to position [1202, 0]
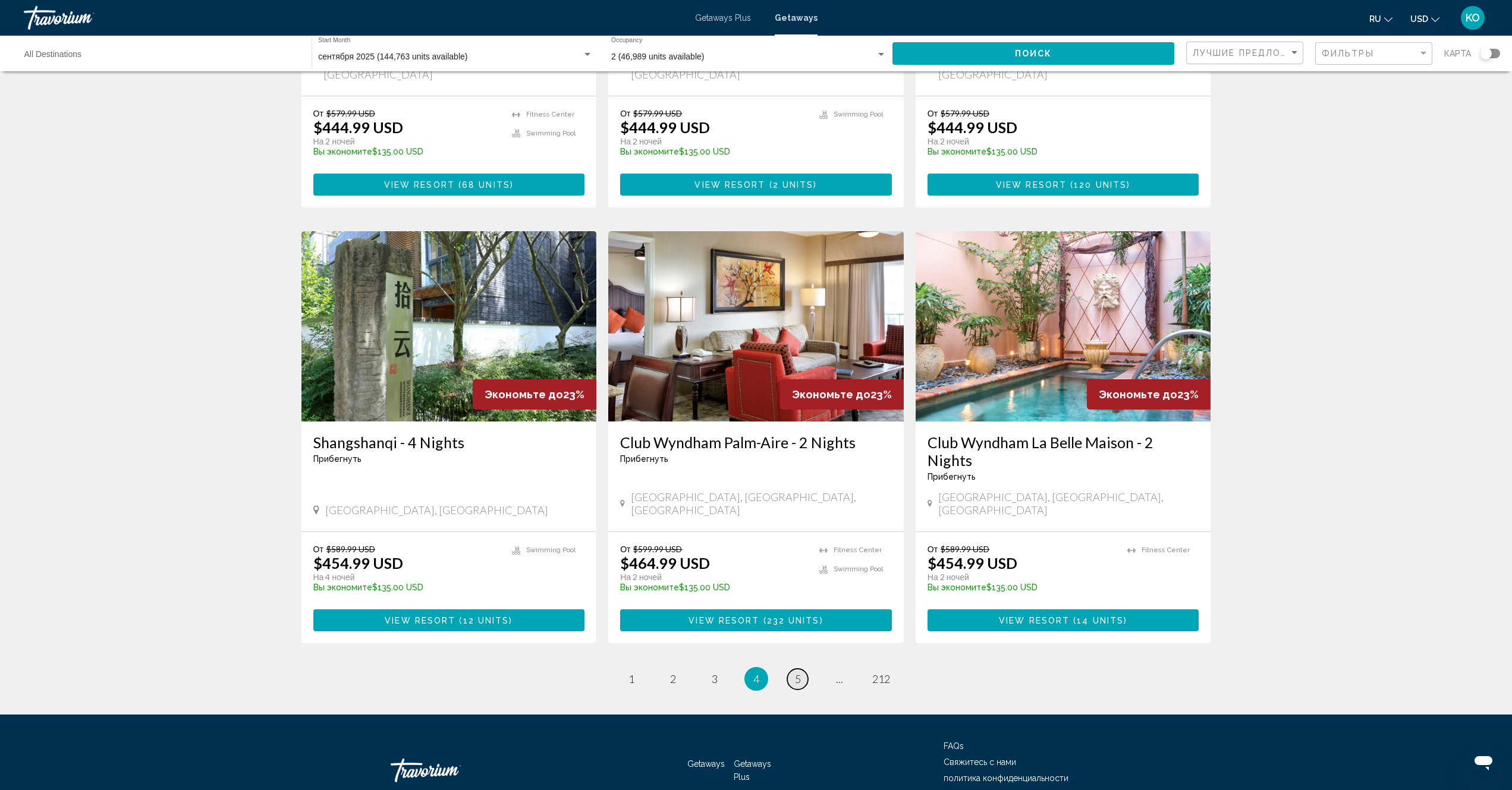
click at [805, 669] on link "page 5" at bounding box center [797, 679] width 21 height 21
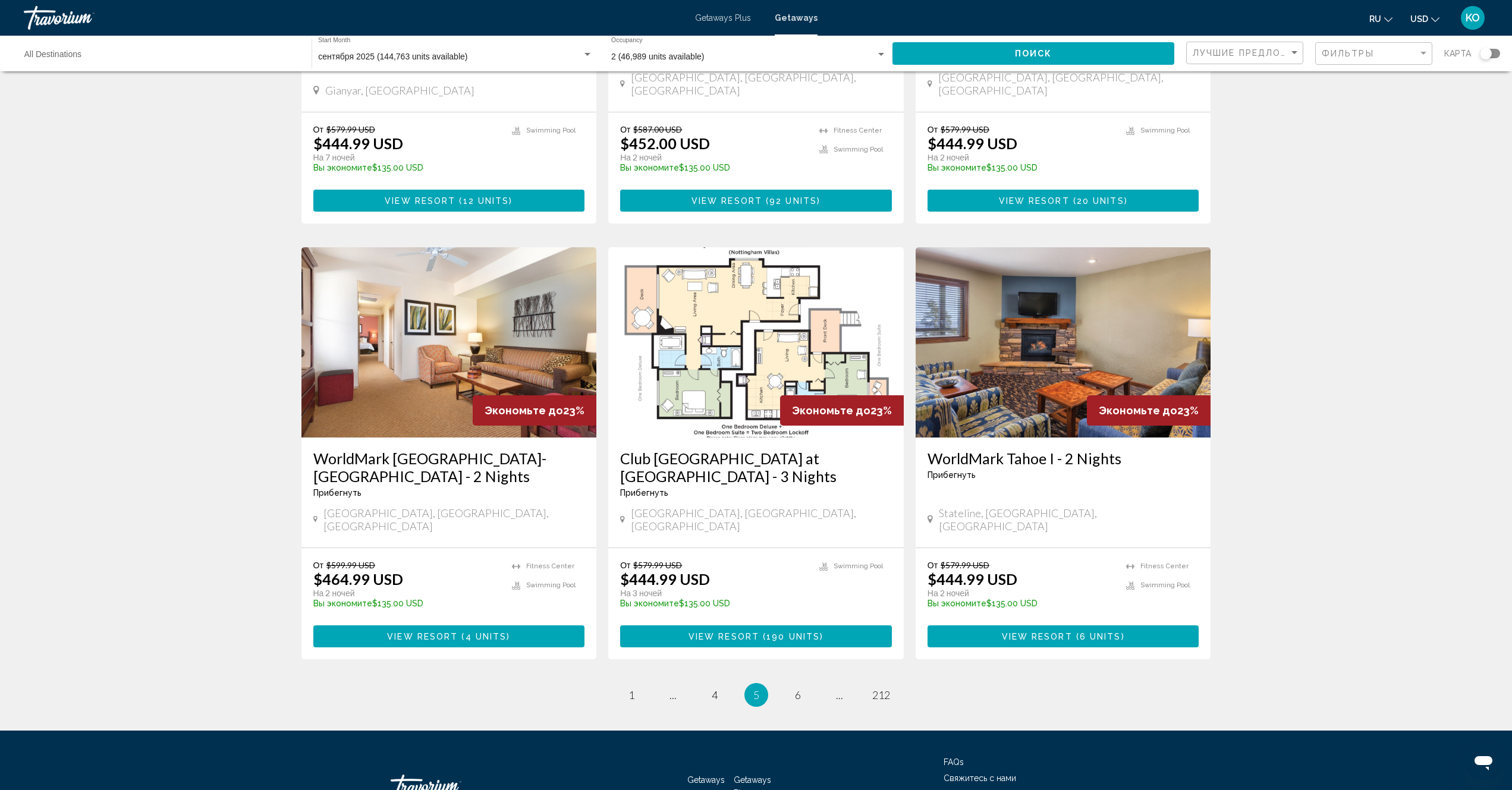
scroll to position [1203, 0]
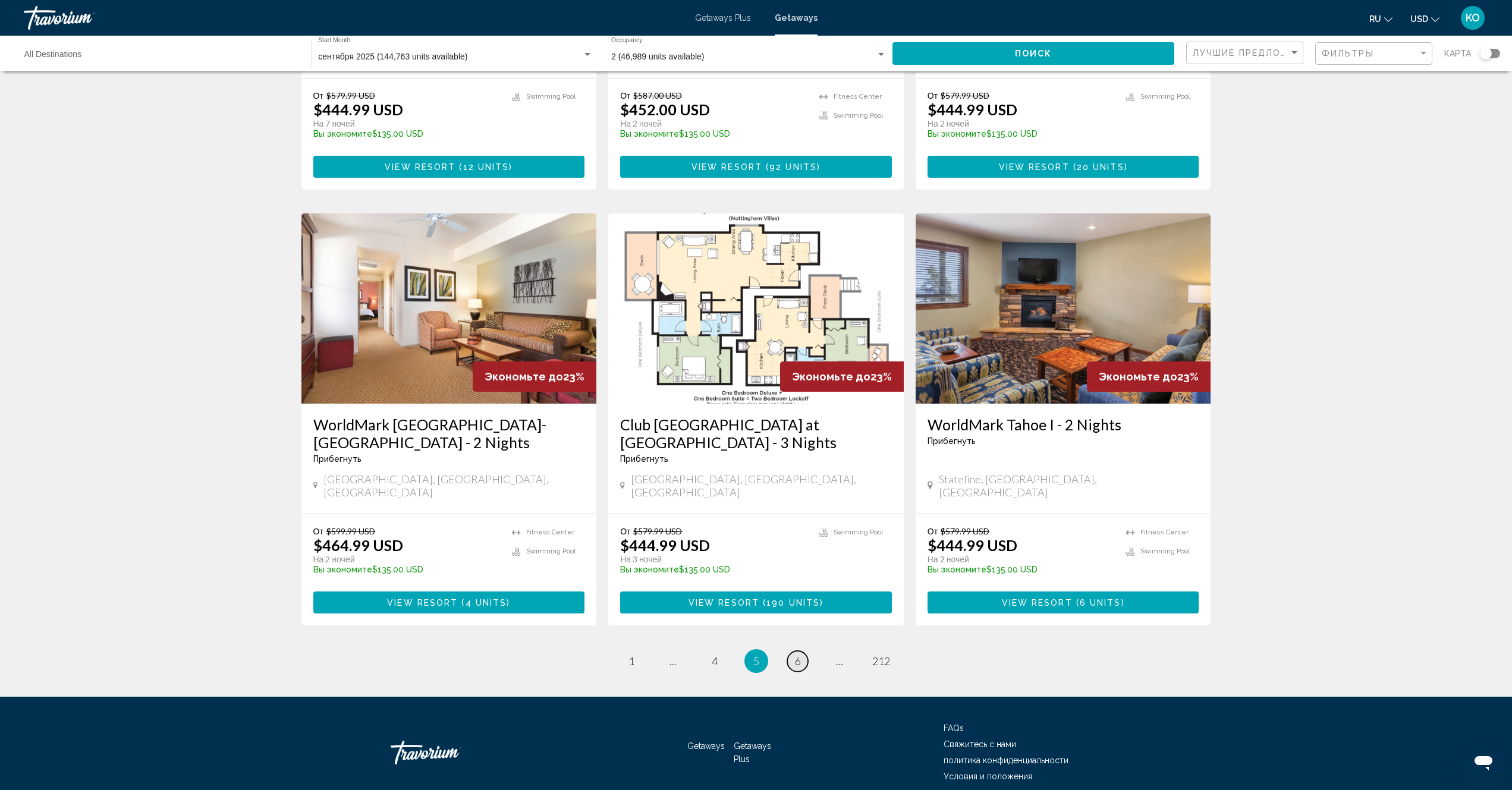
click at [799, 655] on span "6" at bounding box center [798, 661] width 6 height 13
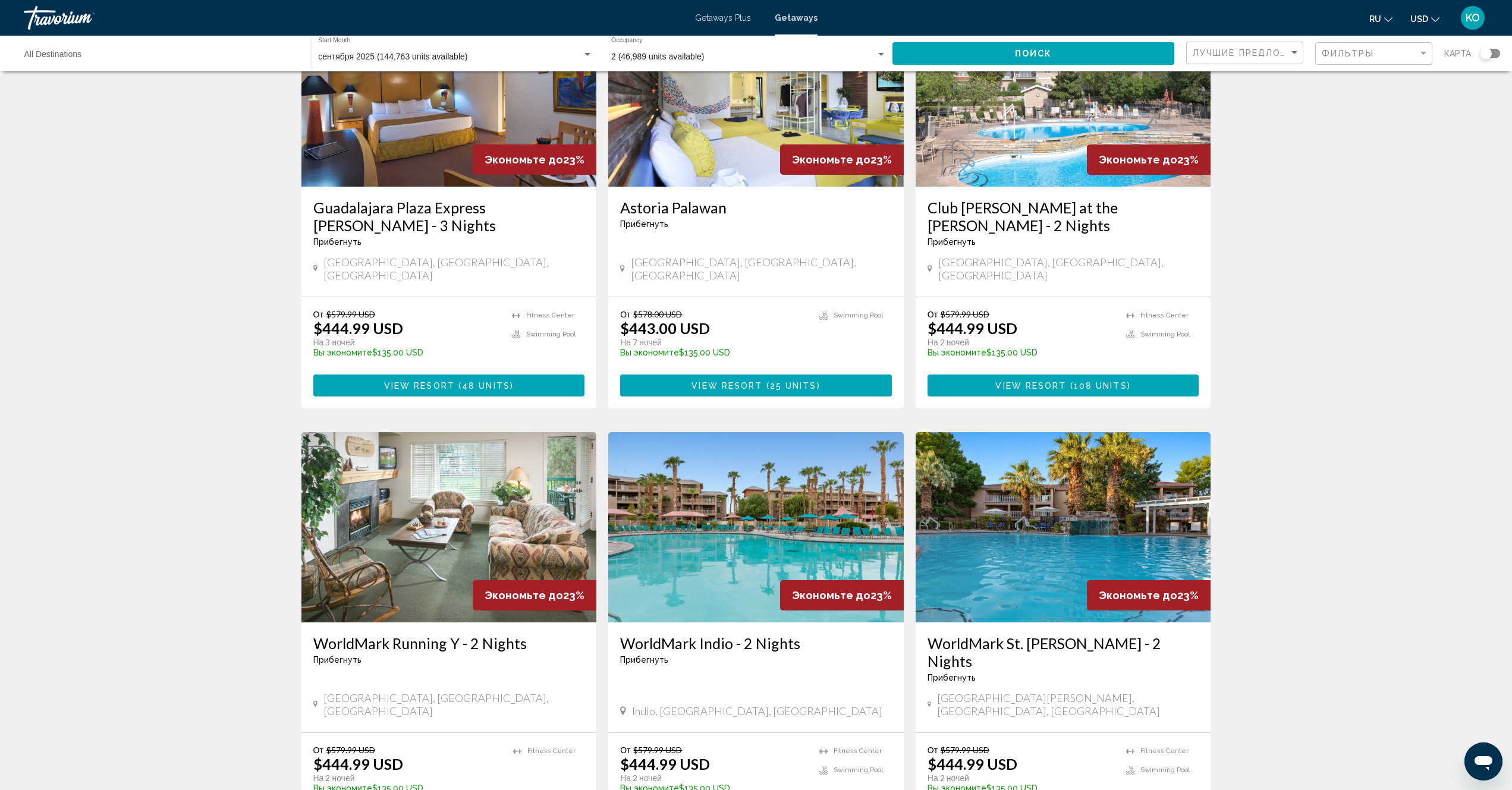
scroll to position [1184, 0]
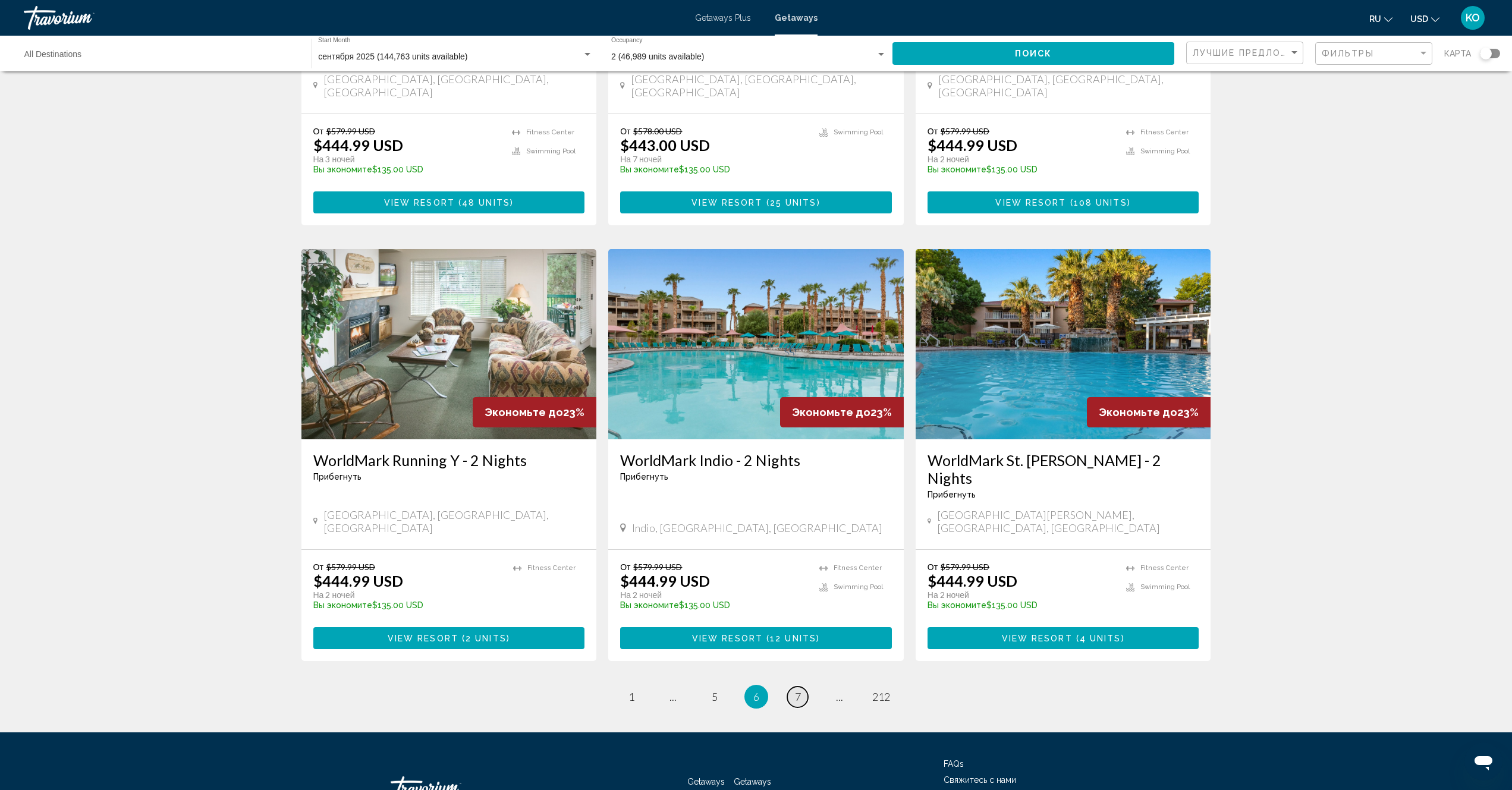
click at [797, 691] on span "7" at bounding box center [798, 697] width 6 height 13
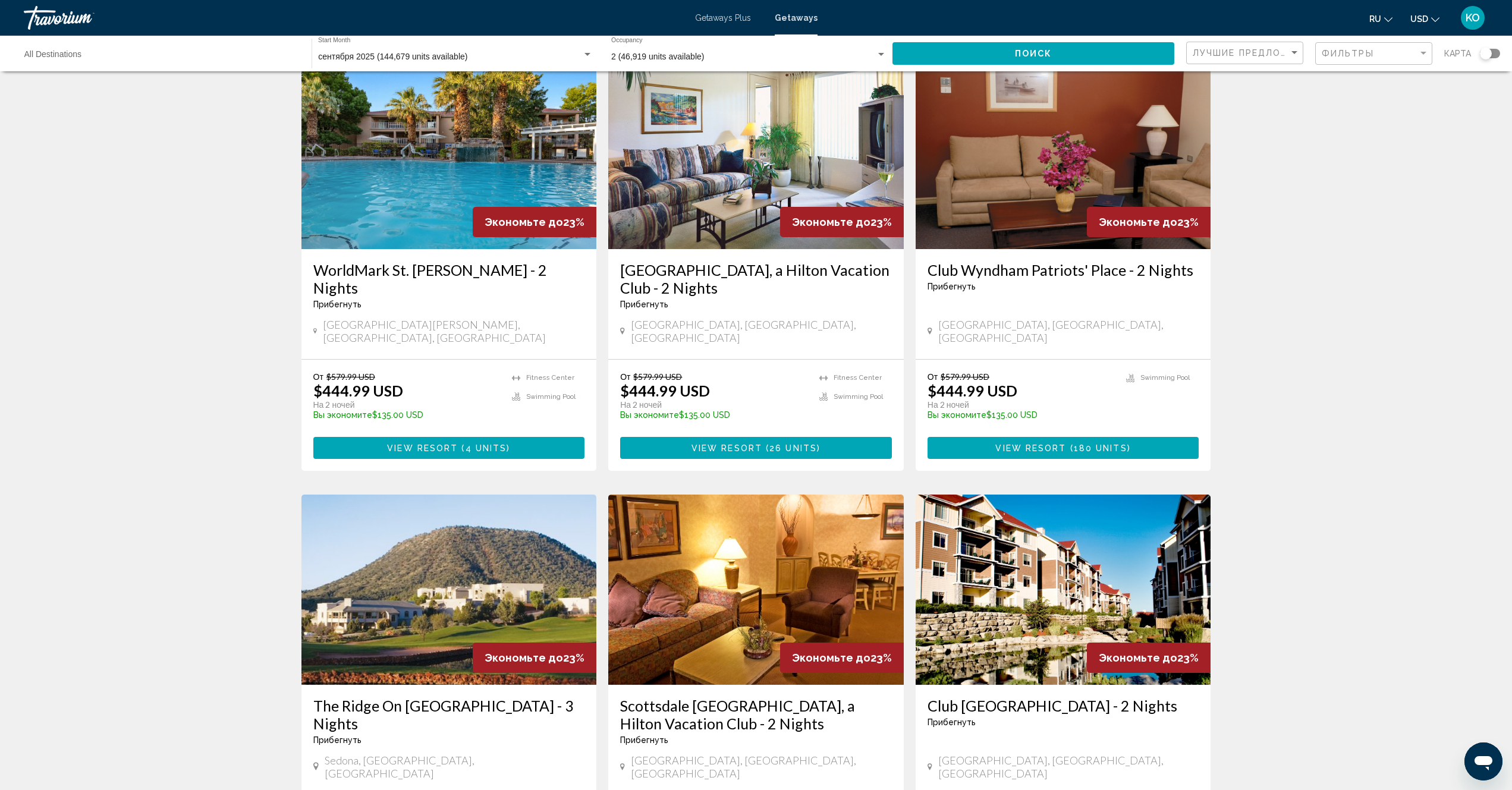
scroll to position [238, 0]
